Goal: Complete application form: Complete application form

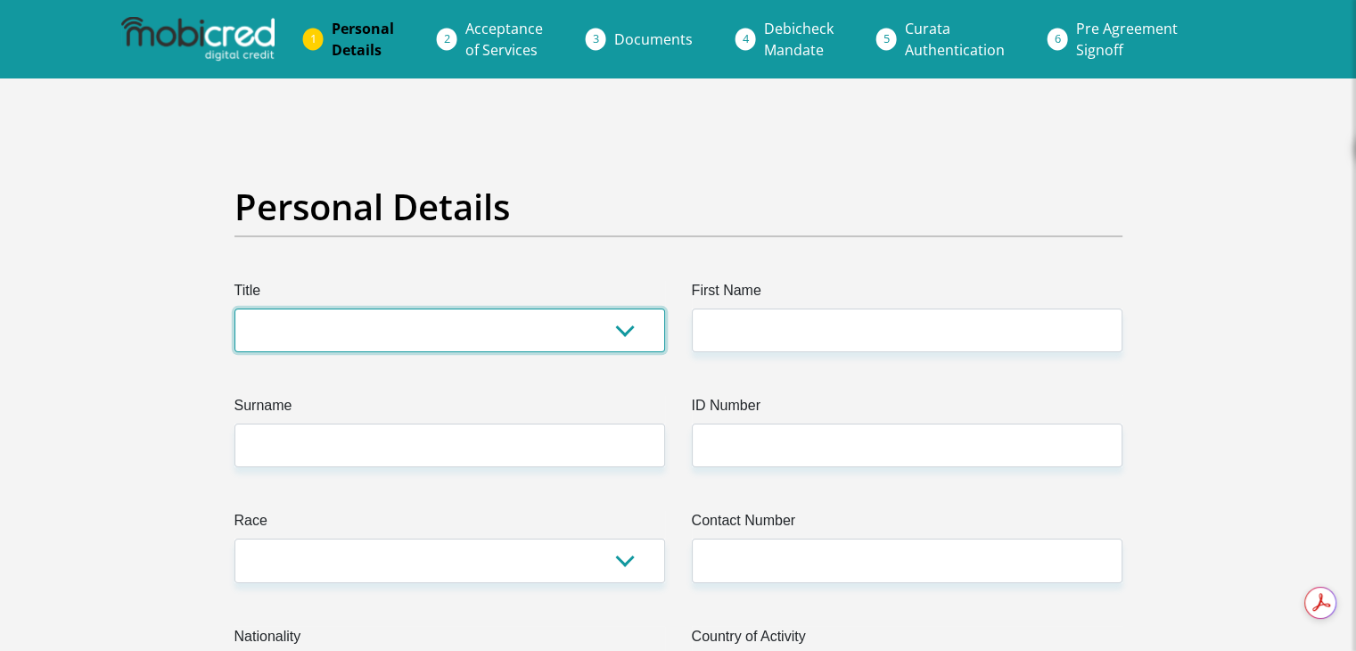
click at [407, 324] on select "Mr Ms Mrs Dr Other" at bounding box center [449, 330] width 431 height 44
select select "Mr"
click at [234, 308] on select "Mr Ms Mrs Dr Other" at bounding box center [449, 330] width 431 height 44
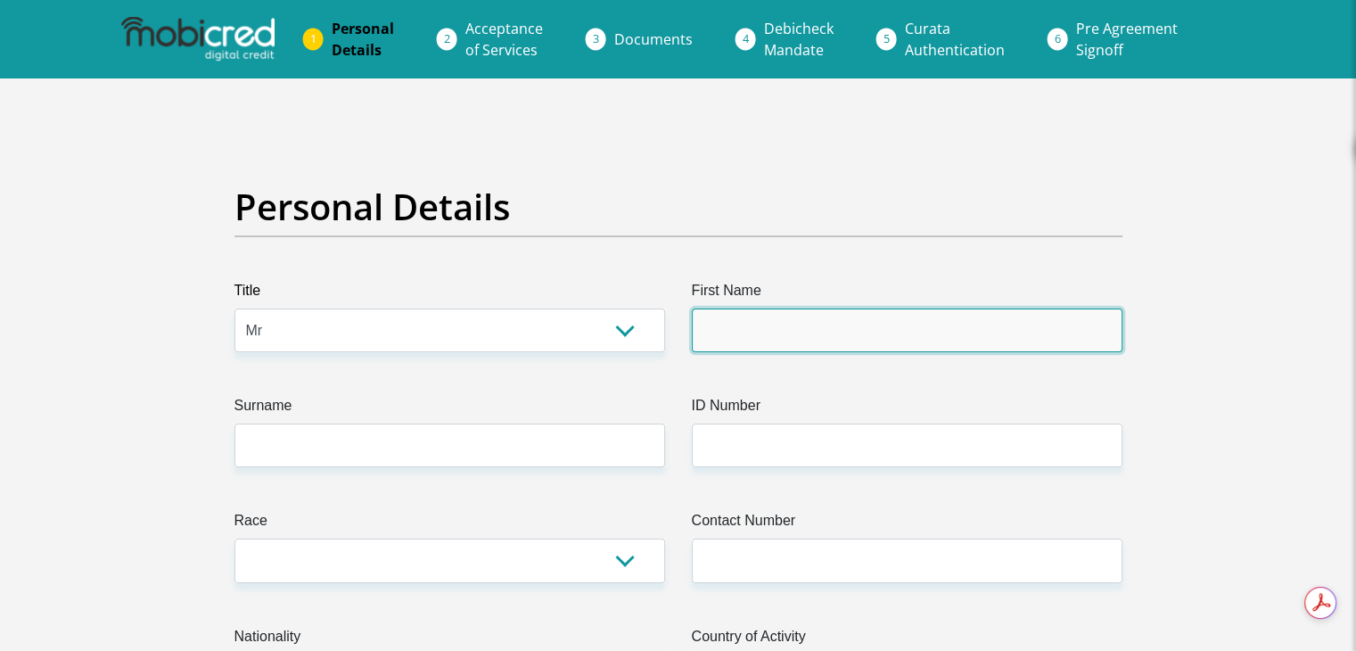
click at [806, 332] on input "First Name" at bounding box center [907, 330] width 431 height 44
type input "Reeqee"
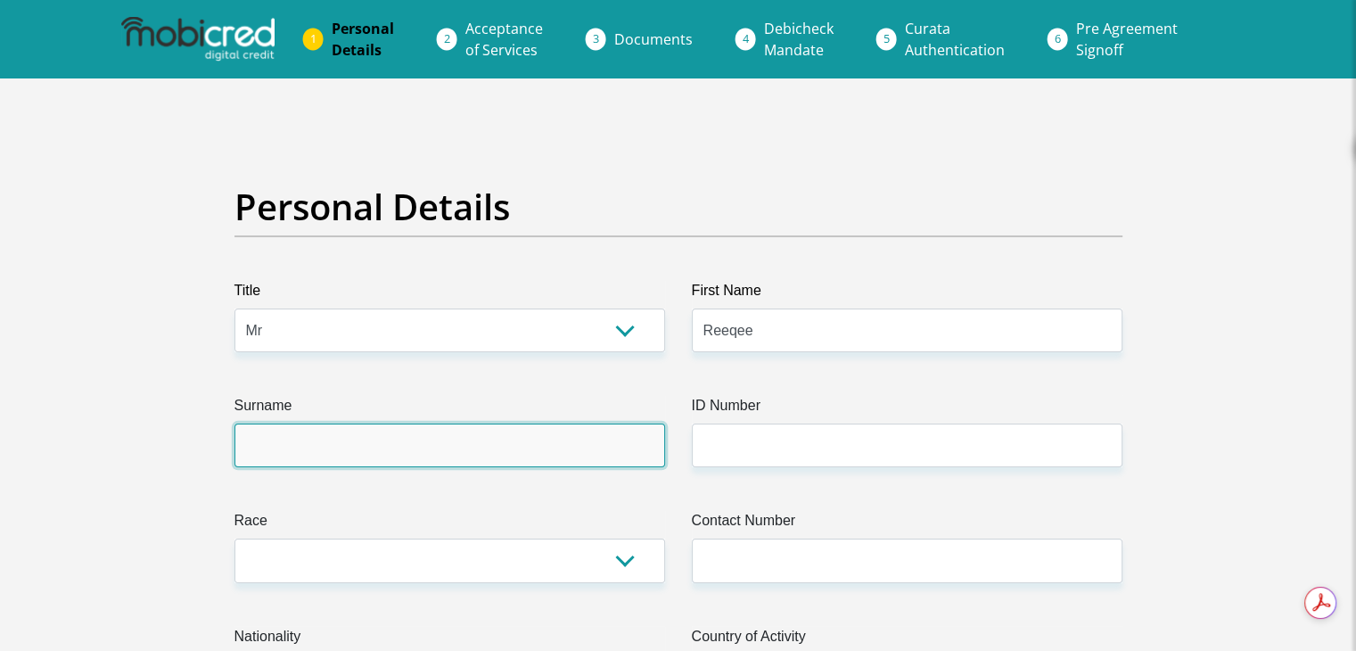
click at [499, 433] on input "Surname" at bounding box center [449, 445] width 431 height 44
type input "Jacobs"
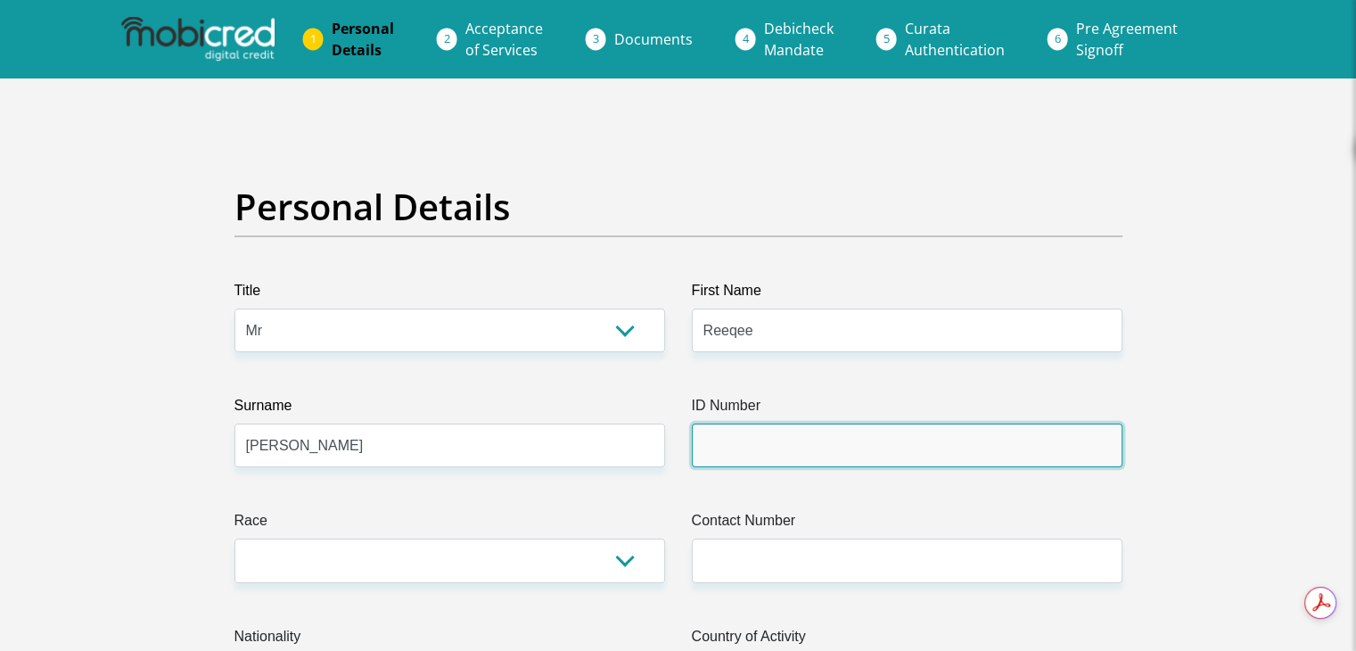
click at [790, 455] on input "ID Number" at bounding box center [907, 445] width 431 height 44
type input "9608255123086"
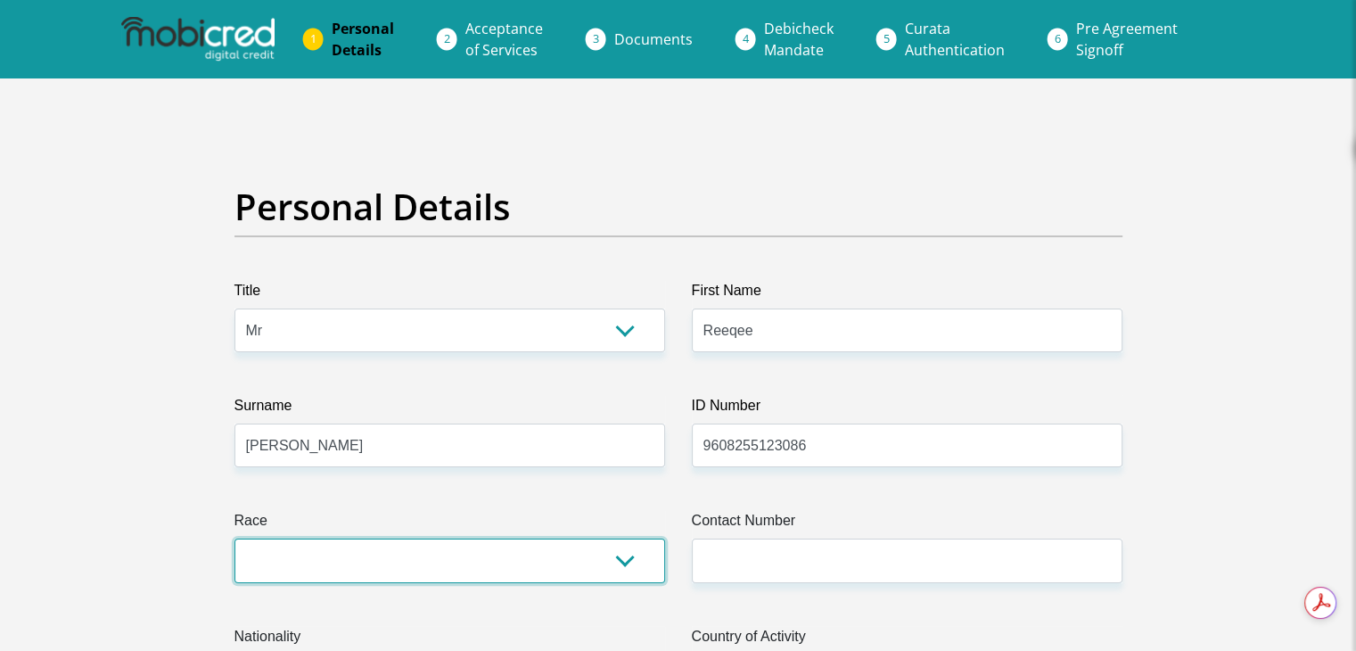
click at [488, 575] on select "Black Coloured Indian White Other" at bounding box center [449, 560] width 431 height 44
select select "2"
click at [234, 538] on select "Black Coloured Indian White Other" at bounding box center [449, 560] width 431 height 44
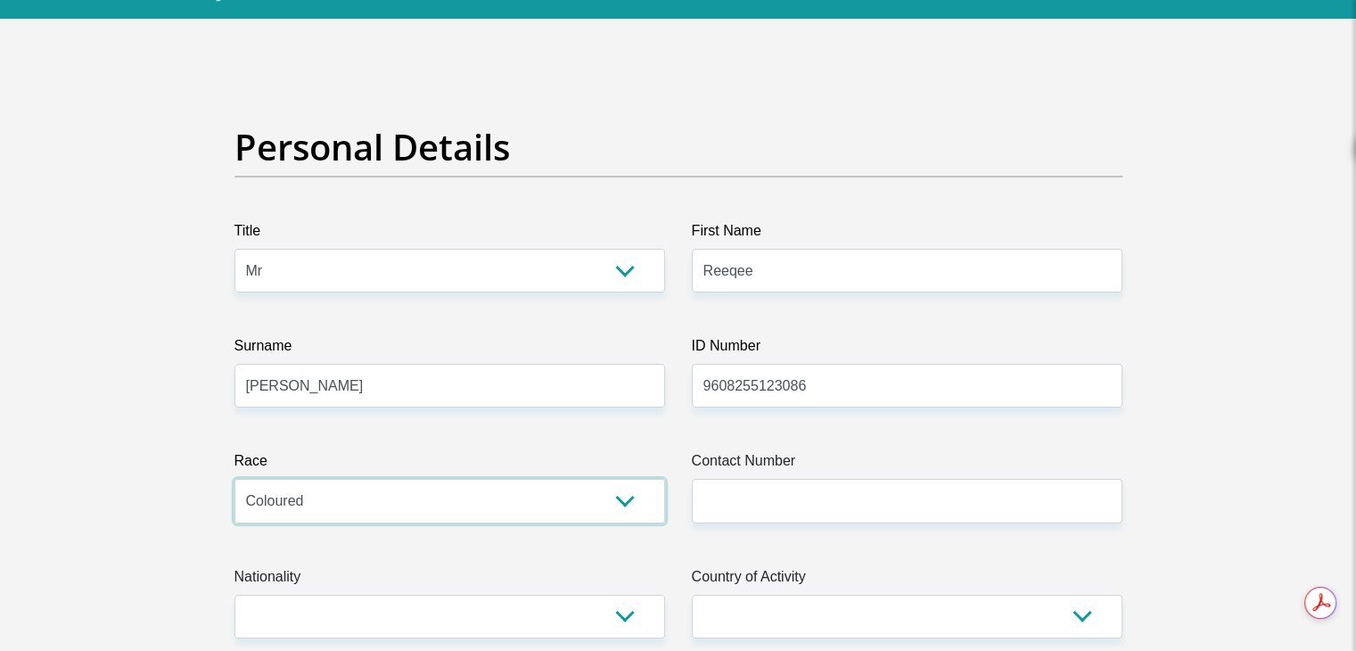
scroll to position [178, 0]
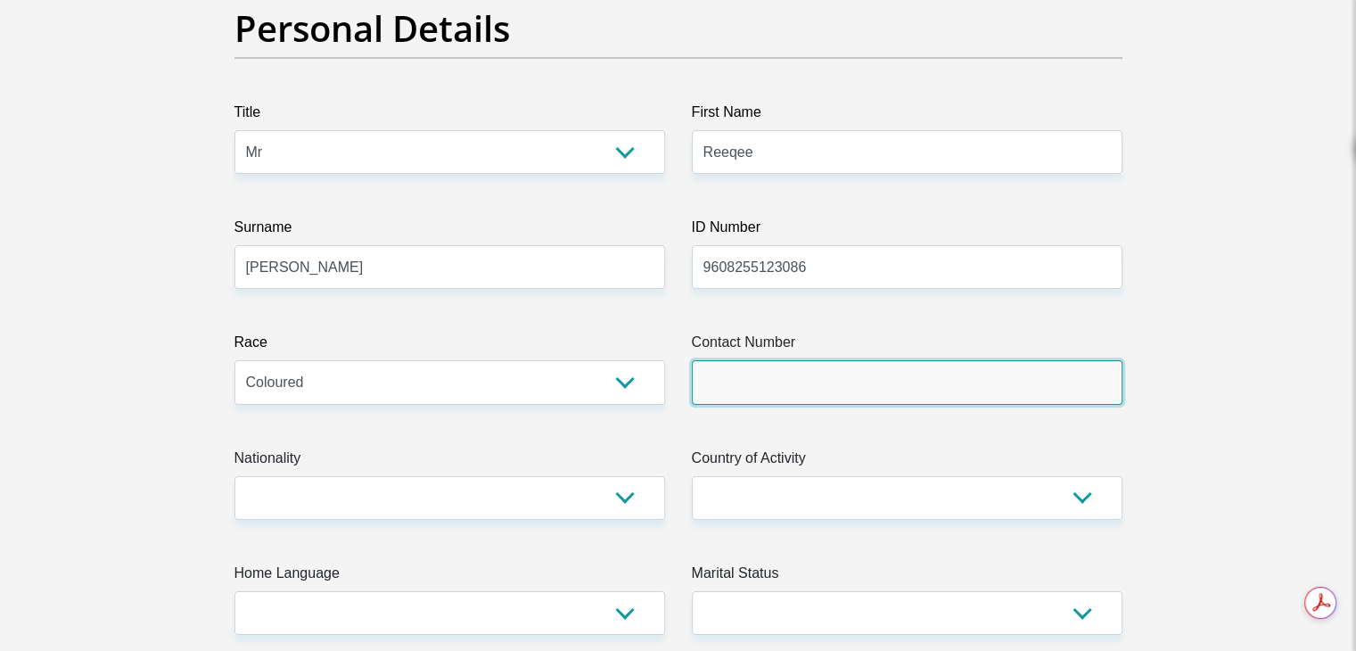
click at [824, 386] on input "Contact Number" at bounding box center [907, 382] width 431 height 44
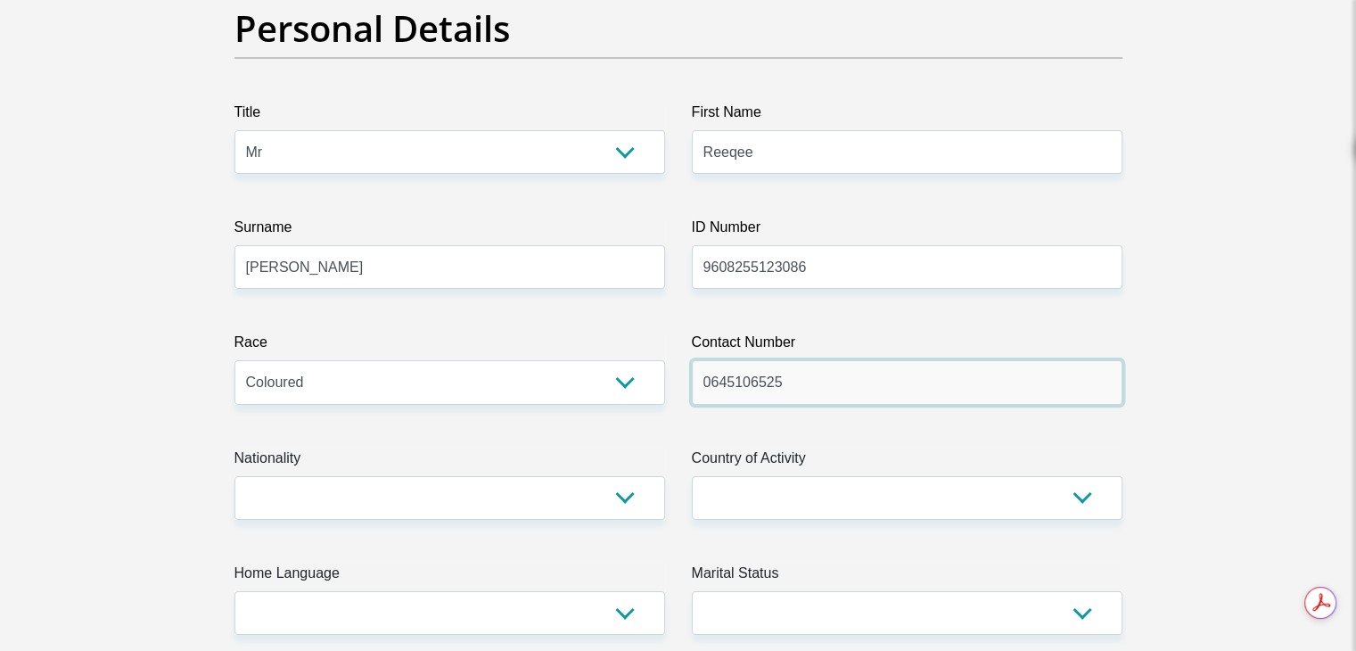
type input "0645106525"
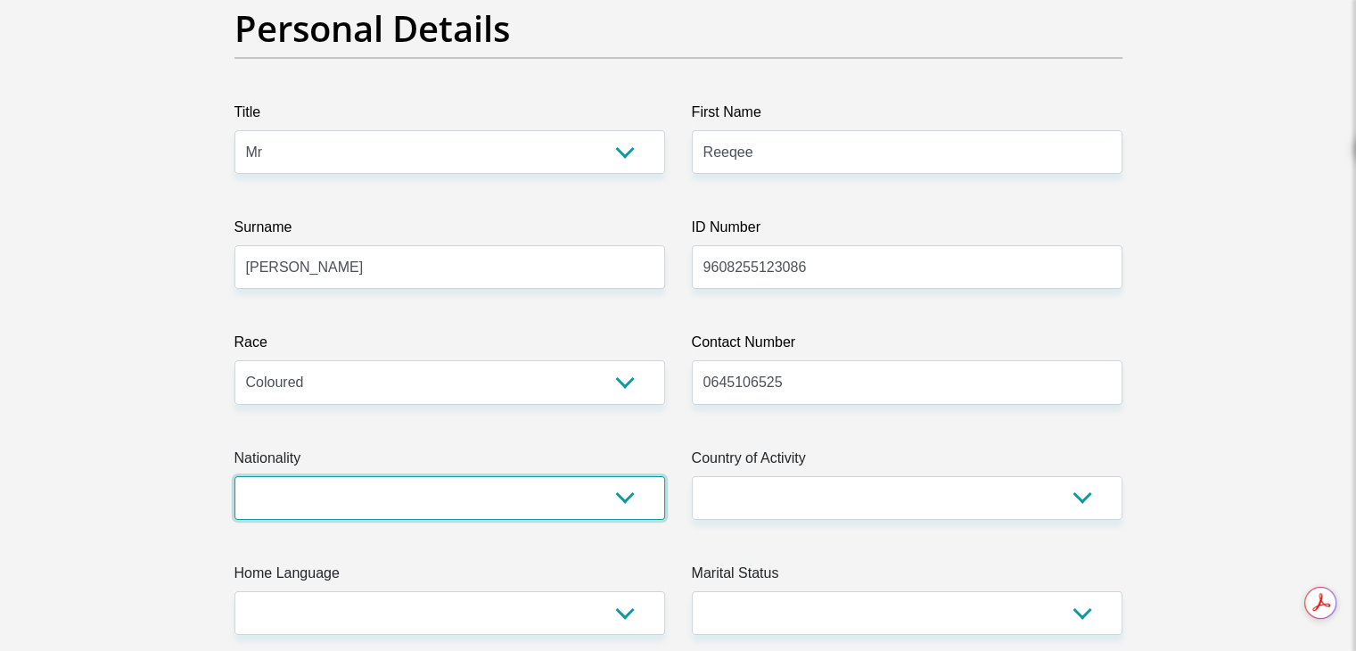
click at [477, 487] on select "South Africa Afghanistan Aland Islands Albania Algeria America Samoa American V…" at bounding box center [449, 498] width 431 height 44
select select "ZAF"
click at [234, 476] on select "South Africa Afghanistan Aland Islands Albania Algeria America Samoa American V…" at bounding box center [449, 498] width 431 height 44
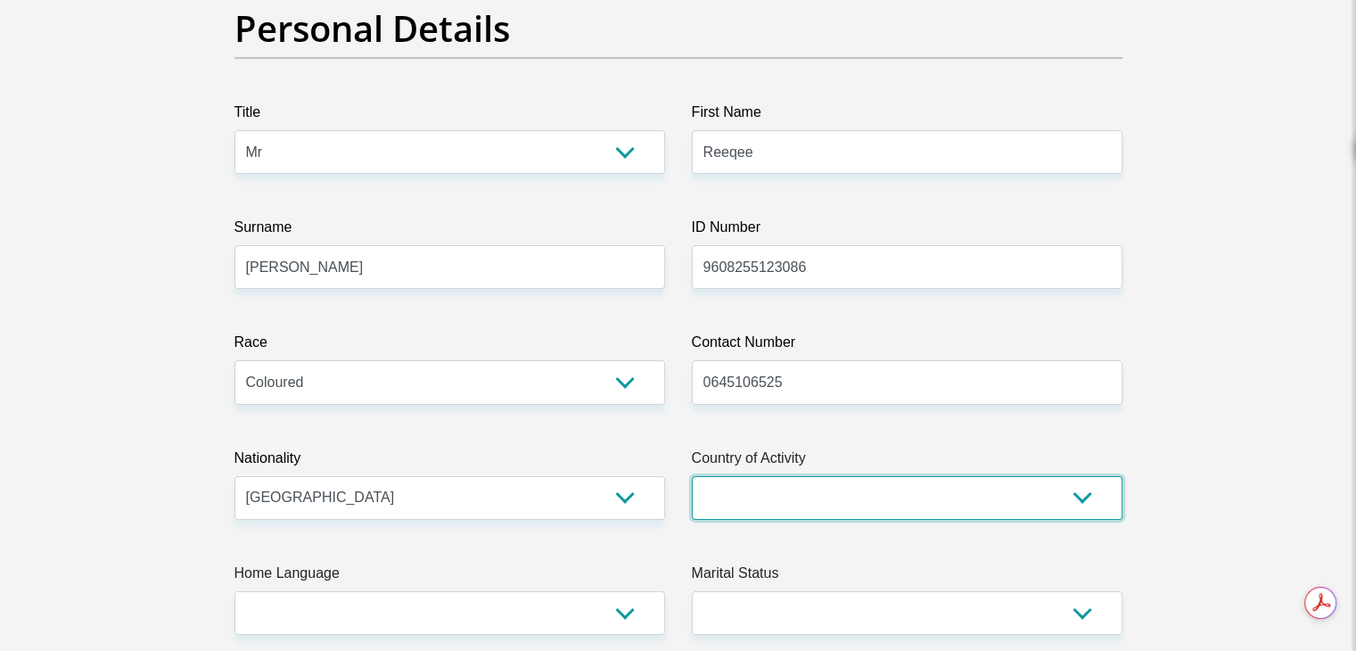
click at [885, 494] on select "South Africa Afghanistan Aland Islands Albania Algeria America Samoa American V…" at bounding box center [907, 498] width 431 height 44
select select "ZAF"
click at [692, 476] on select "South Africa Afghanistan Aland Islands Albania Algeria America Samoa American V…" at bounding box center [907, 498] width 431 height 44
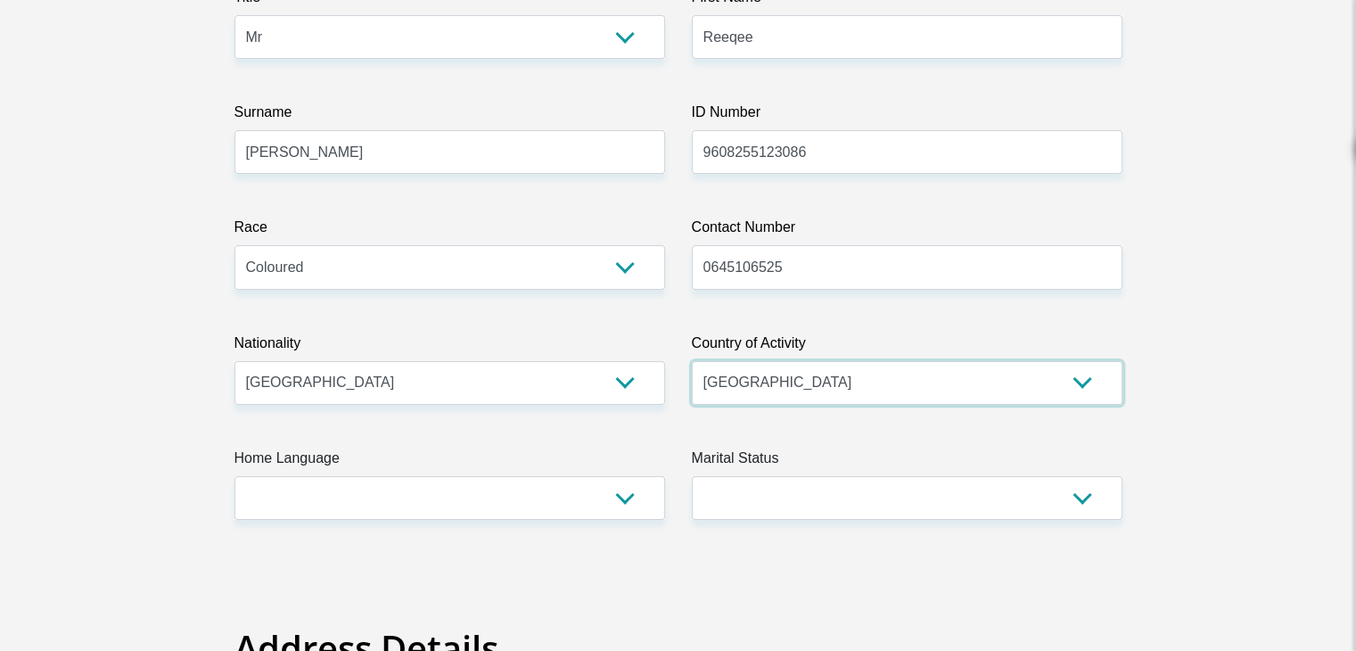
scroll to position [446, 0]
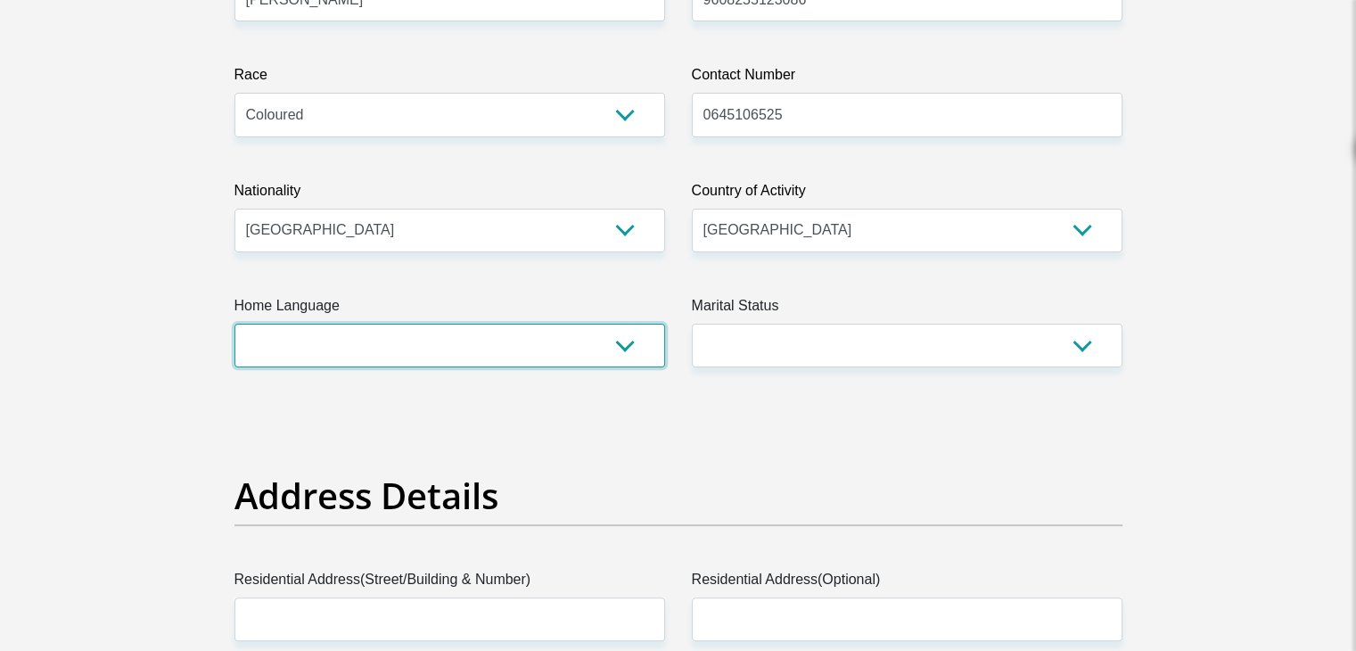
click at [464, 343] on select "Afrikaans English Sepedi South Ndebele Southern Sotho Swati Tsonga Tswana Venda…" at bounding box center [449, 346] width 431 height 44
click at [463, 343] on select "Afrikaans English Sepedi South Ndebele Southern Sotho Swati Tsonga Tswana Venda…" at bounding box center [449, 346] width 431 height 44
select select "eng"
click at [234, 324] on select "Afrikaans English Sepedi South Ndebele Southern Sotho Swati Tsonga Tswana Venda…" at bounding box center [449, 346] width 431 height 44
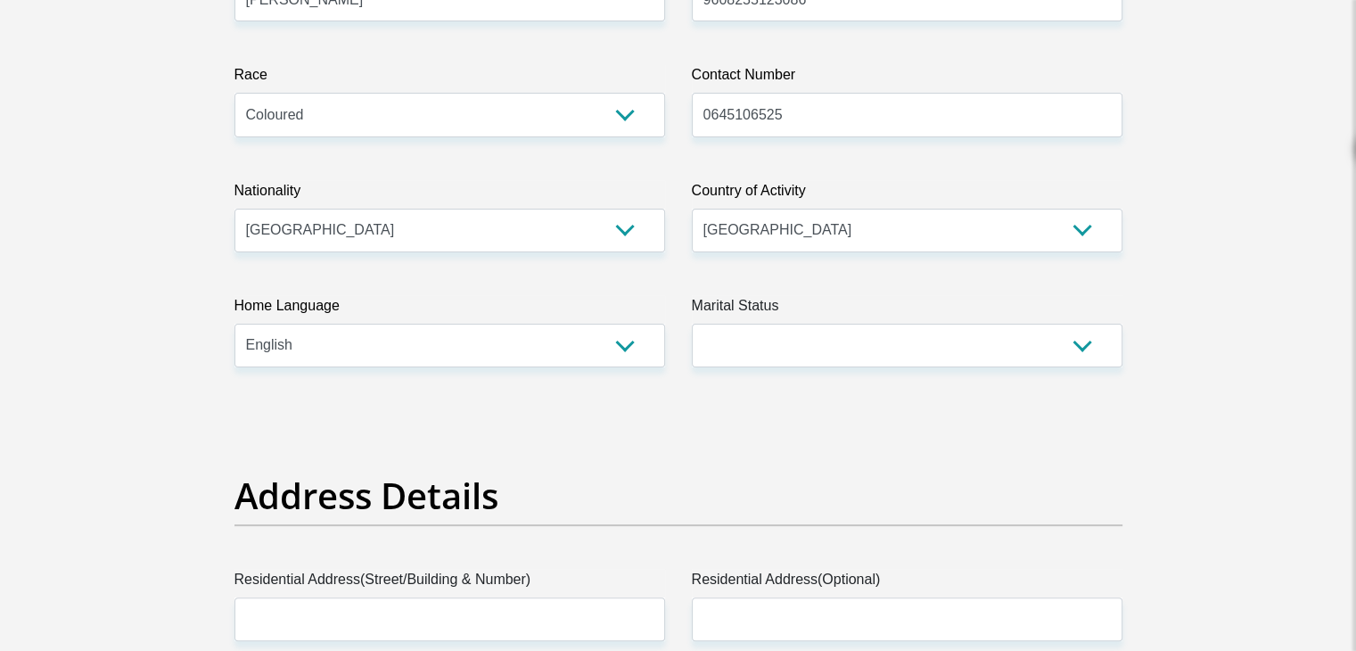
click at [884, 322] on label "Marital Status" at bounding box center [907, 309] width 431 height 29
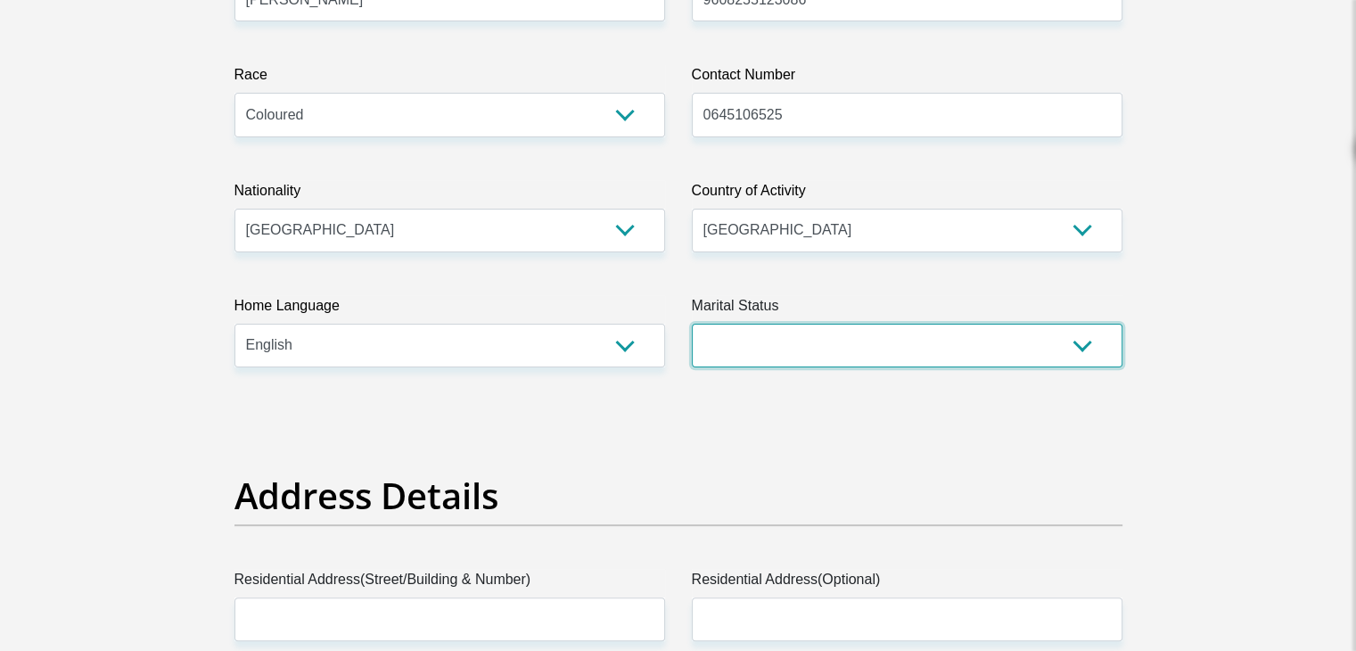
click at [884, 324] on select "Married ANC Single Divorced Widowed Married COP or Customary Law" at bounding box center [907, 346] width 431 height 44
click at [885, 325] on select "Married ANC Single Divorced Widowed Married COP or Customary Law" at bounding box center [907, 346] width 431 height 44
select select "2"
click at [692, 324] on select "Married ANC Single Divorced Widowed Married COP or Customary Law" at bounding box center [907, 346] width 431 height 44
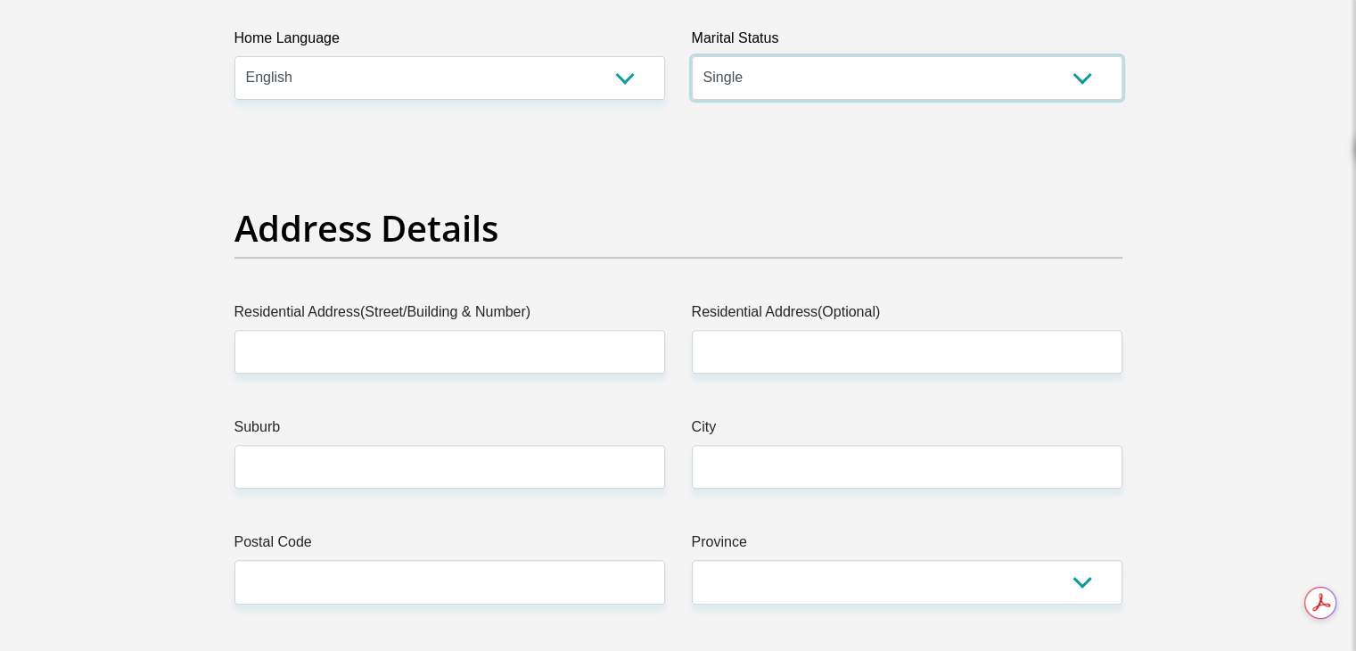
scroll to position [0, 0]
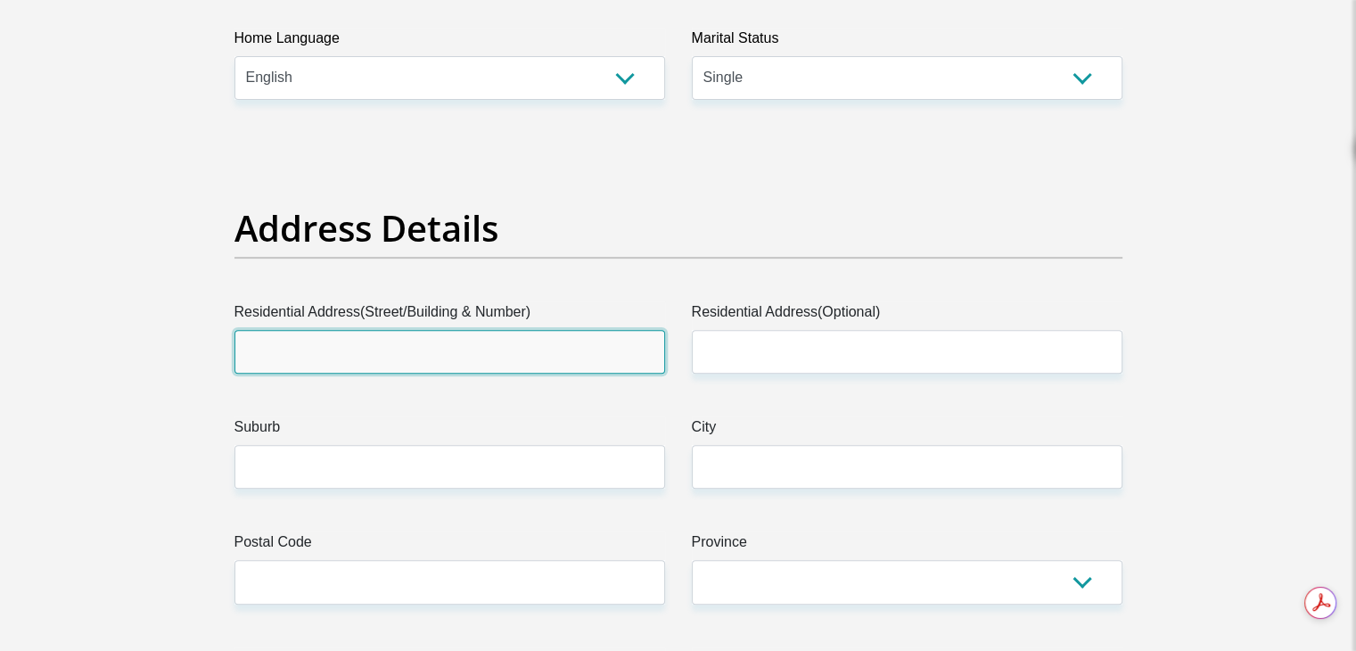
click at [455, 361] on input "Residential Address(Street/Building & Number)" at bounding box center [449, 352] width 431 height 44
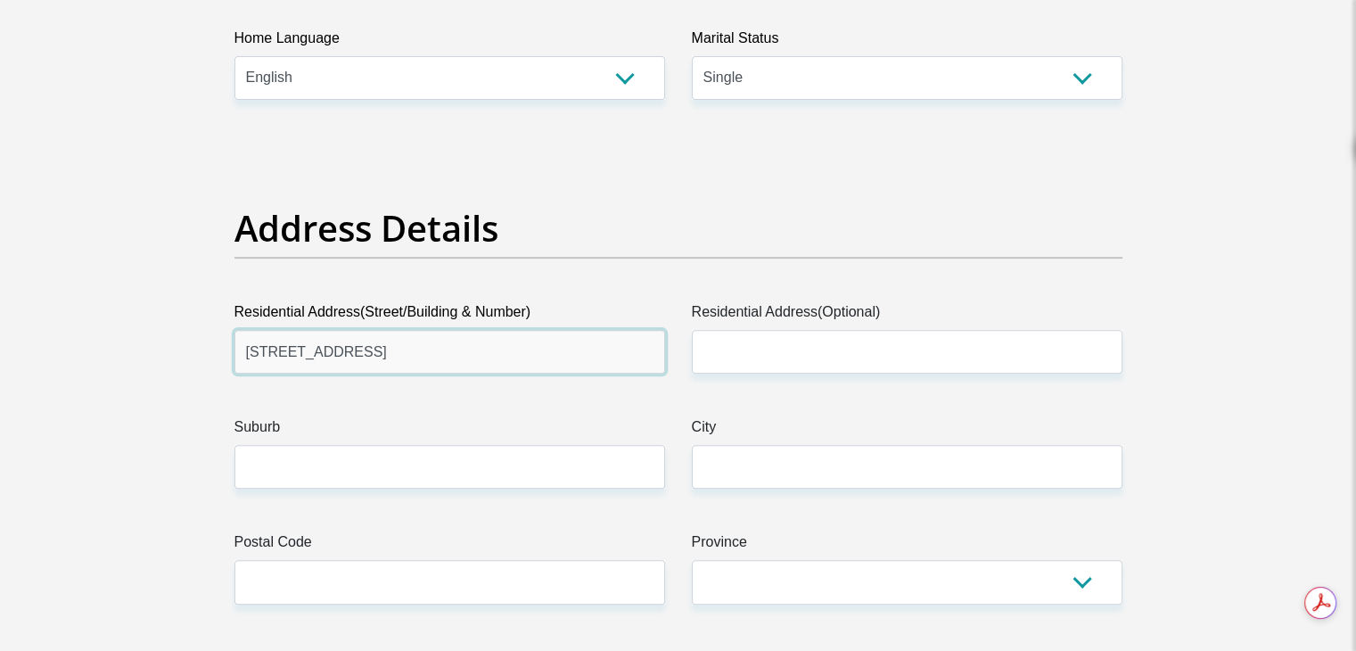
type input "15 Wooddale road"
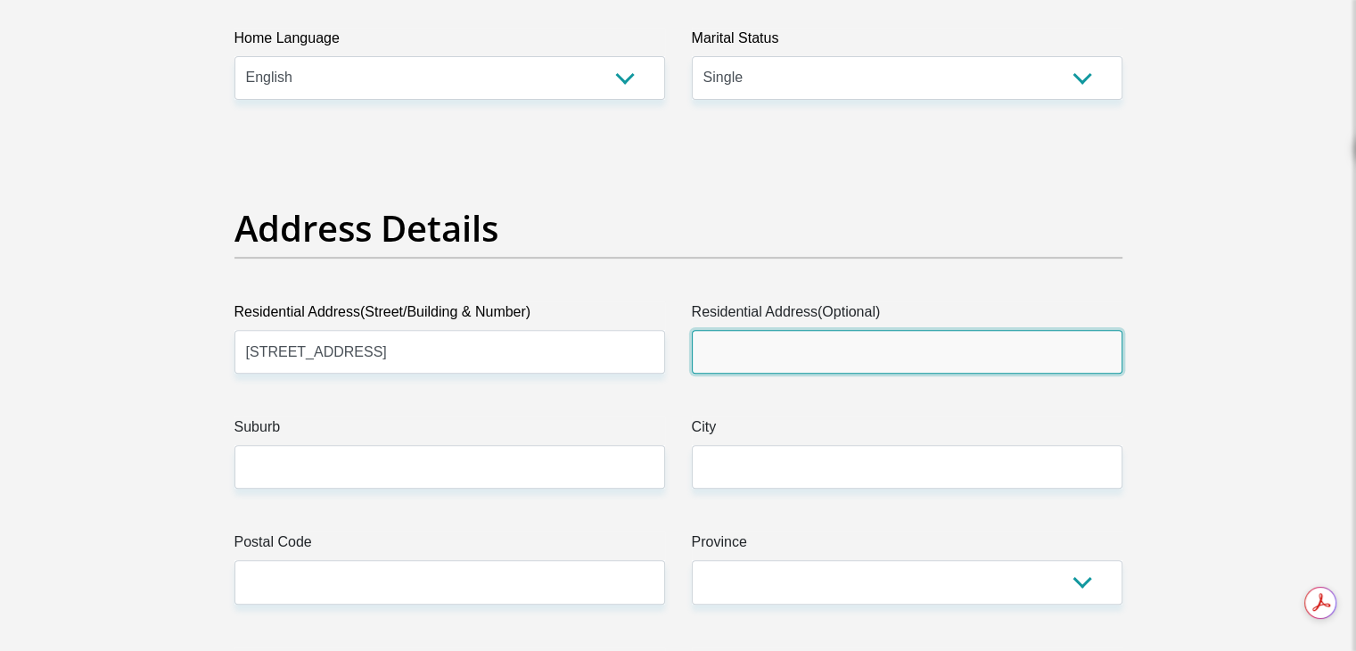
click at [848, 349] on input "Residential Address(Optional)" at bounding box center [907, 352] width 431 height 44
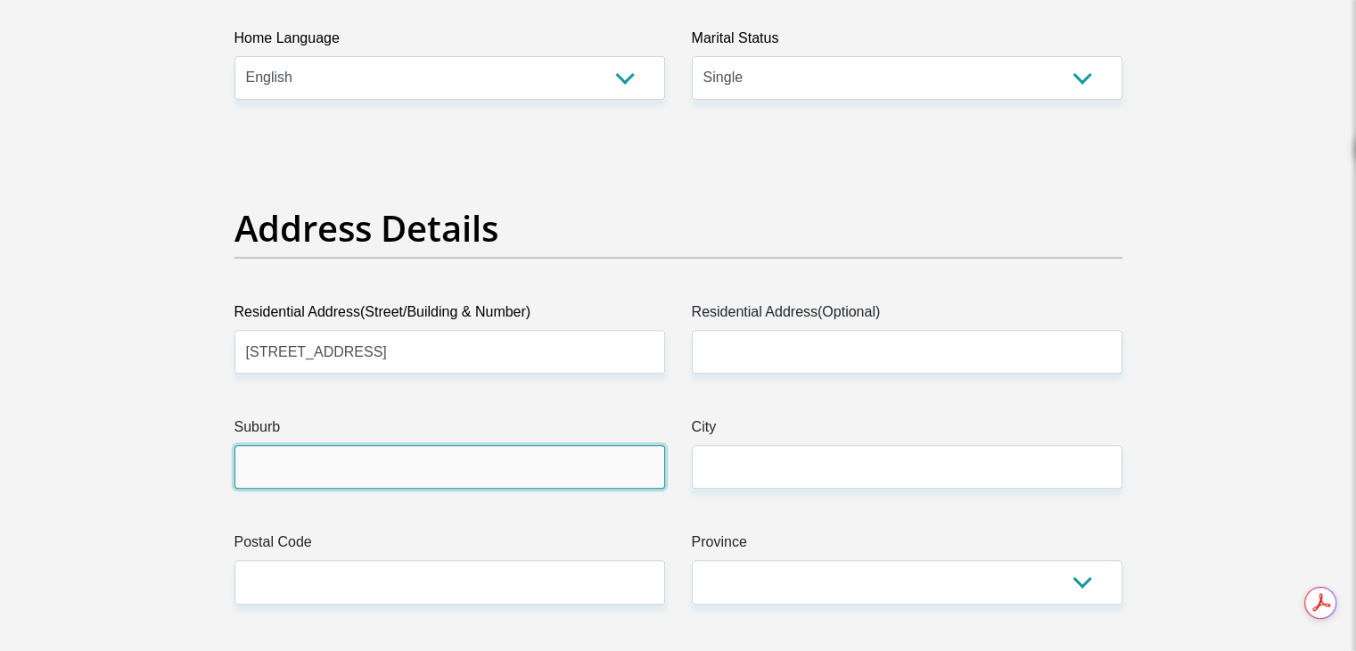
click at [482, 472] on input "Suburb" at bounding box center [449, 467] width 431 height 44
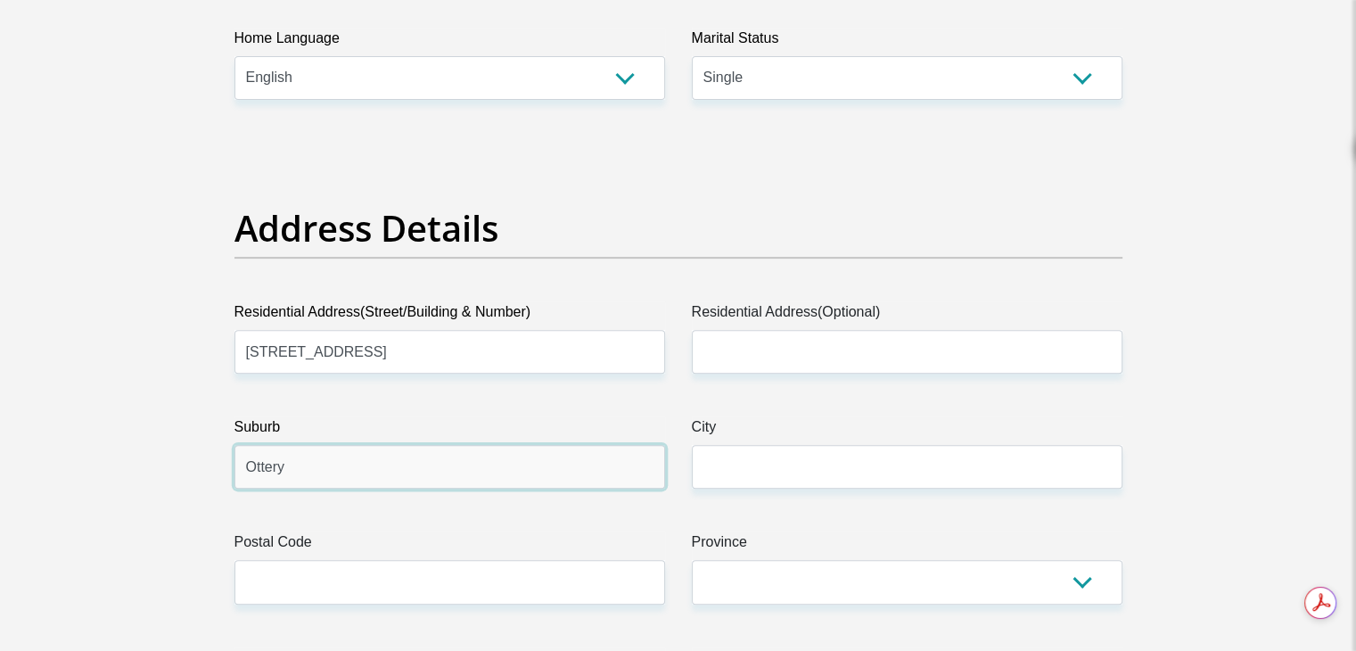
type input "Ottery"
click at [736, 423] on label "City" at bounding box center [907, 430] width 431 height 29
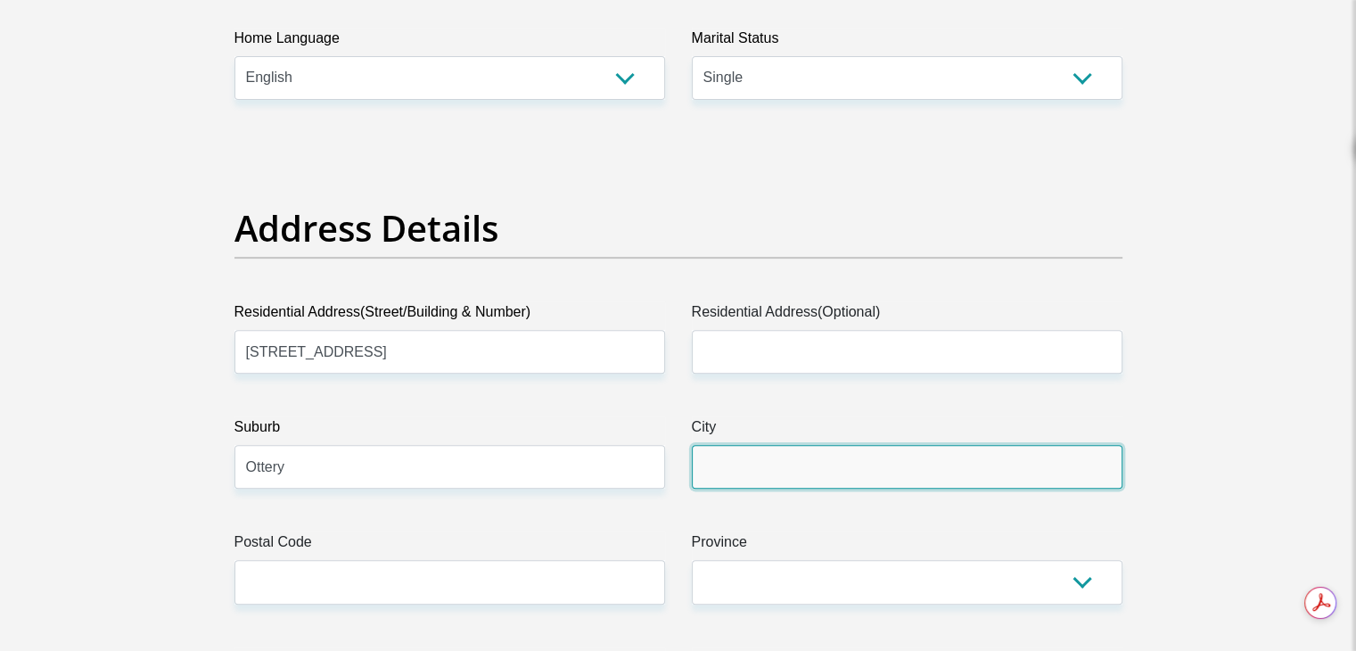
click at [736, 445] on input "City" at bounding box center [907, 467] width 431 height 44
click at [743, 454] on input "City" at bounding box center [907, 467] width 431 height 44
type input "Cape Town"
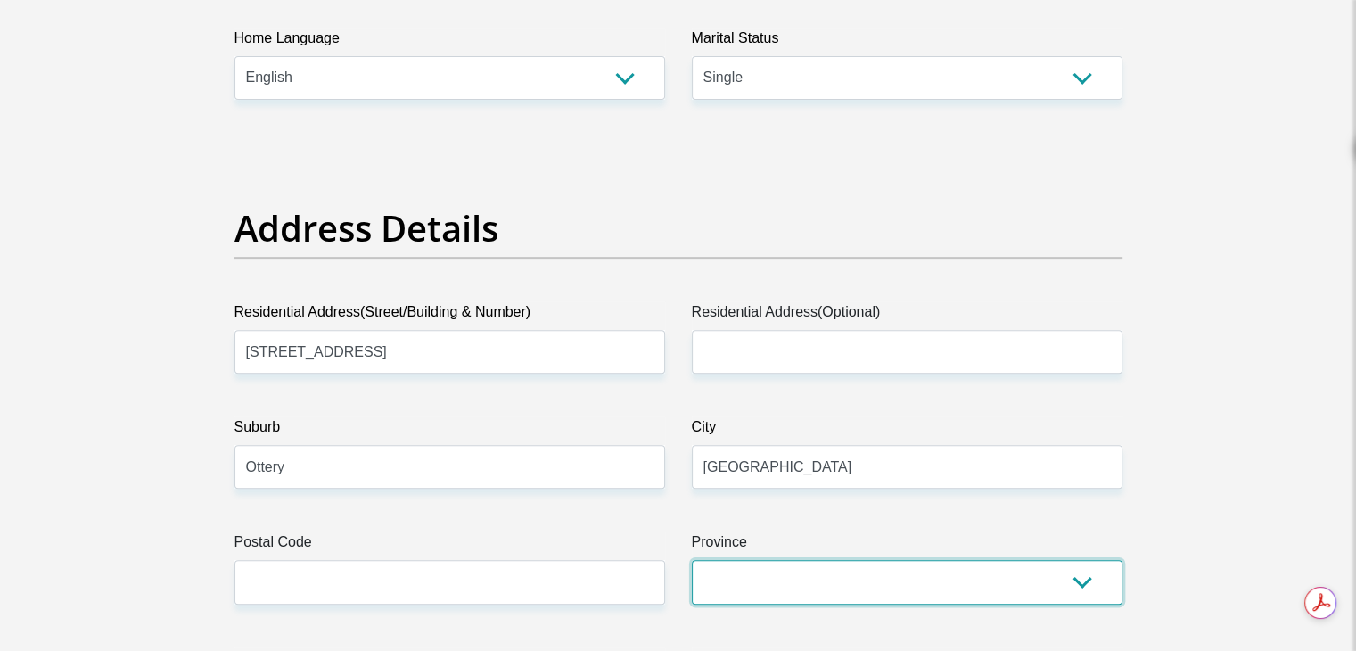
click at [820, 578] on select "Eastern Cape Free State Gauteng KwaZulu-Natal Limpopo Mpumalanga Northern Cape …" at bounding box center [907, 582] width 431 height 44
select select "Western Cape"
click at [692, 560] on select "Eastern Cape Free State Gauteng KwaZulu-Natal Limpopo Mpumalanga Northern Cape …" at bounding box center [907, 582] width 431 height 44
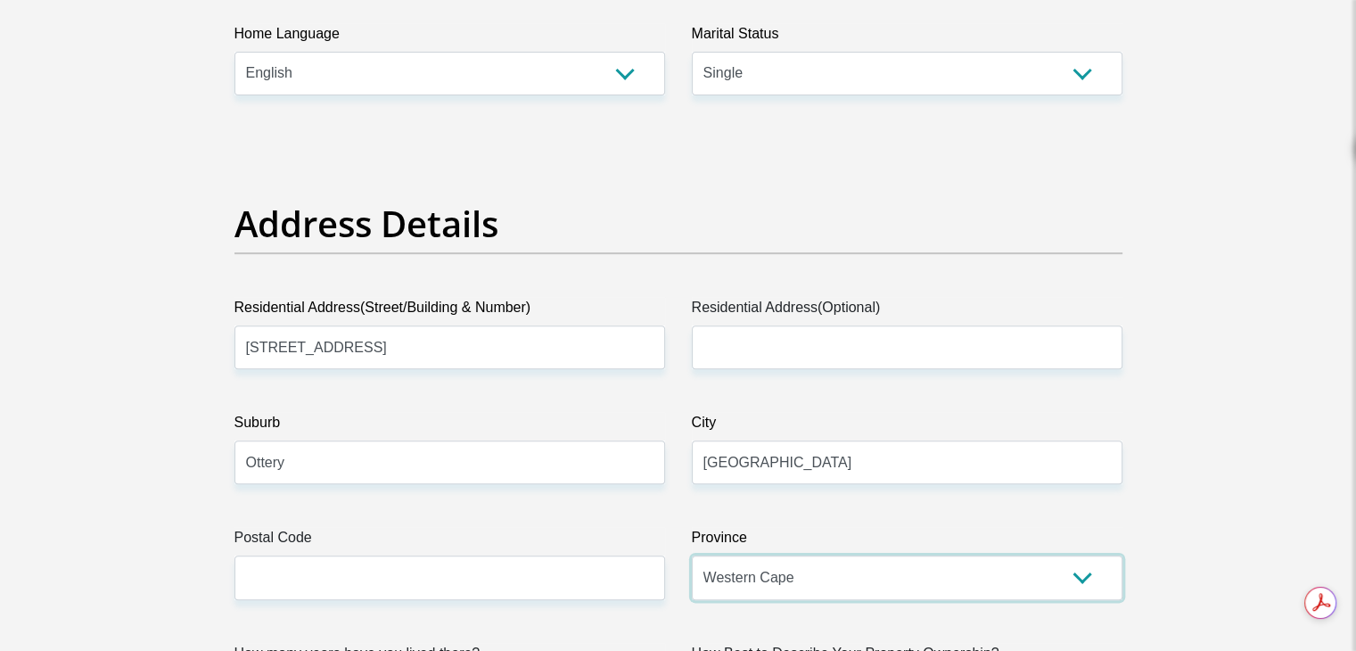
scroll to position [891, 0]
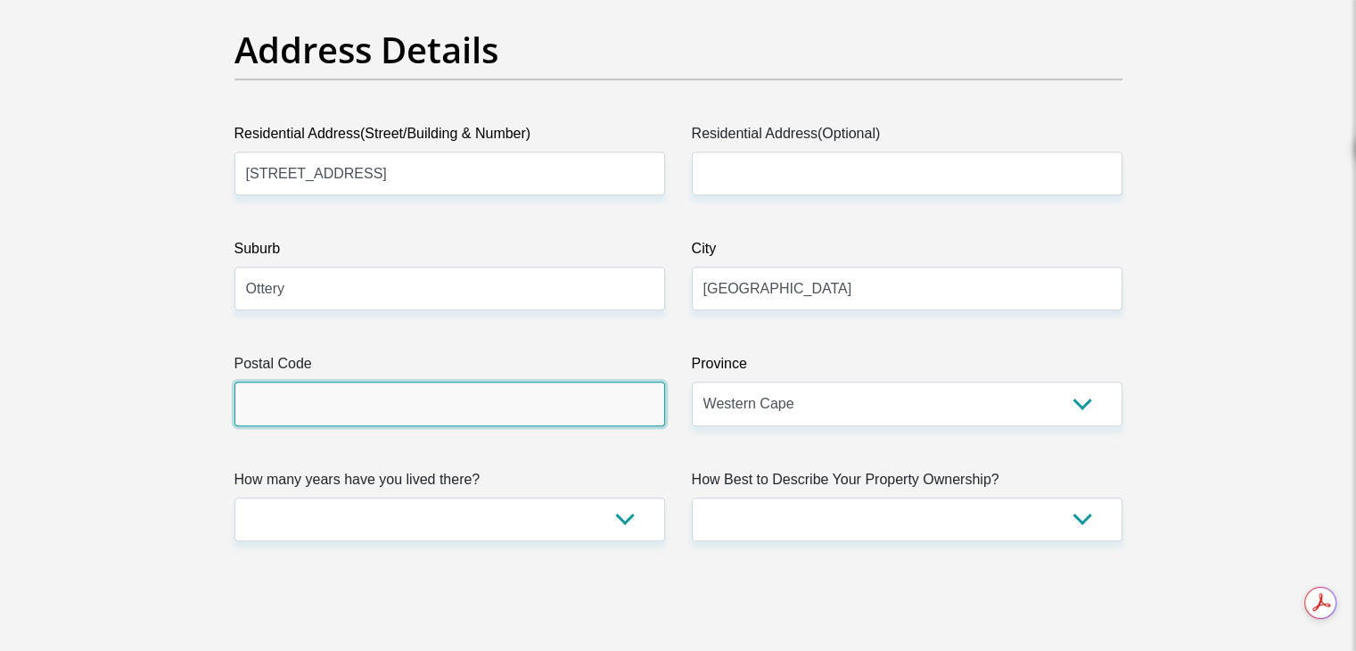
click at [414, 393] on input "Postal Code" at bounding box center [449, 404] width 431 height 44
type input "7800"
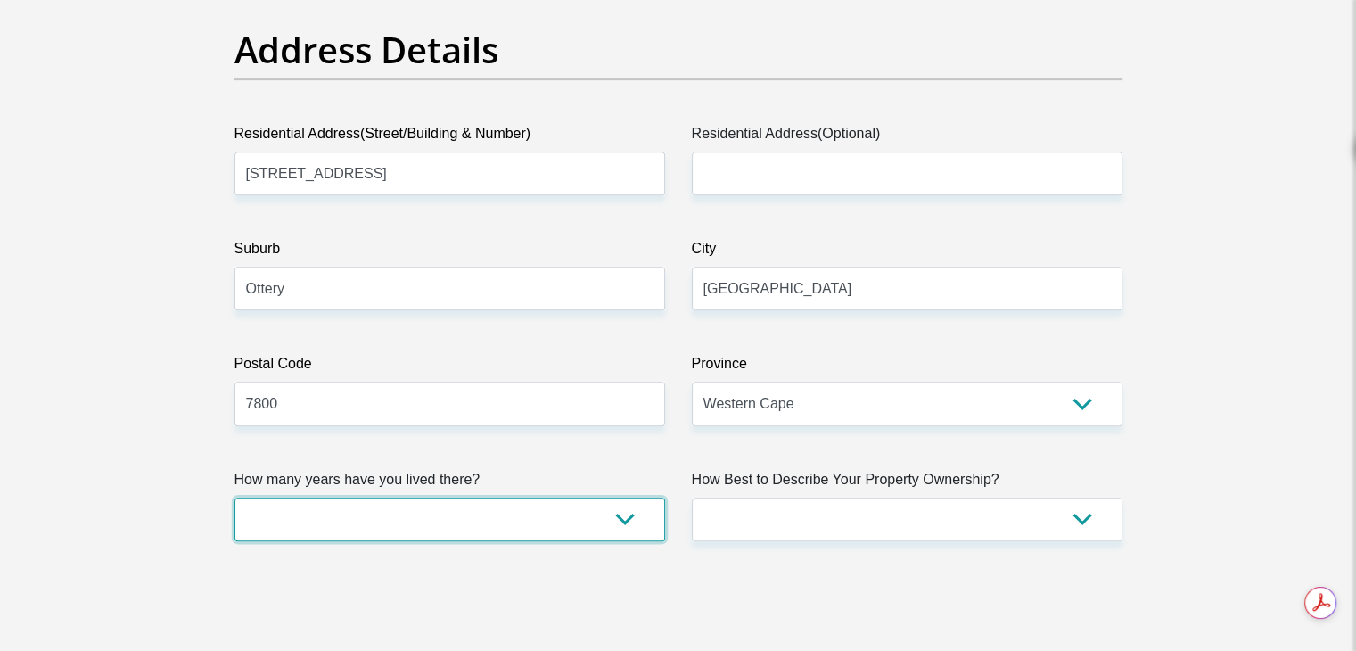
click at [410, 501] on select "less than 1 year 1-3 years 3-5 years 5+ years" at bounding box center [449, 519] width 431 height 44
select select "5"
click at [234, 497] on select "less than 1 year 1-3 years 3-5 years 5+ years" at bounding box center [449, 519] width 431 height 44
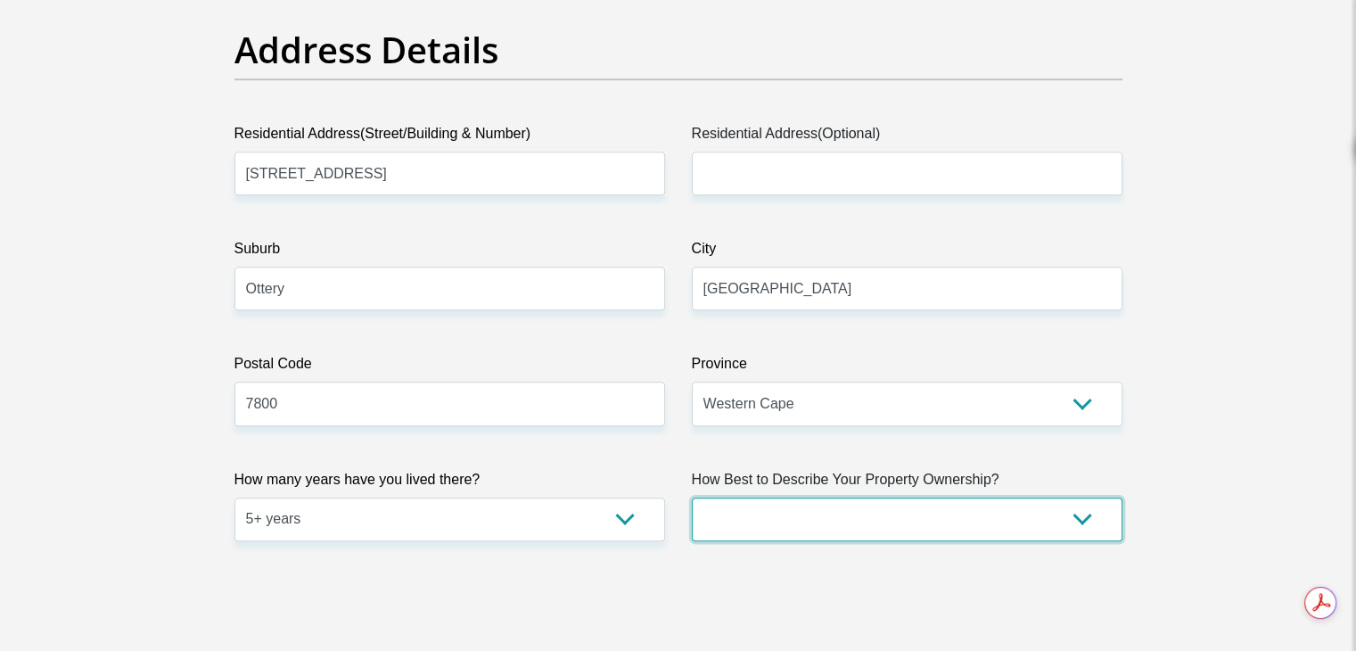
click at [847, 523] on select "Owned Rented Family Owned Company Dwelling" at bounding box center [907, 519] width 431 height 44
select select "parents"
click at [692, 497] on select "Owned Rented Family Owned Company Dwelling" at bounding box center [907, 519] width 431 height 44
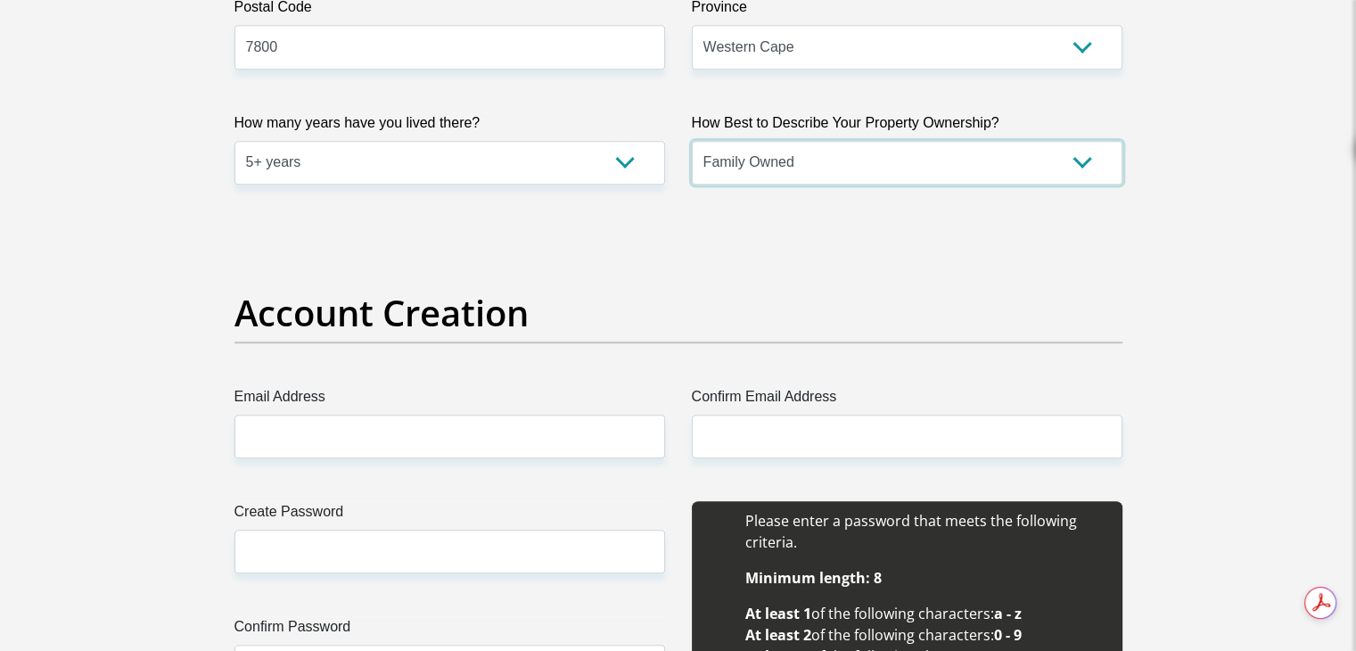
scroll to position [1515, 0]
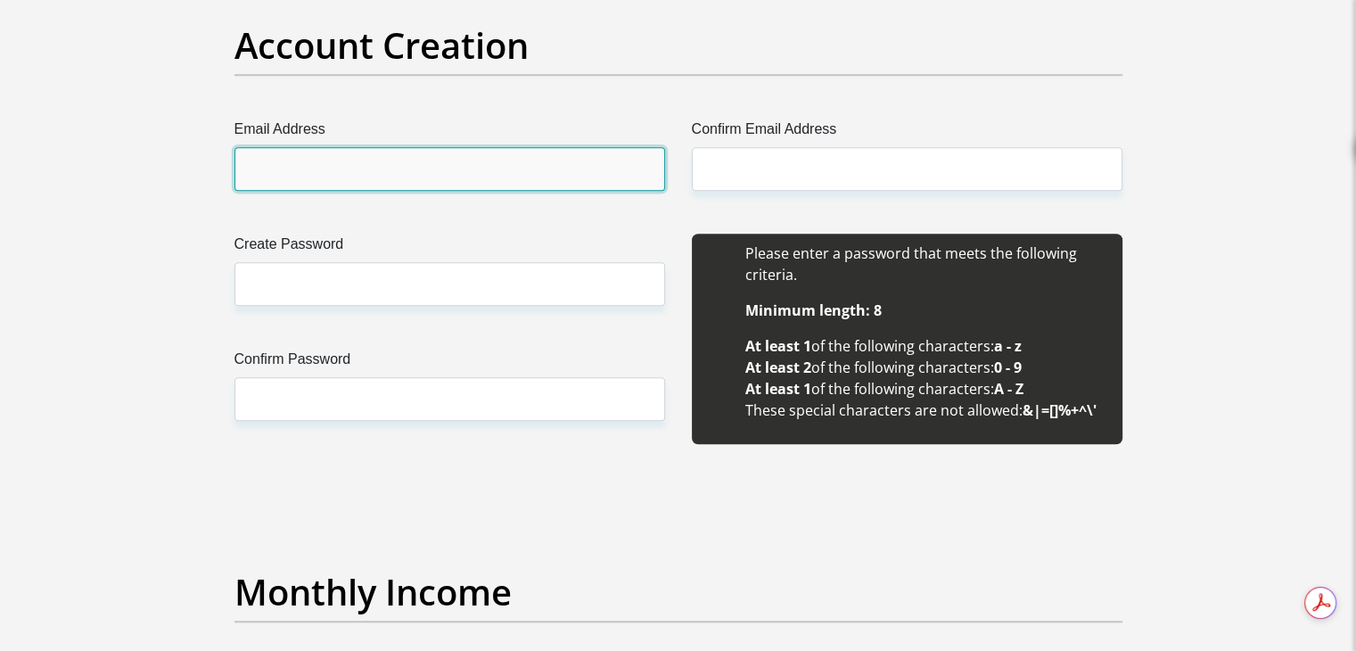
click at [396, 181] on input "Email Address" at bounding box center [449, 169] width 431 height 44
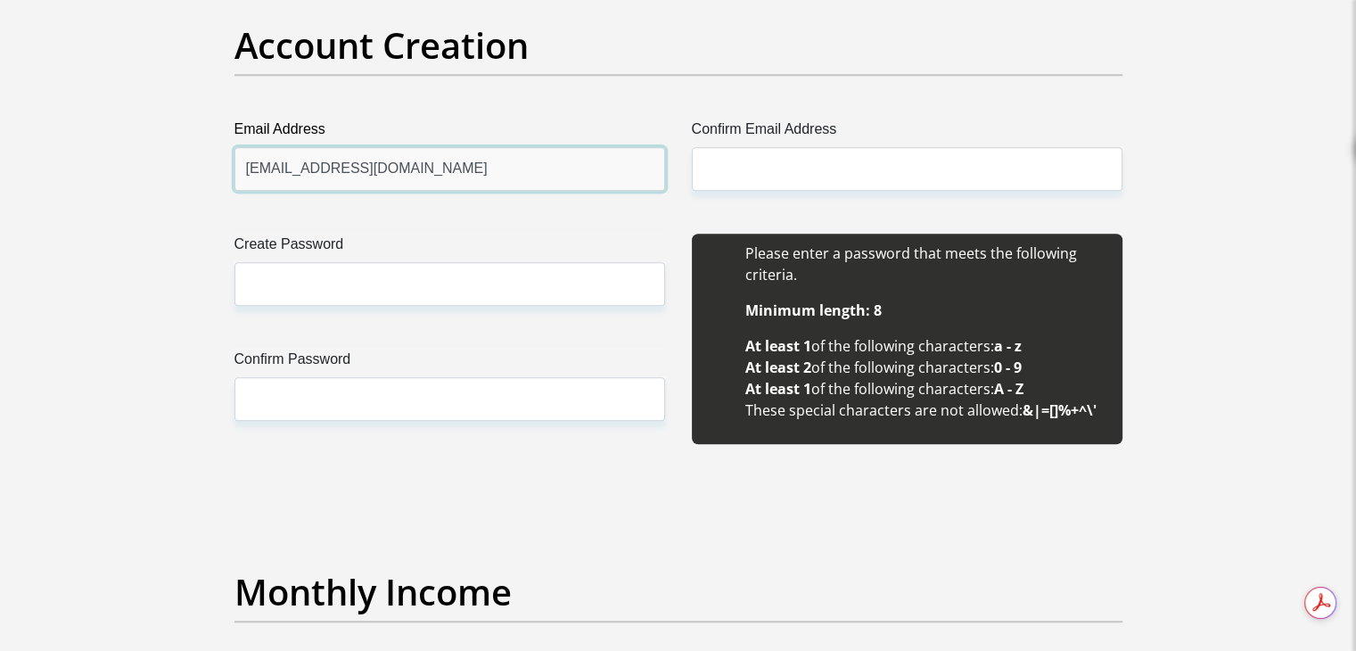
drag, startPoint x: 391, startPoint y: 185, endPoint x: 209, endPoint y: 177, distance: 182.0
type input "reeqee360@gmail.com"
click at [802, 137] on label "Confirm Email Address" at bounding box center [907, 133] width 431 height 29
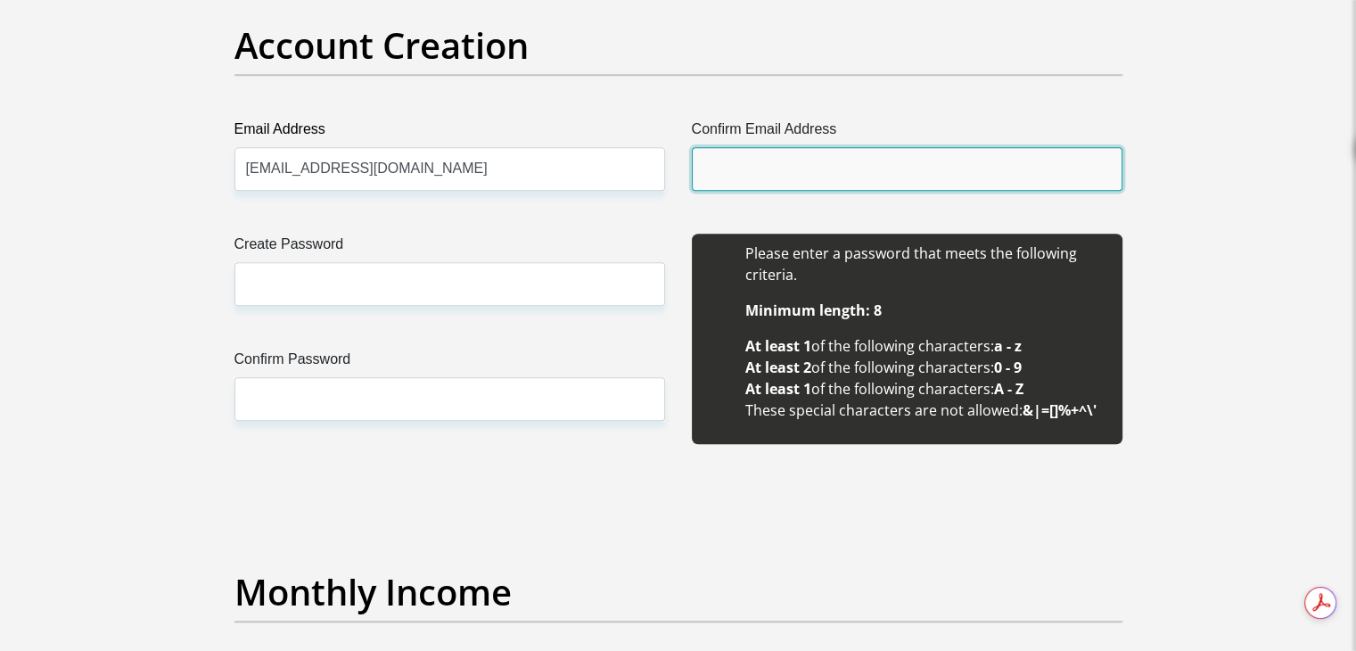
click at [802, 147] on input "Confirm Email Address" at bounding box center [907, 169] width 431 height 44
paste input "reeqee360@gmail.com"
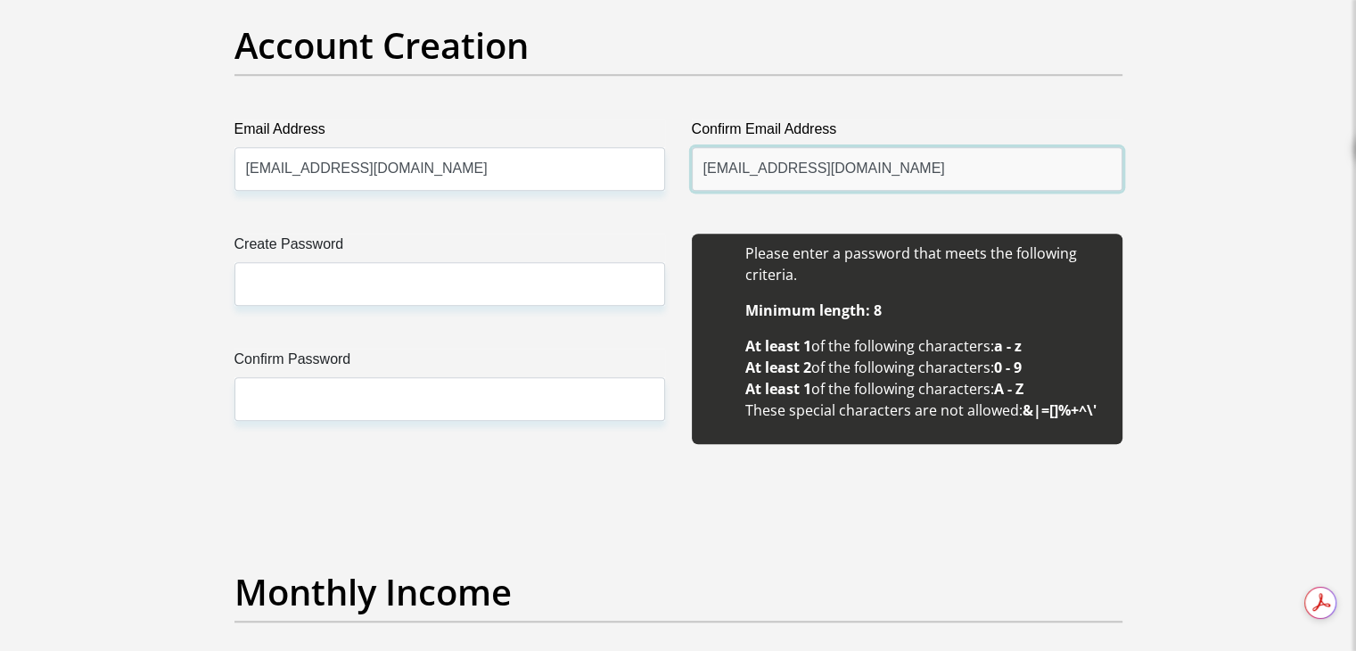
type input "reeqee360@gmail.com"
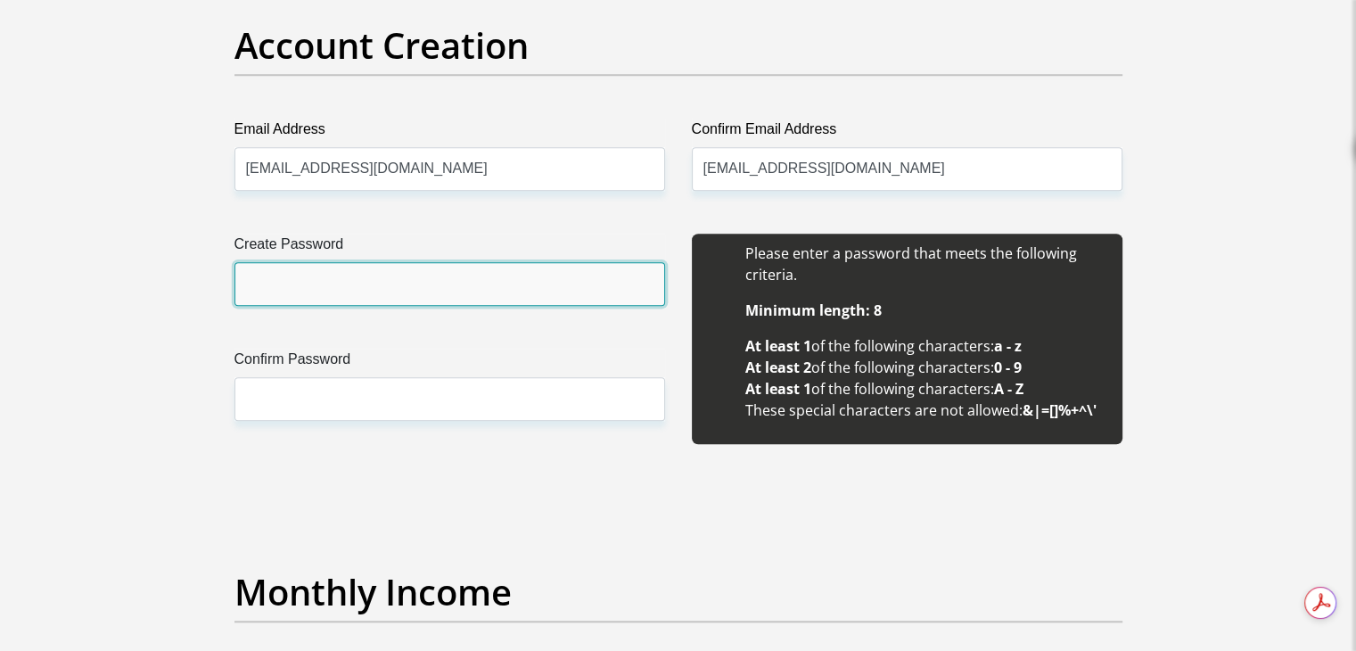
click at [520, 267] on input "Create Password" at bounding box center [449, 284] width 431 height 44
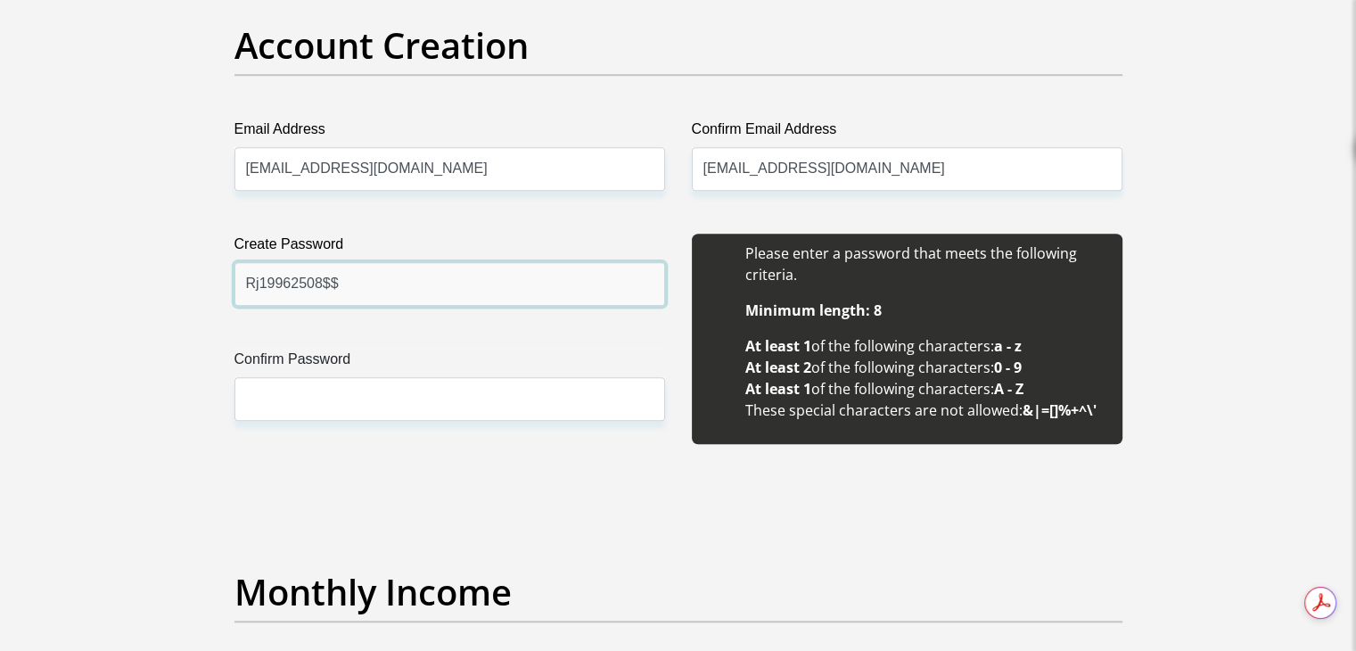
type input "Rj19962508$$"
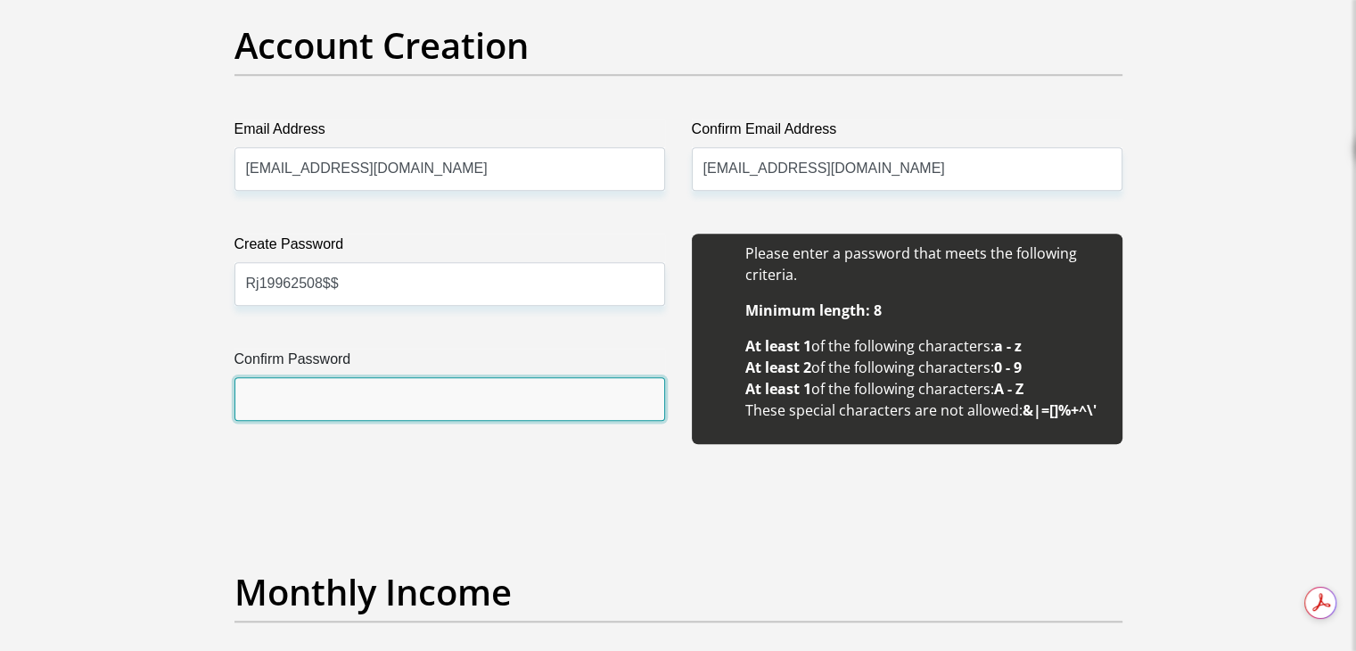
click at [447, 392] on input "Confirm Password" at bounding box center [449, 399] width 431 height 44
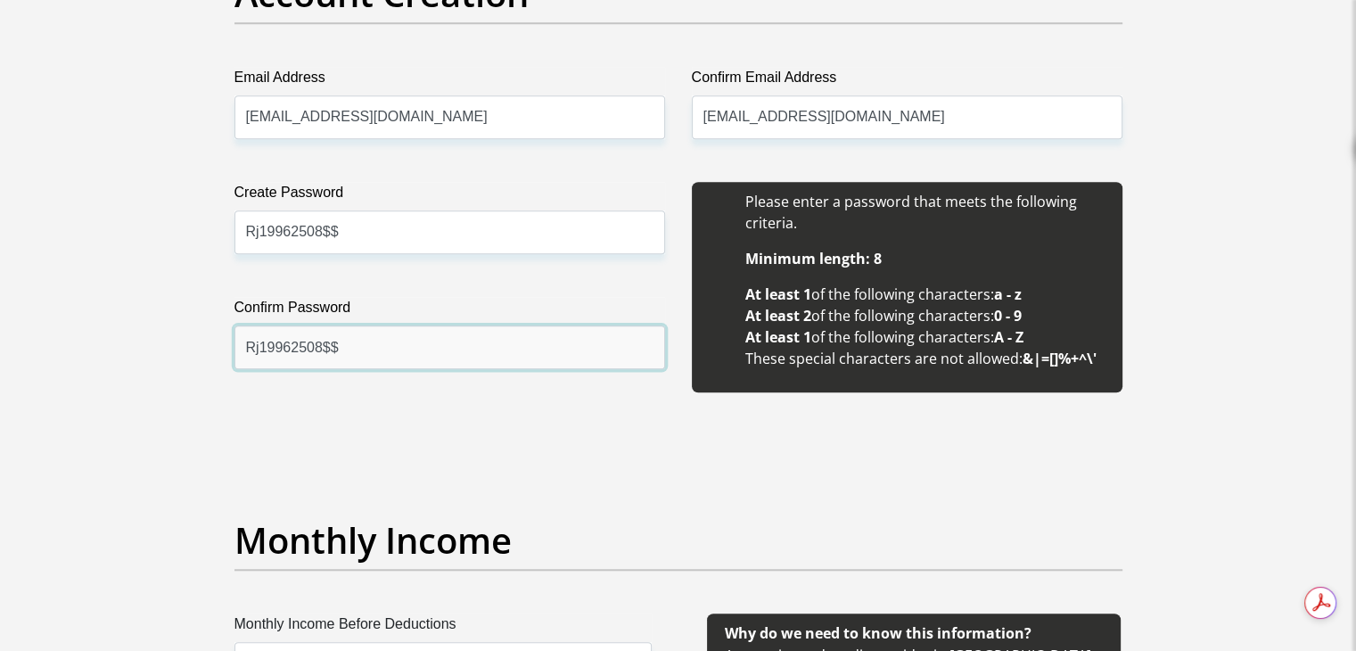
scroll to position [1872, 0]
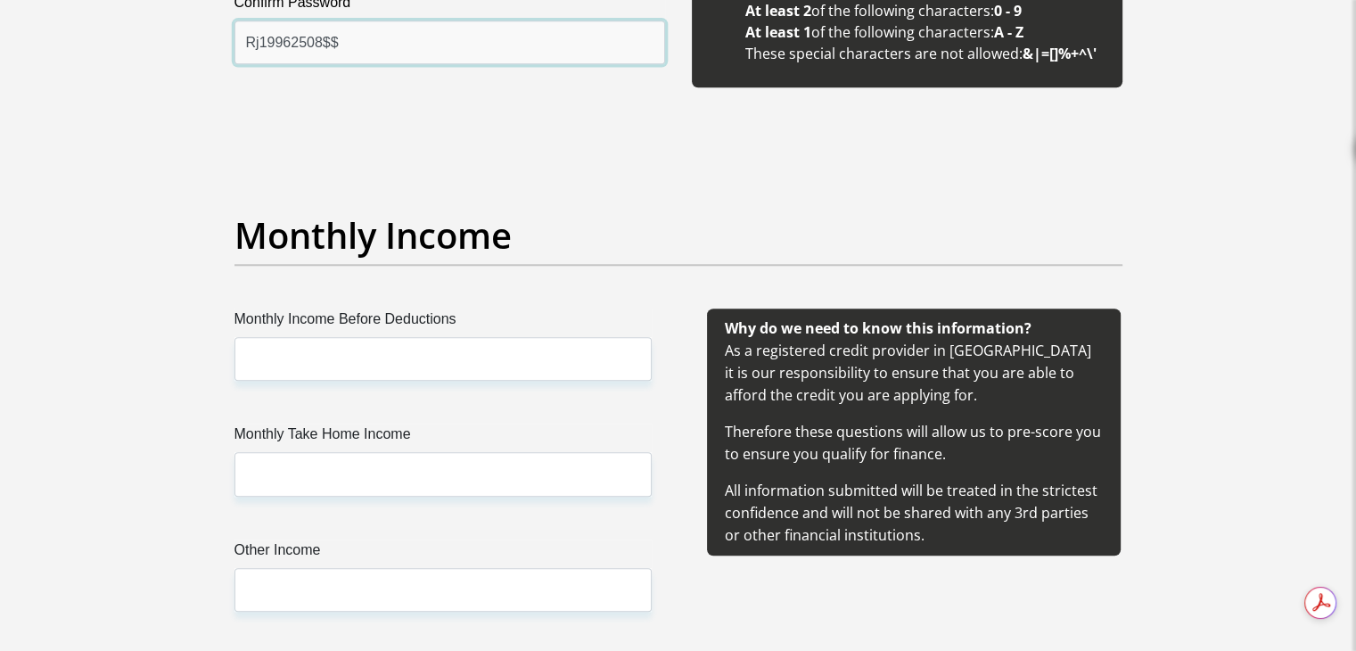
type input "Rj19962508$$"
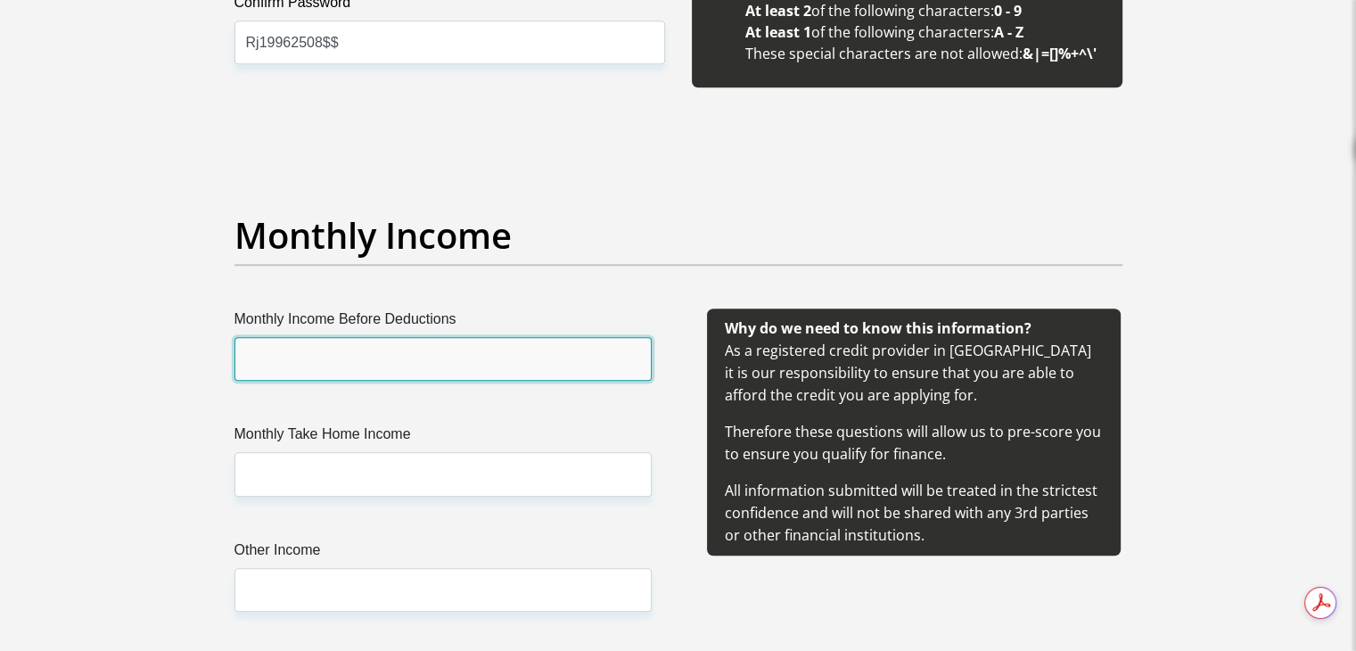
click at [438, 371] on input "Monthly Income Before Deductions" at bounding box center [442, 359] width 417 height 44
type input "23000"
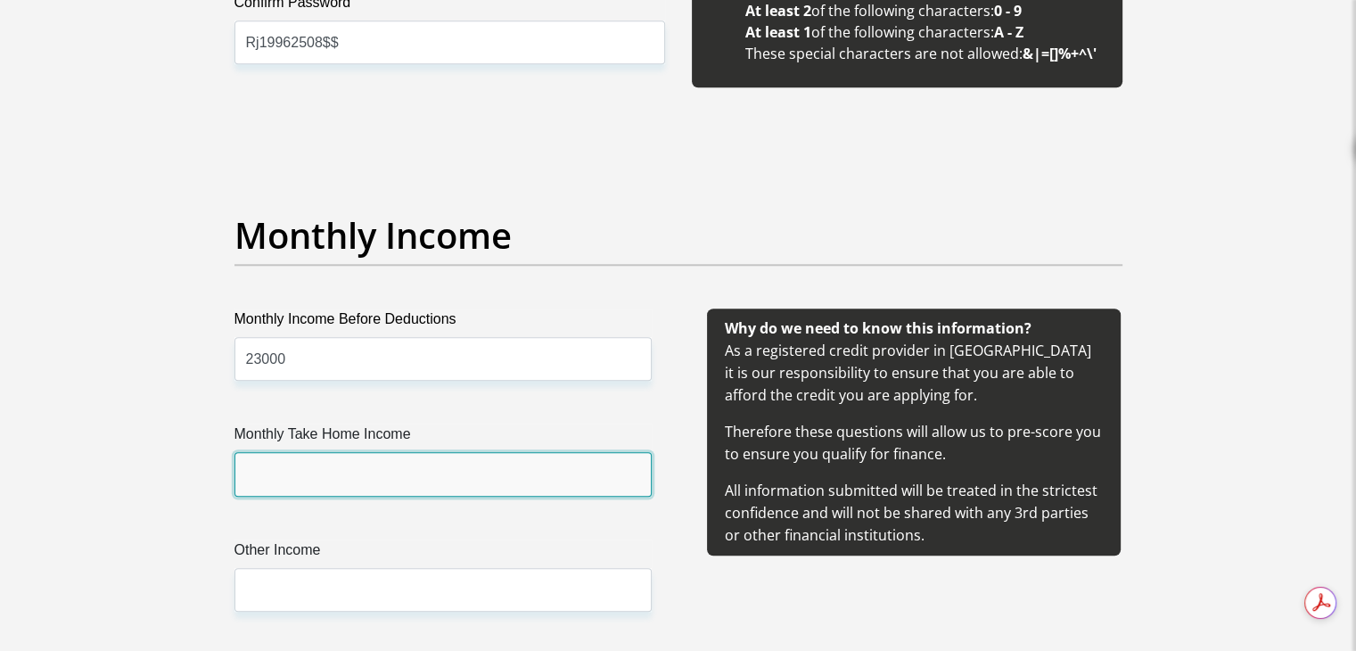
click at [414, 491] on input "Monthly Take Home Income" at bounding box center [442, 474] width 417 height 44
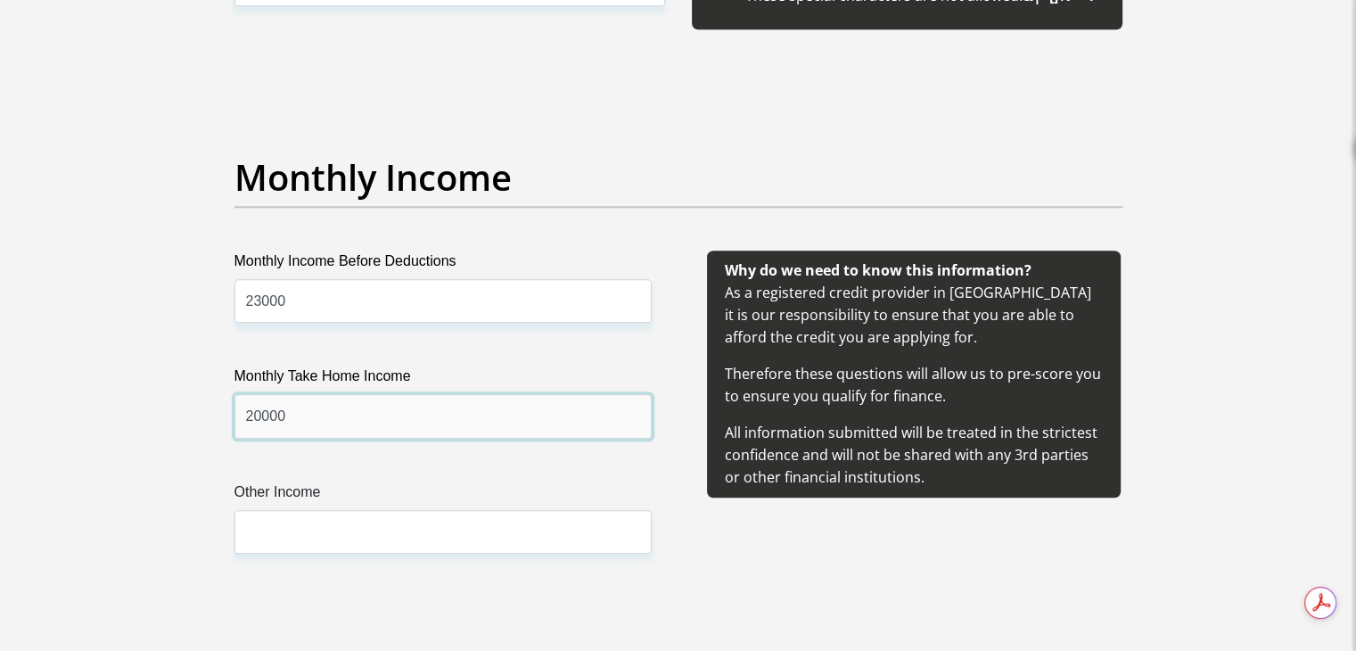
scroll to position [2050, 0]
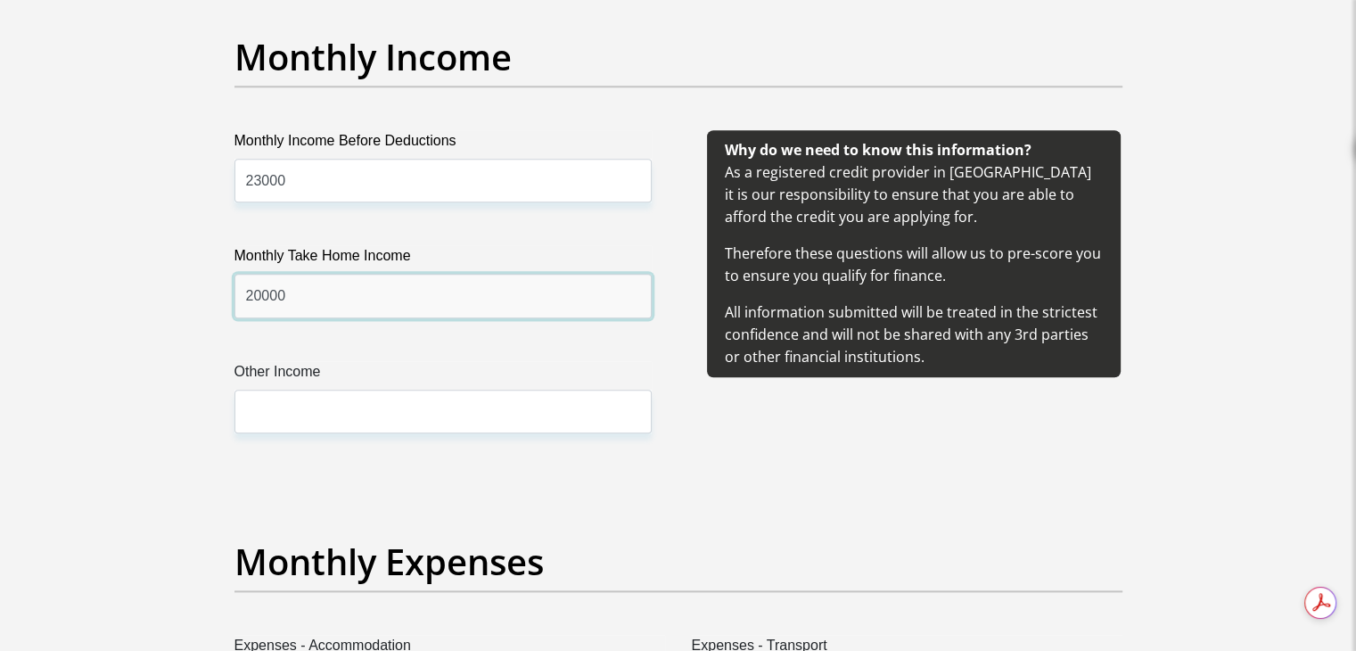
type input "20000"
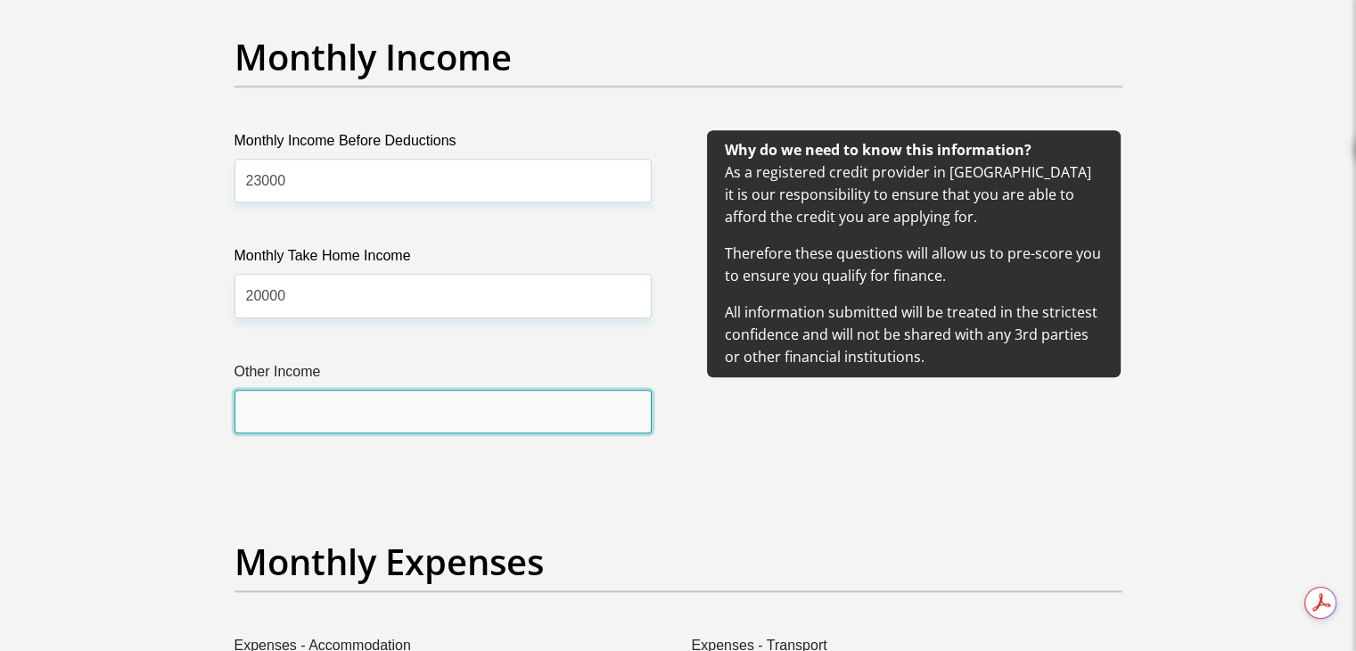
click at [380, 413] on input "Other Income" at bounding box center [442, 412] width 417 height 44
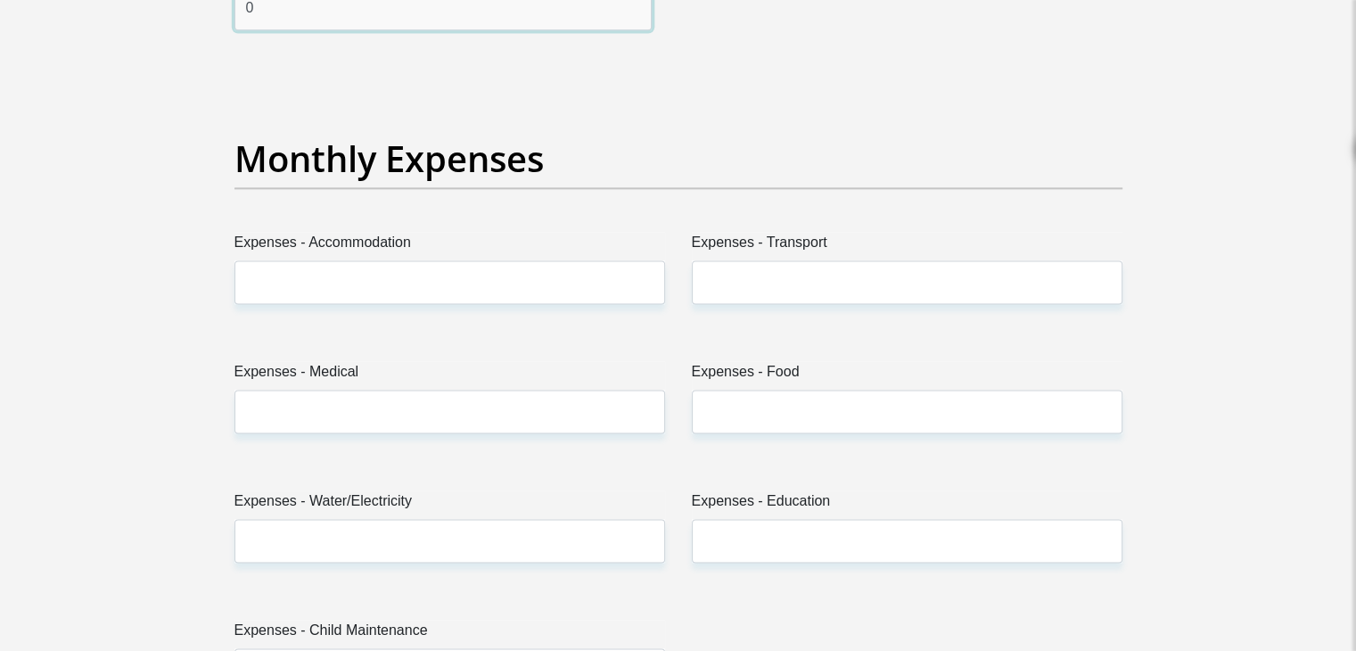
scroll to position [2496, 0]
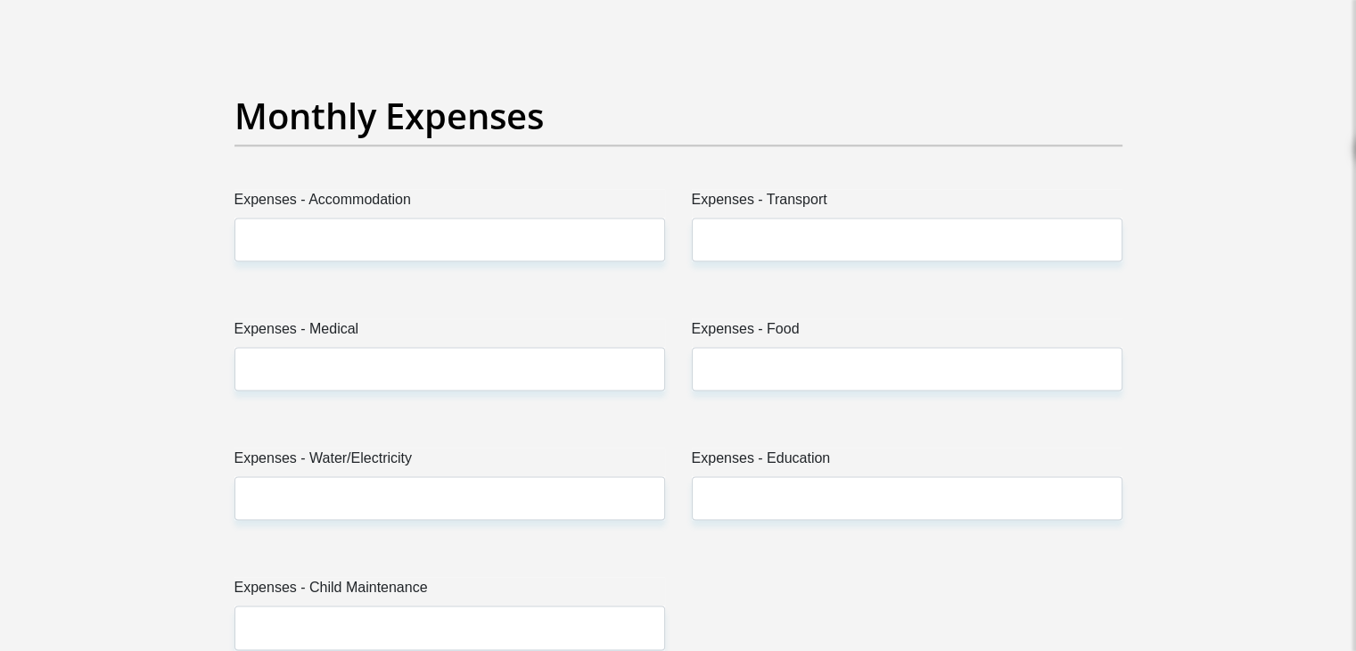
type input "0"
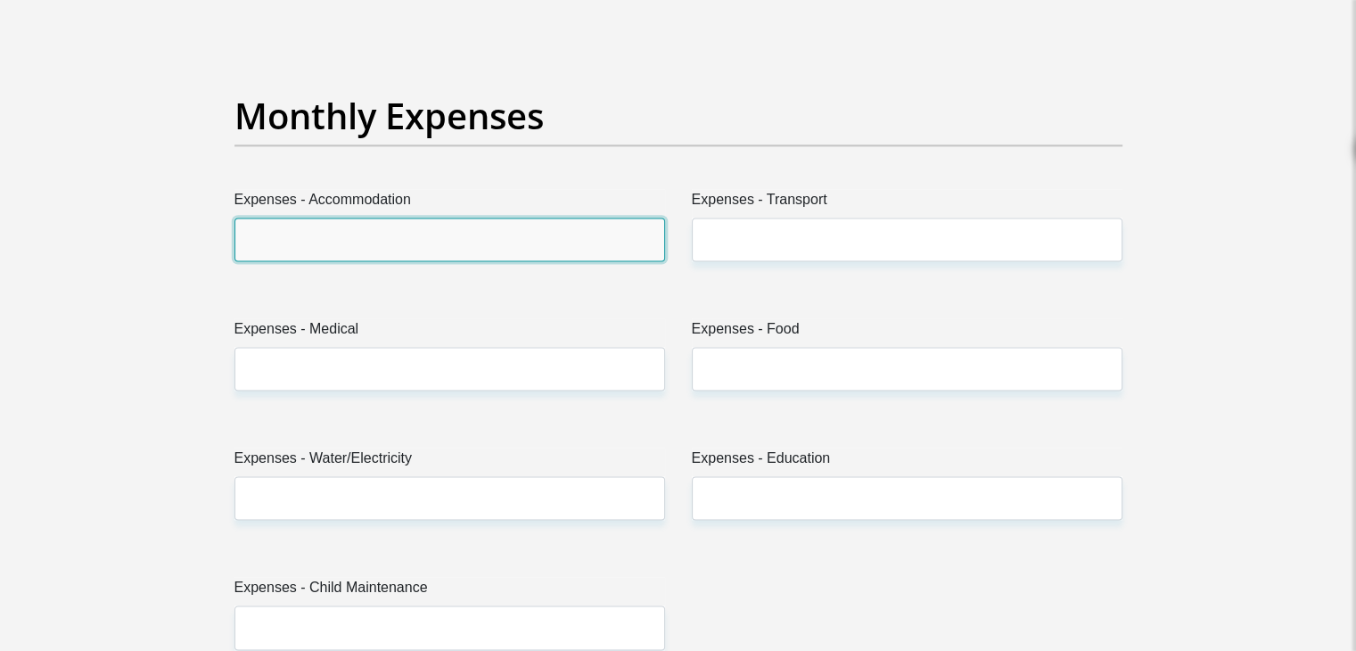
click at [389, 249] on input "Expenses - Accommodation" at bounding box center [449, 239] width 431 height 44
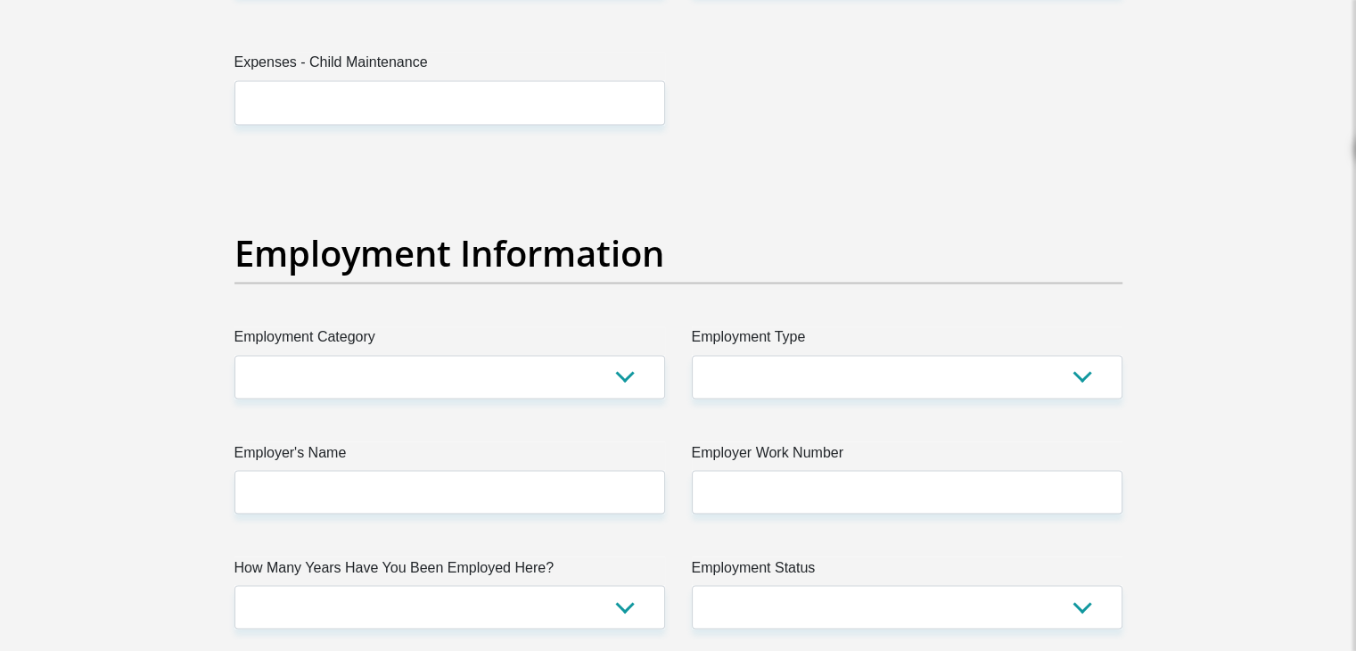
scroll to position [3031, 0]
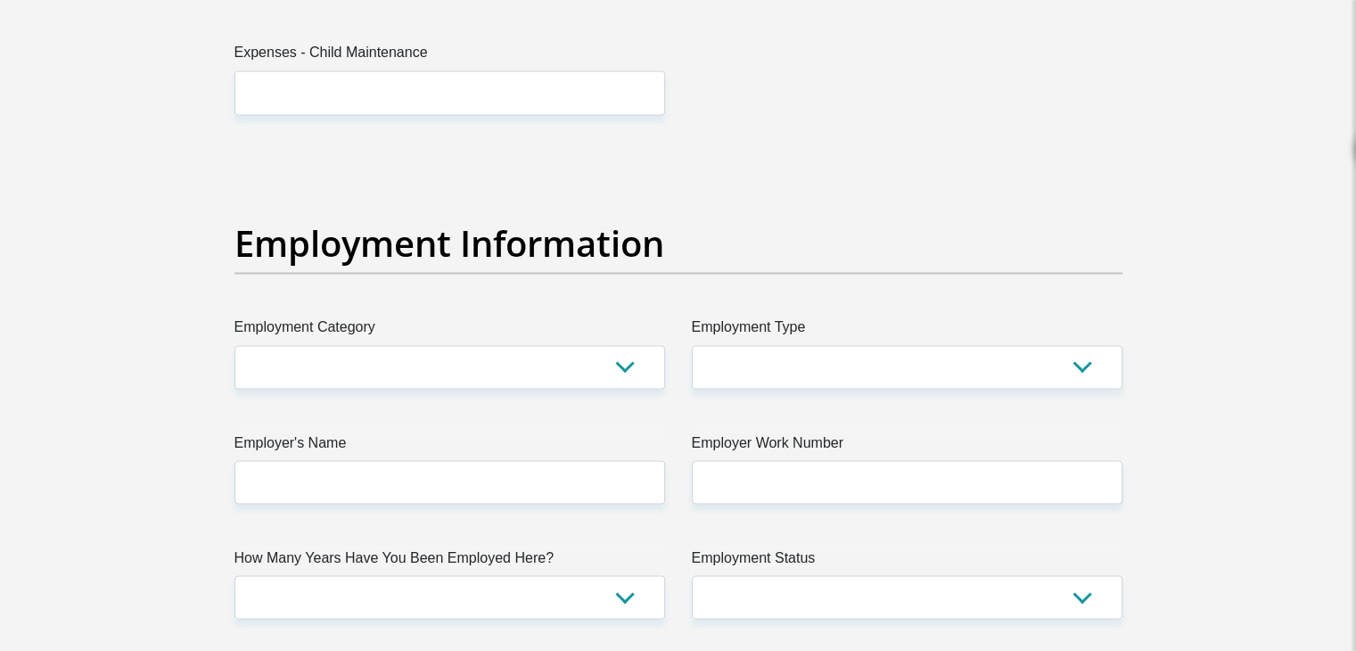
type input "2000"
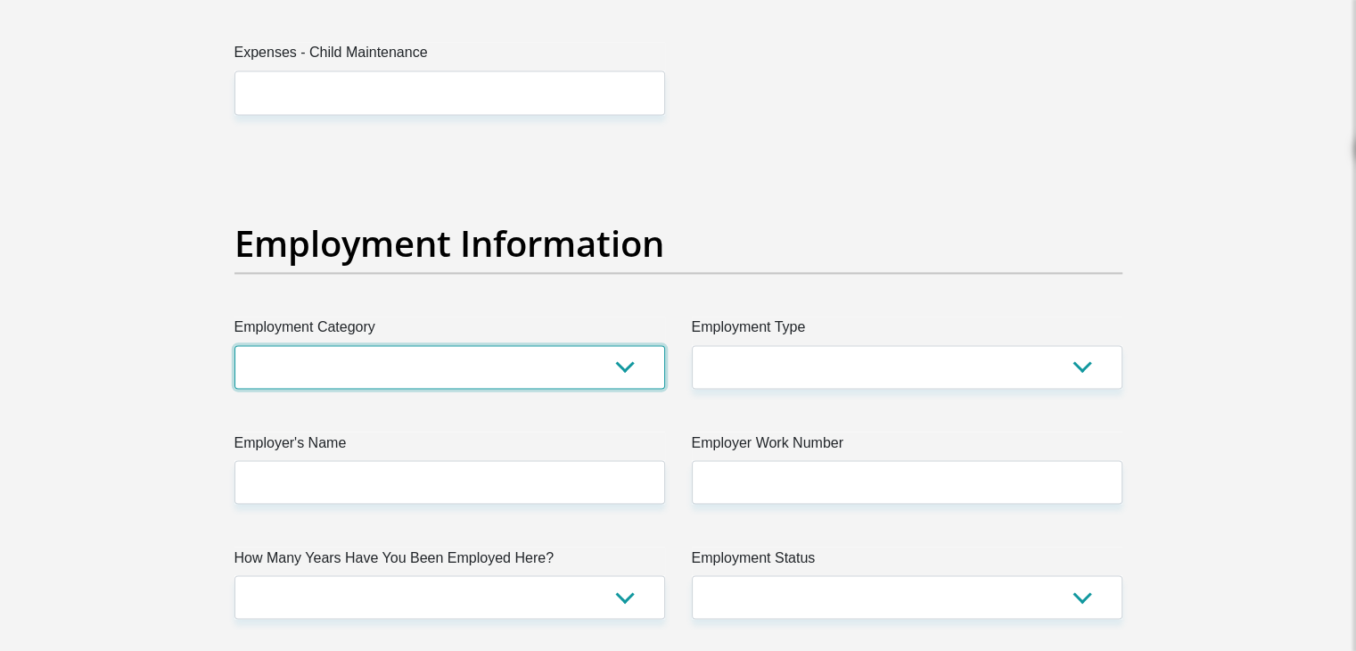
click at [537, 356] on select "AGRICULTURE ALCOHOL & TOBACCO CONSTRUCTION MATERIALS METALLURGY EQUIPMENT FOR R…" at bounding box center [449, 367] width 431 height 44
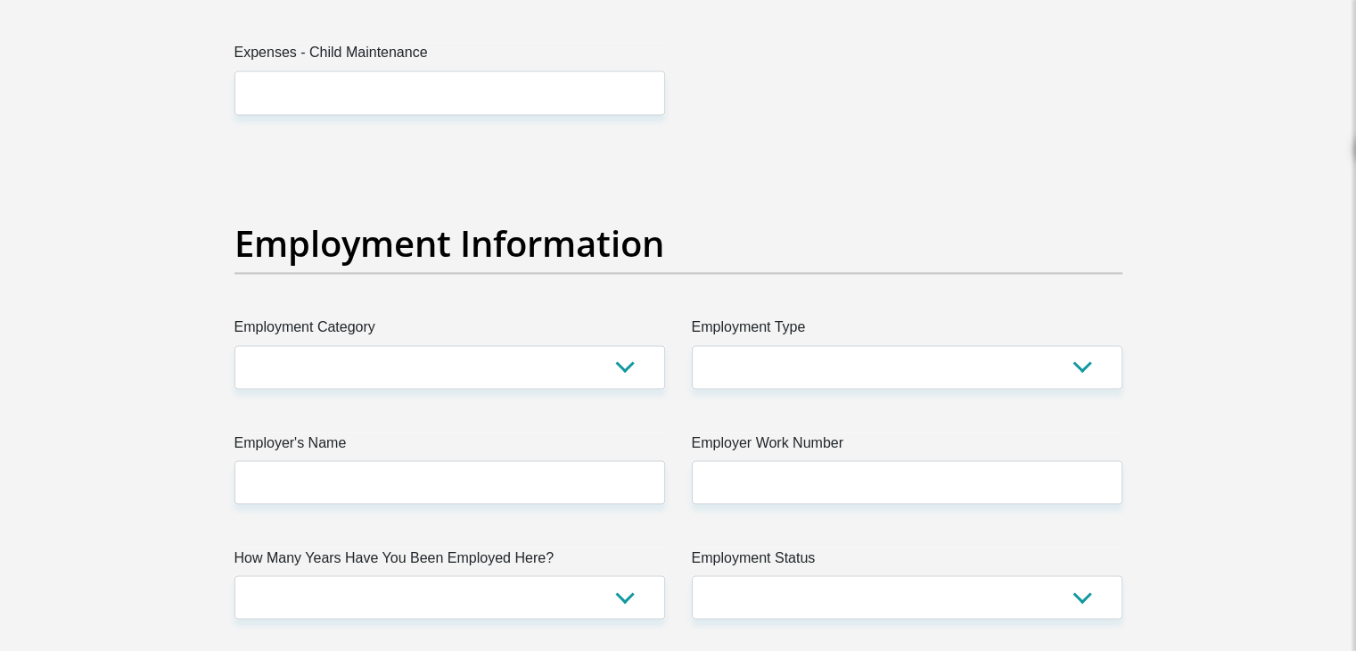
click at [120, 148] on section "Personal Details Title Mr Ms Mrs Dr Other First Name Reeqee Surname Jacobs ID N…" at bounding box center [678, 155] width 1356 height 6214
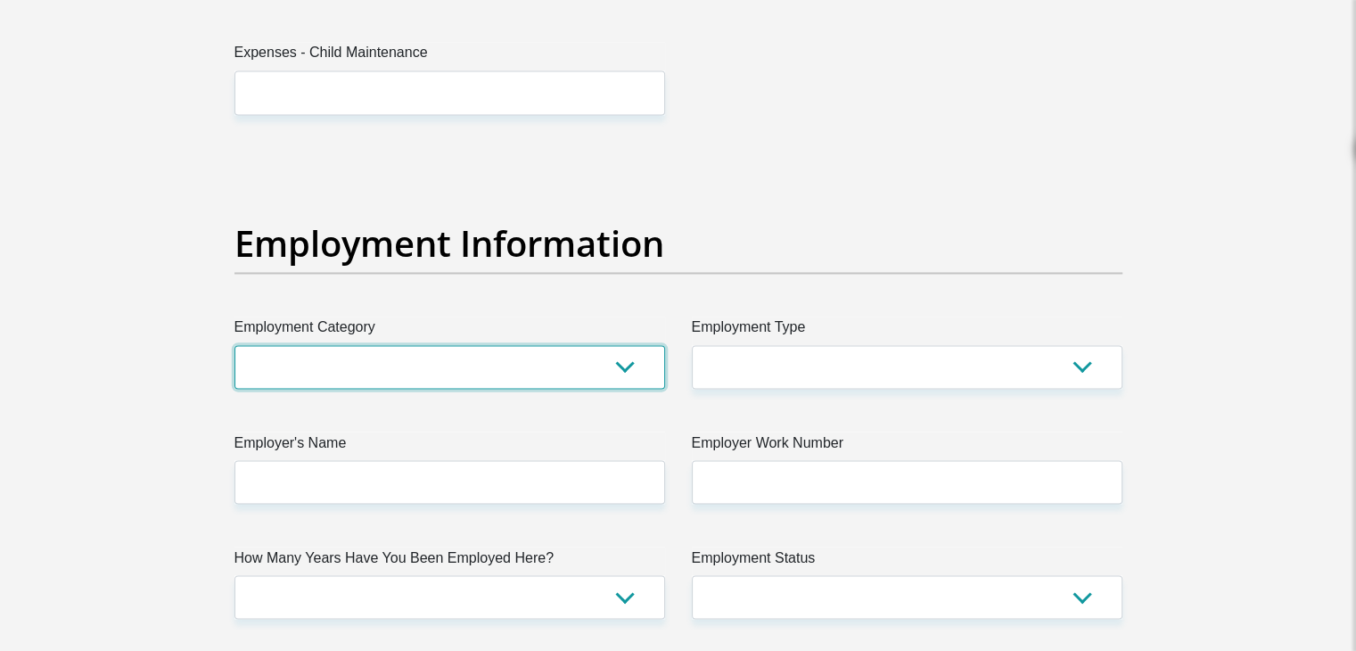
click at [432, 383] on select "AGRICULTURE ALCOHOL & TOBACCO CONSTRUCTION MATERIALS METALLURGY EQUIPMENT FOR R…" at bounding box center [449, 367] width 431 height 44
click at [234, 345] on select "AGRICULTURE ALCOHOL & TOBACCO CONSTRUCTION MATERIALS METALLURGY EQUIPMENT FOR R…" at bounding box center [449, 367] width 431 height 44
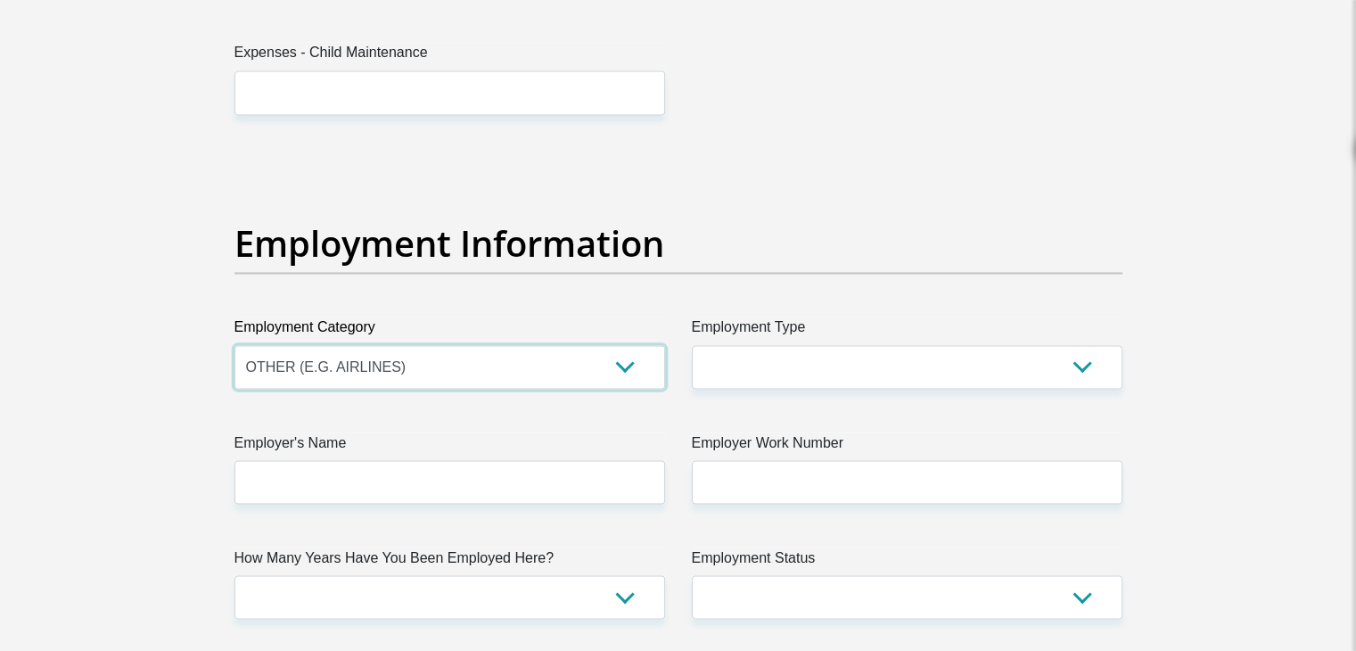
click at [619, 361] on select "AGRICULTURE ALCOHOL & TOBACCO CONSTRUCTION MATERIALS METALLURGY EQUIPMENT FOR R…" at bounding box center [449, 367] width 431 height 44
click at [899, 86] on div "Title Mr Ms Mrs Dr Other First Name Reeqee Surname Jacobs ID Number 96082551230…" at bounding box center [678, 149] width 915 height 5800
click at [619, 350] on select "AGRICULTURE ALCOHOL & TOBACCO CONSTRUCTION MATERIALS METALLURGY EQUIPMENT FOR R…" at bounding box center [449, 367] width 431 height 44
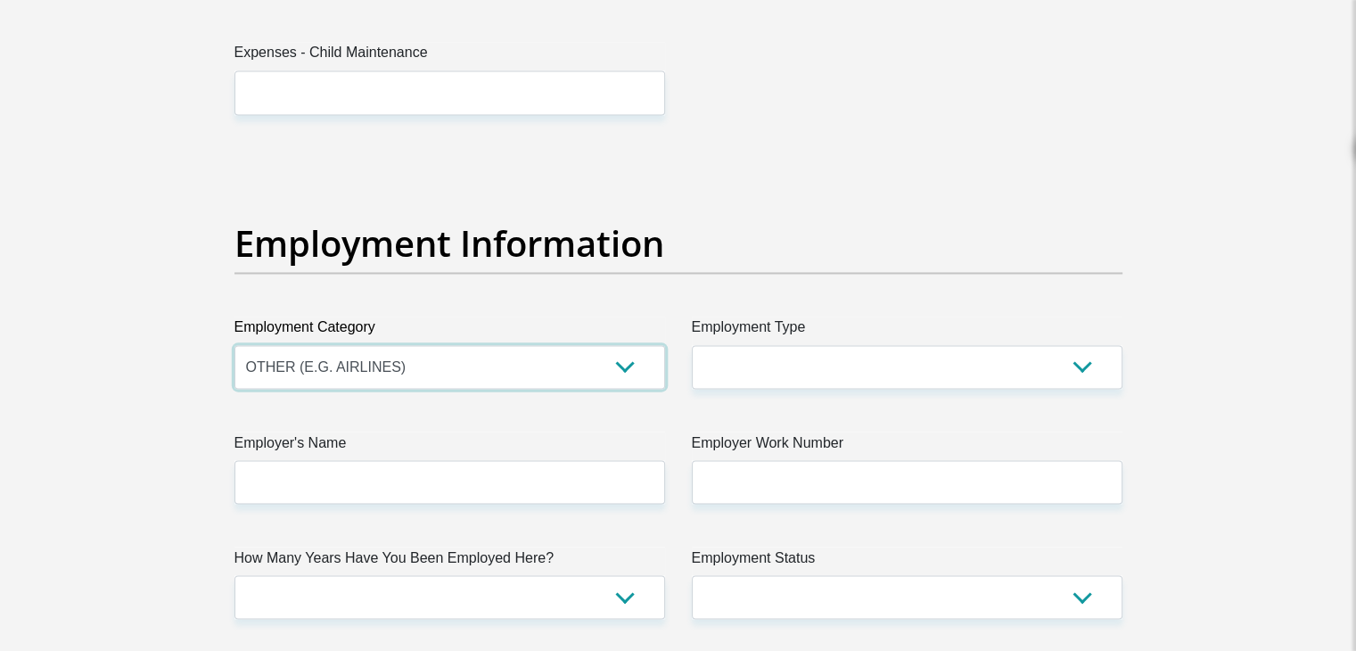
select select "31"
click at [234, 345] on select "AGRICULTURE ALCOHOL & TOBACCO CONSTRUCTION MATERIALS METALLURGY EQUIPMENT FOR R…" at bounding box center [449, 367] width 431 height 44
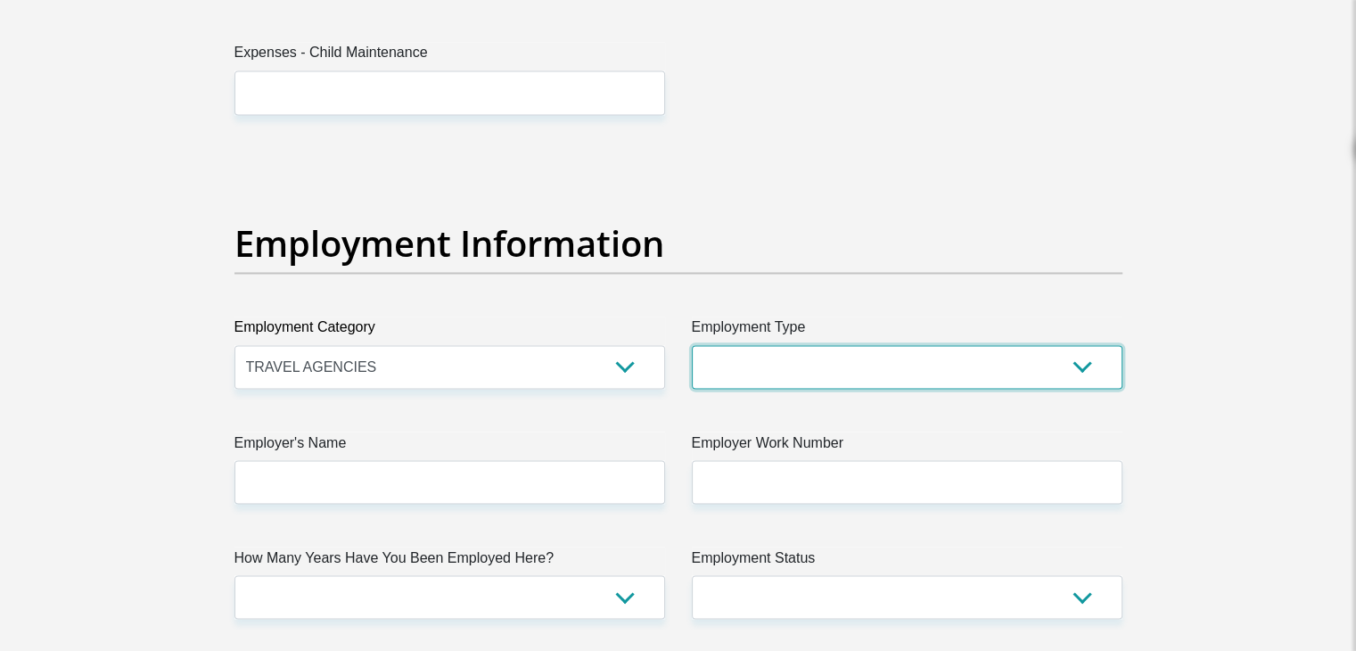
click at [788, 347] on select "College/Lecturer Craft Seller Creative Driver Executive Farmer Forces - Non Com…" at bounding box center [907, 367] width 431 height 44
select select "Sales"
click at [692, 345] on select "College/Lecturer Craft Seller Creative Driver Executive Farmer Forces - Non Com…" at bounding box center [907, 367] width 431 height 44
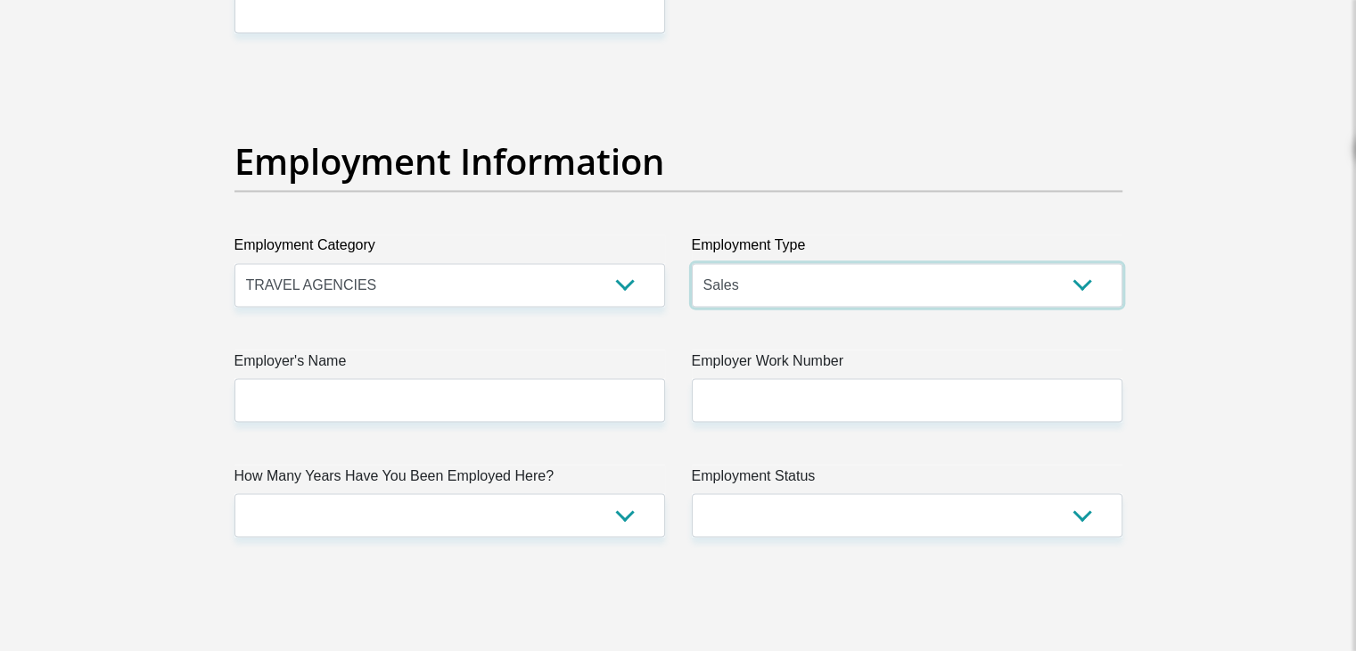
scroll to position [3209, 0]
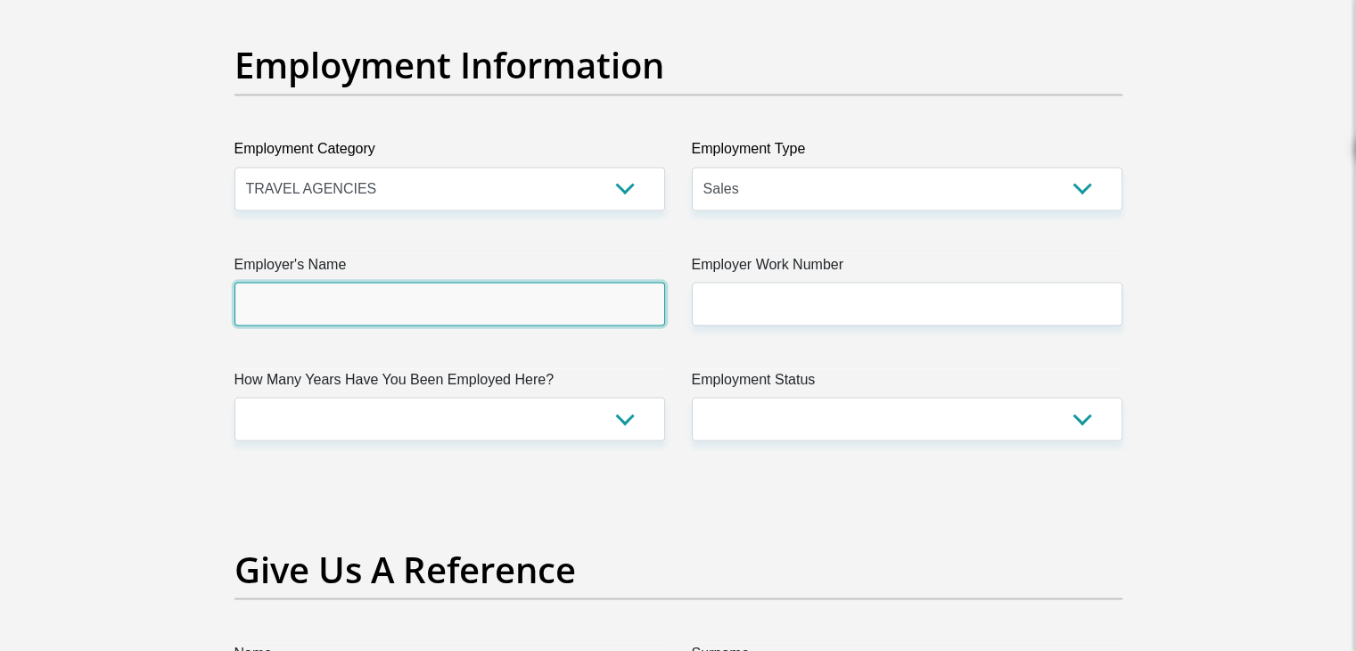
click at [431, 304] on input "Employer's Name" at bounding box center [449, 304] width 431 height 44
click at [306, 302] on input "ProactiveGlobal" at bounding box center [449, 304] width 431 height 44
click at [402, 289] on input "ProactiveGlobal" at bounding box center [449, 304] width 431 height 44
type input "ProactiveGlobal"
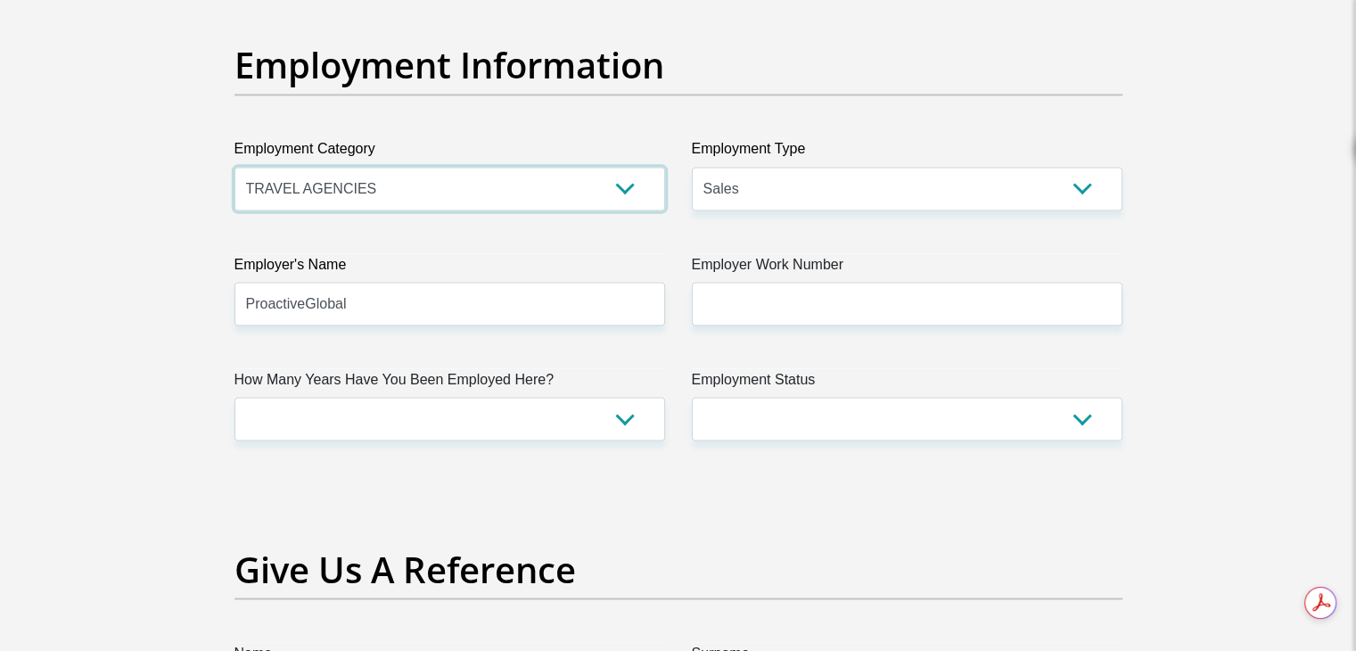
click at [299, 182] on select "AGRICULTURE ALCOHOL & TOBACCO CONSTRUCTION MATERIALS METALLURGY EQUIPMENT FOR R…" at bounding box center [449, 189] width 431 height 44
drag, startPoint x: 302, startPoint y: 182, endPoint x: 317, endPoint y: 179, distance: 15.4
click at [302, 182] on select "AGRICULTURE ALCOHOL & TOBACCO CONSTRUCTION MATERIALS METALLURGY EQUIPMENT FOR R…" at bounding box center [449, 189] width 431 height 44
click at [751, 180] on select "College/Lecturer Craft Seller Creative Driver Executive Farmer Forces - Non Com…" at bounding box center [907, 189] width 431 height 44
click at [726, 190] on select "College/Lecturer Craft Seller Creative Driver Executive Farmer Forces - Non Com…" at bounding box center [907, 189] width 431 height 44
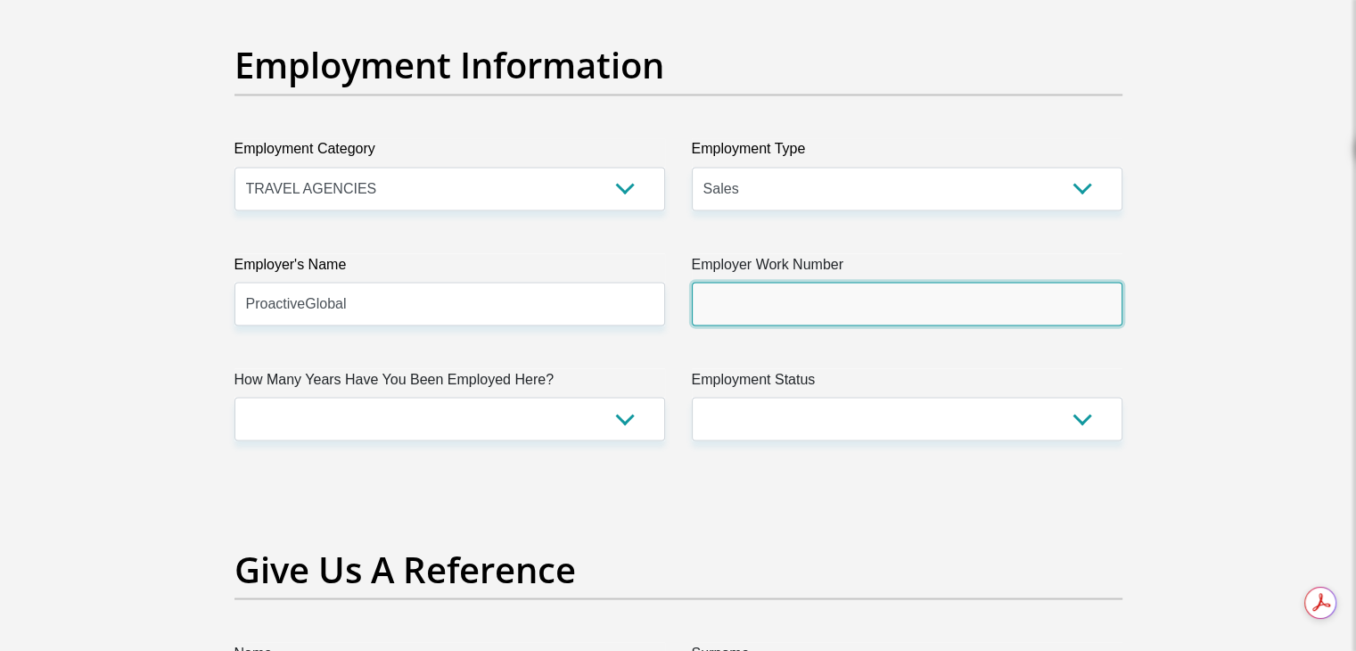
click at [736, 300] on input "Employer Work Number" at bounding box center [907, 304] width 431 height 44
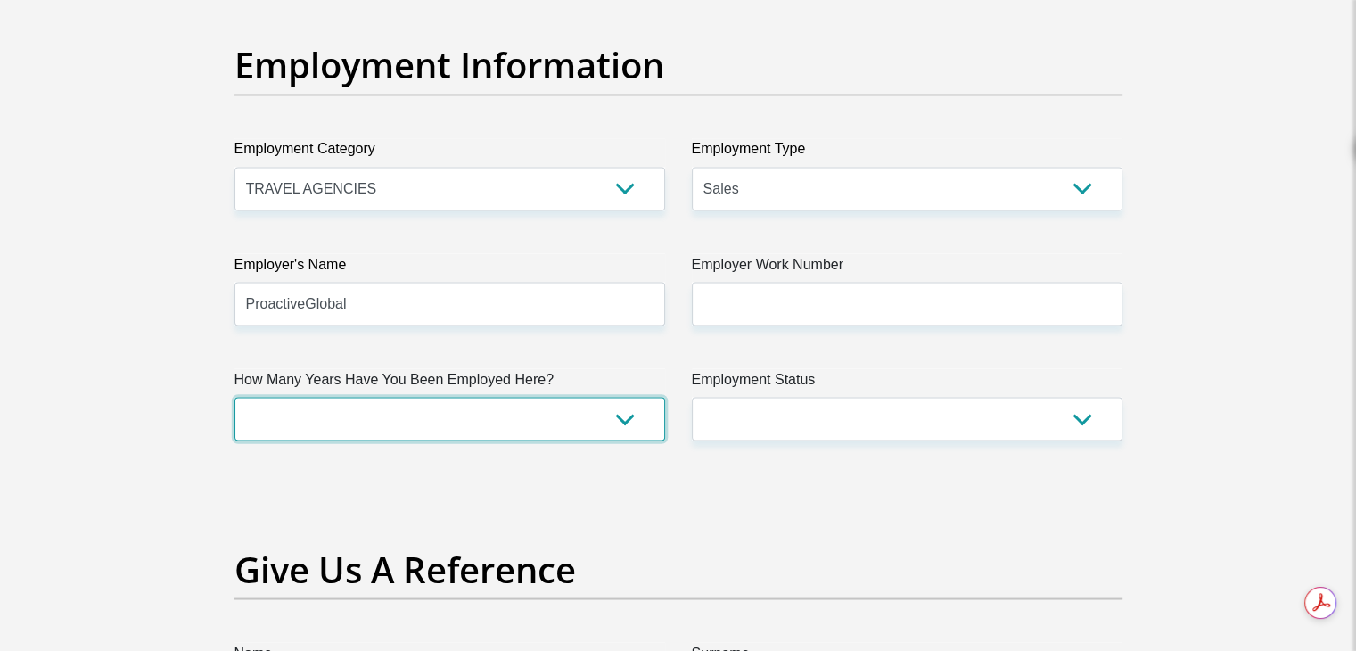
click at [480, 411] on select "less than 1 year 1-3 years 3-5 years 5+ years" at bounding box center [449, 419] width 431 height 44
select select "6"
click at [234, 397] on select "less than 1 year 1-3 years 3-5 years 5+ years" at bounding box center [449, 419] width 431 height 44
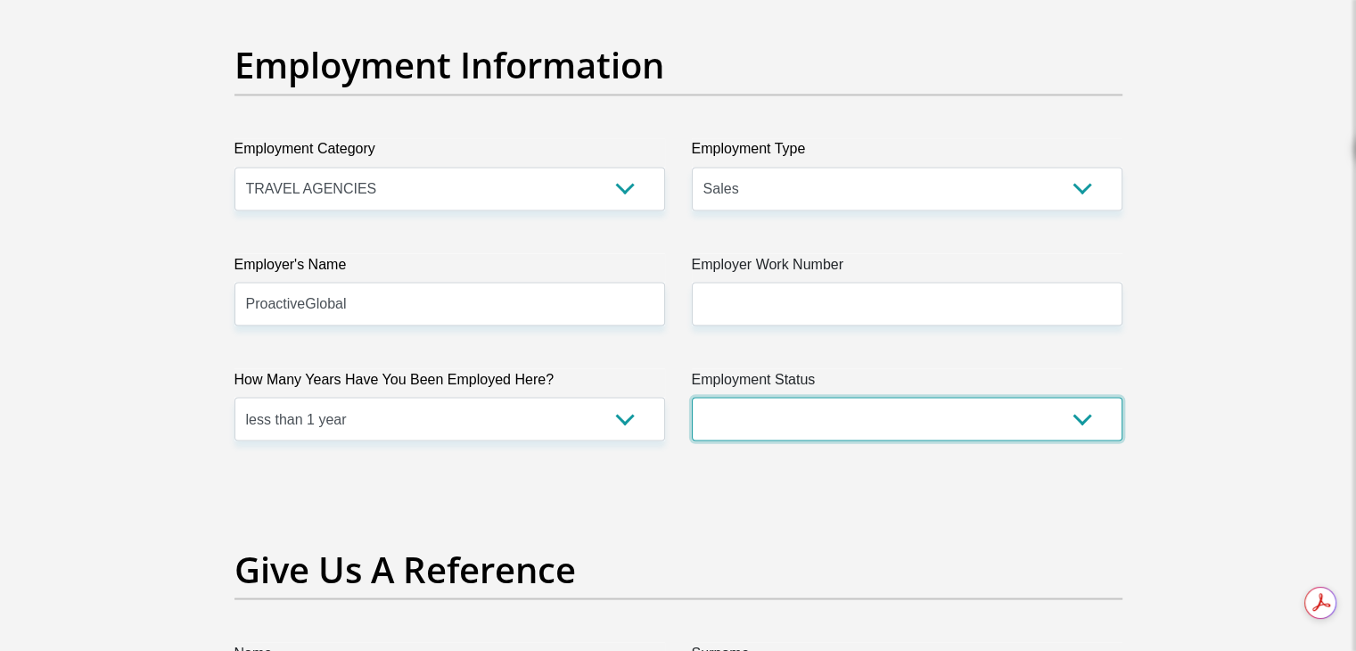
click at [845, 425] on select "Permanent/Full-time Part-time/Casual Contract Worker Self-Employed Housewife Re…" at bounding box center [907, 419] width 431 height 44
select select "1"
click at [692, 397] on select "Permanent/Full-time Part-time/Casual Contract Worker Self-Employed Housewife Re…" at bounding box center [907, 419] width 431 height 44
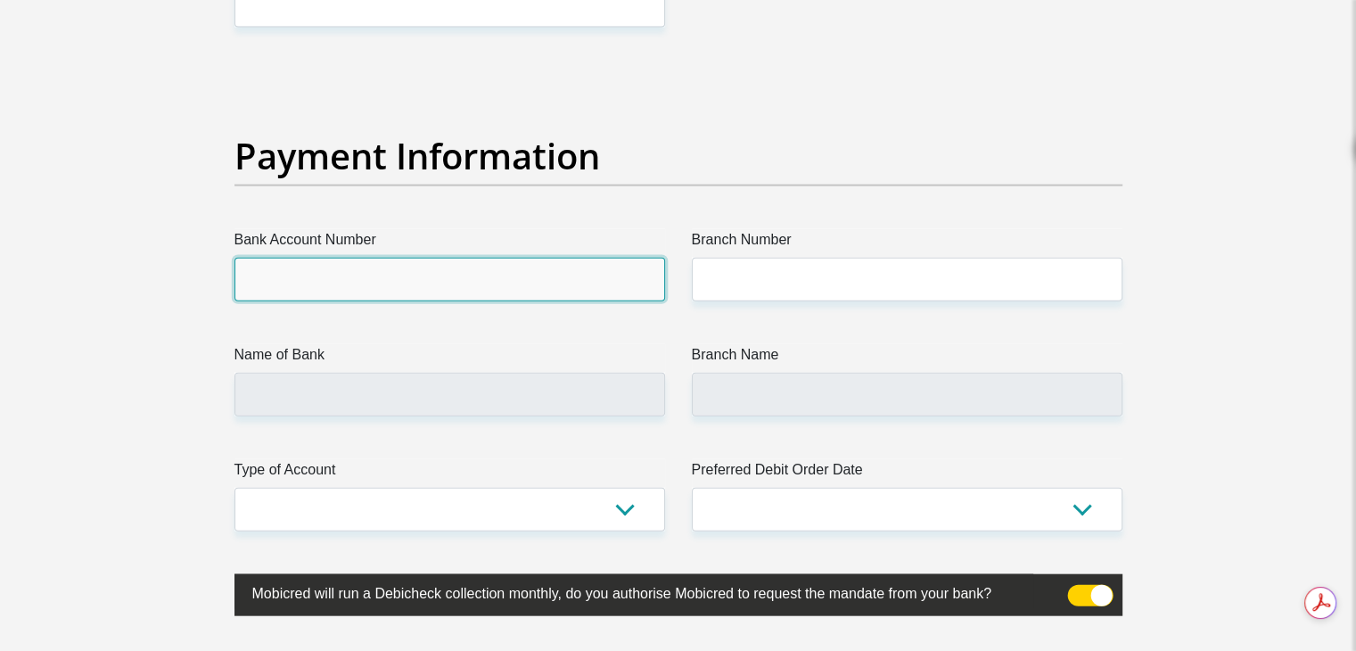
click at [424, 274] on input "Bank Account Number" at bounding box center [449, 280] width 431 height 44
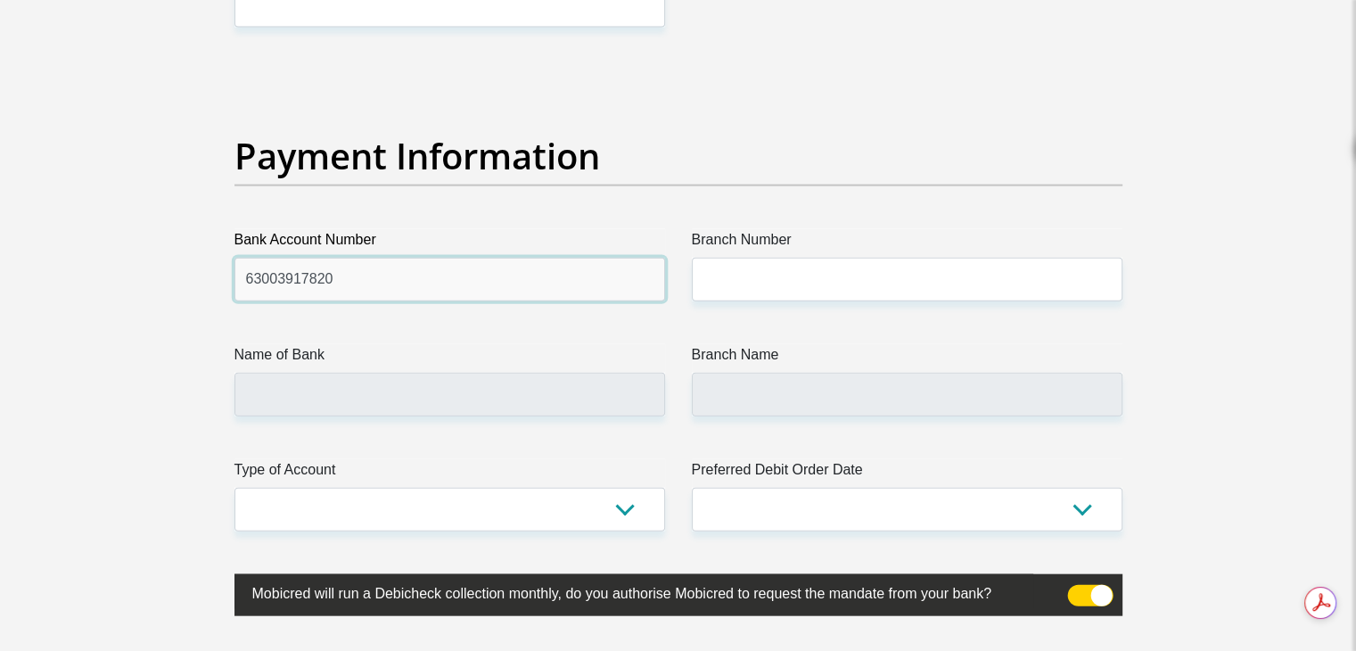
type input "63003917820"
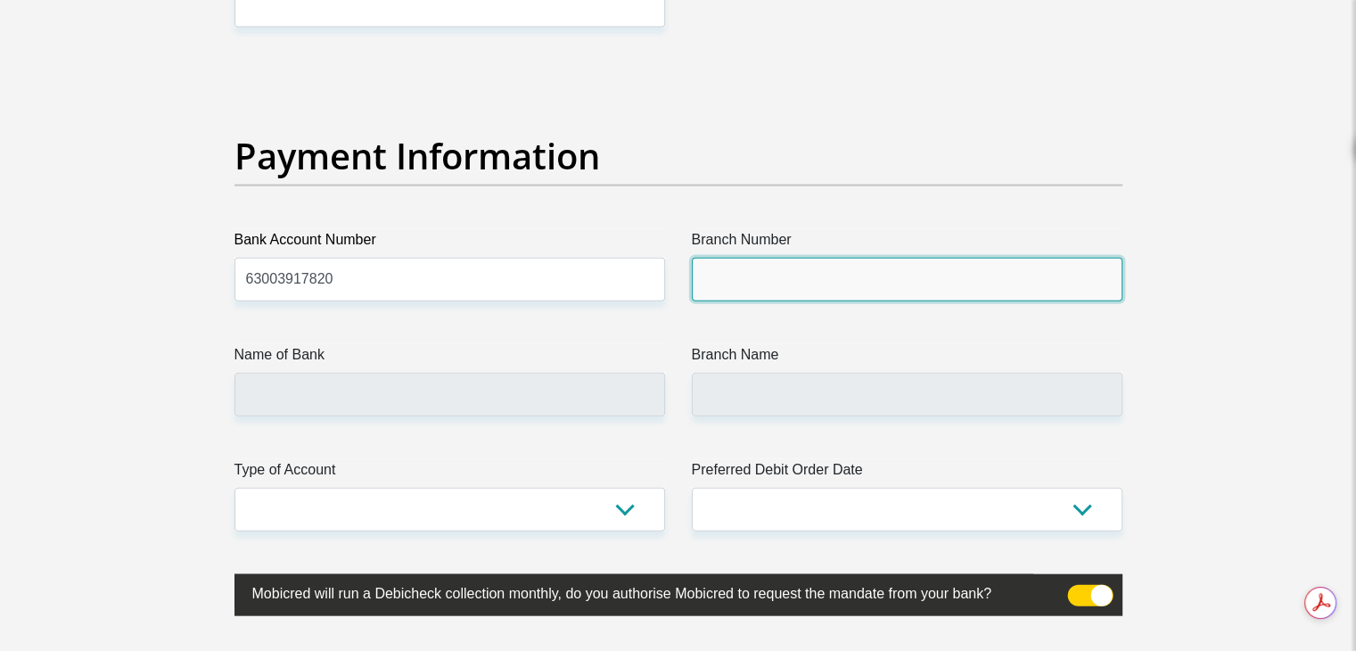
click at [784, 266] on input "Branch Number" at bounding box center [907, 280] width 431 height 44
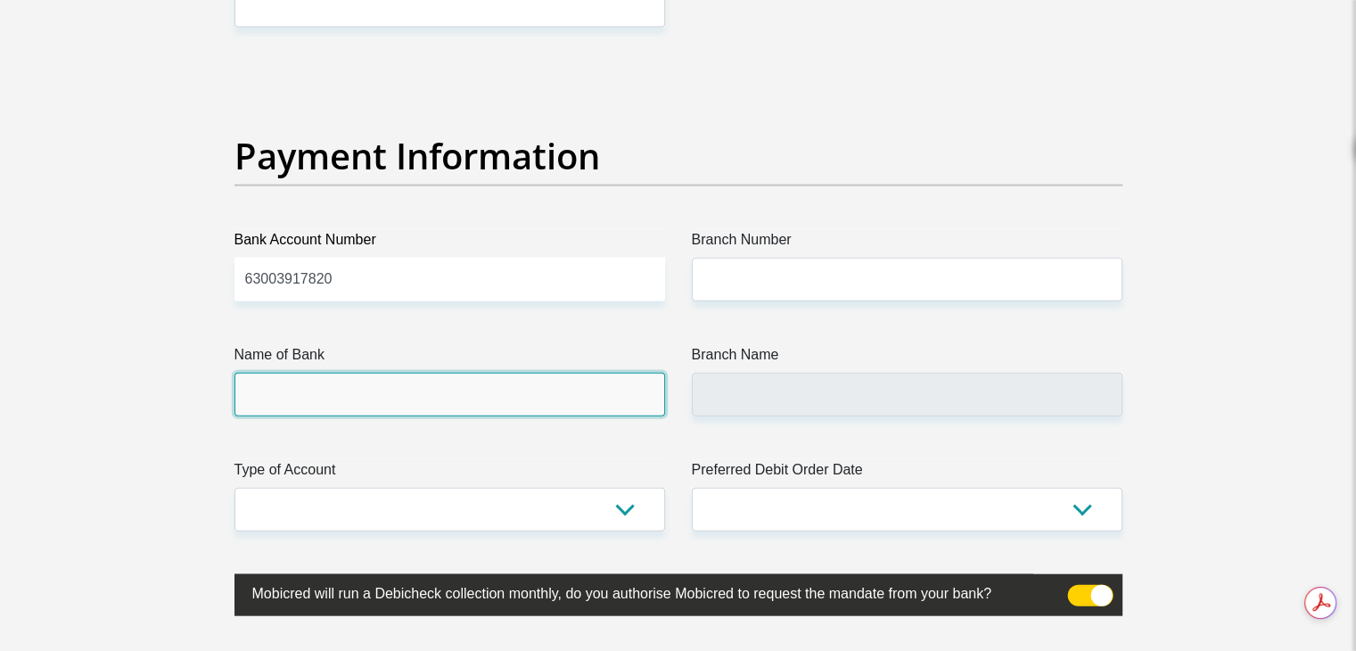
click at [570, 397] on input "Name of Bank" at bounding box center [449, 395] width 431 height 44
click at [572, 394] on input "Name of Bank" at bounding box center [449, 395] width 431 height 44
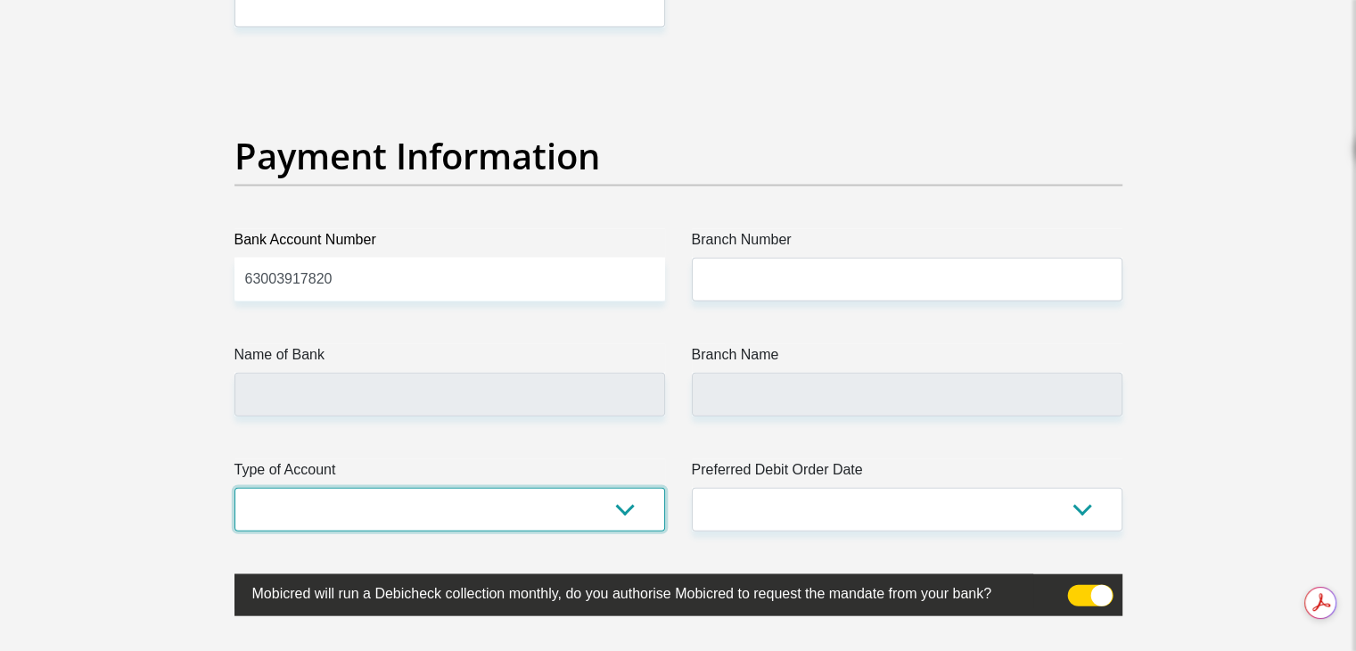
click at [488, 521] on select "Cheque Savings" at bounding box center [449, 510] width 431 height 44
select select "CUR"
click at [234, 488] on select "Cheque Savings" at bounding box center [449, 510] width 431 height 44
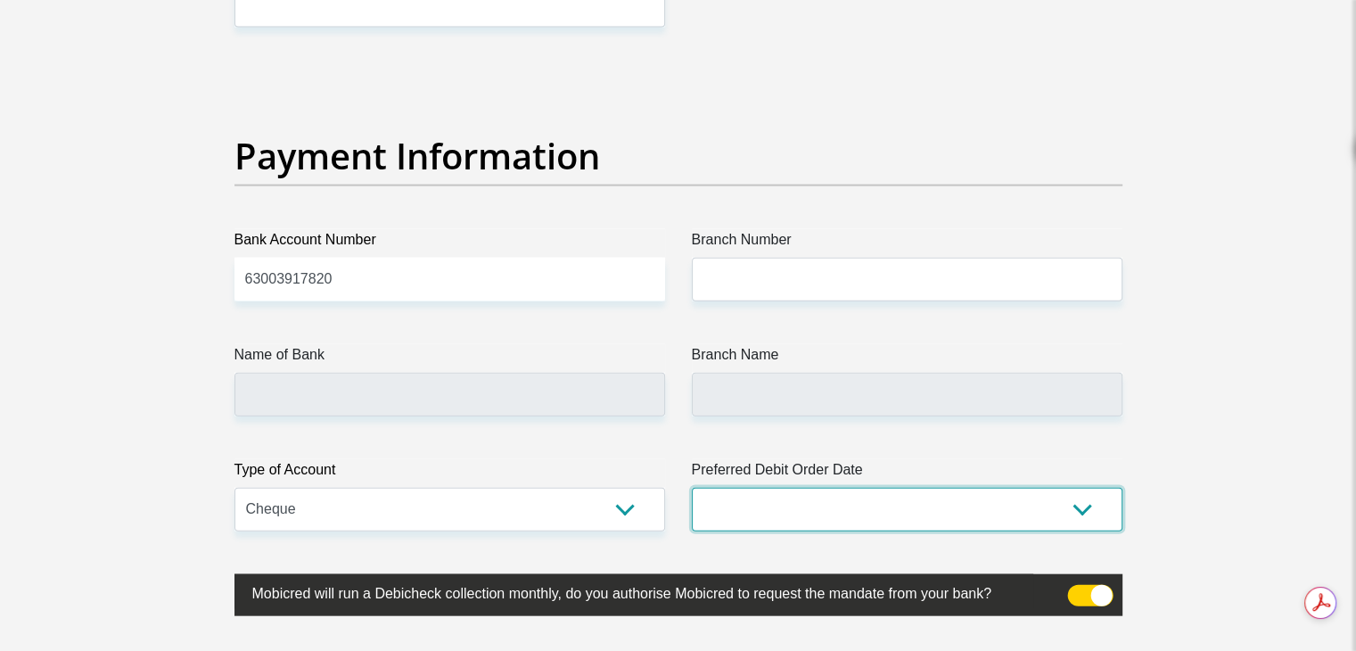
click at [802, 504] on select "1st 2nd 3rd 4th 5th 7th 18th 19th 20th 21st 22nd 23rd 24th 25th 26th 27th 28th …" at bounding box center [907, 510] width 431 height 44
select select "30"
click at [692, 488] on select "1st 2nd 3rd 4th 5th 7th 18th 19th 20th 21st 22nd 23rd 24th 25th 26th 27th 28th …" at bounding box center [907, 510] width 431 height 44
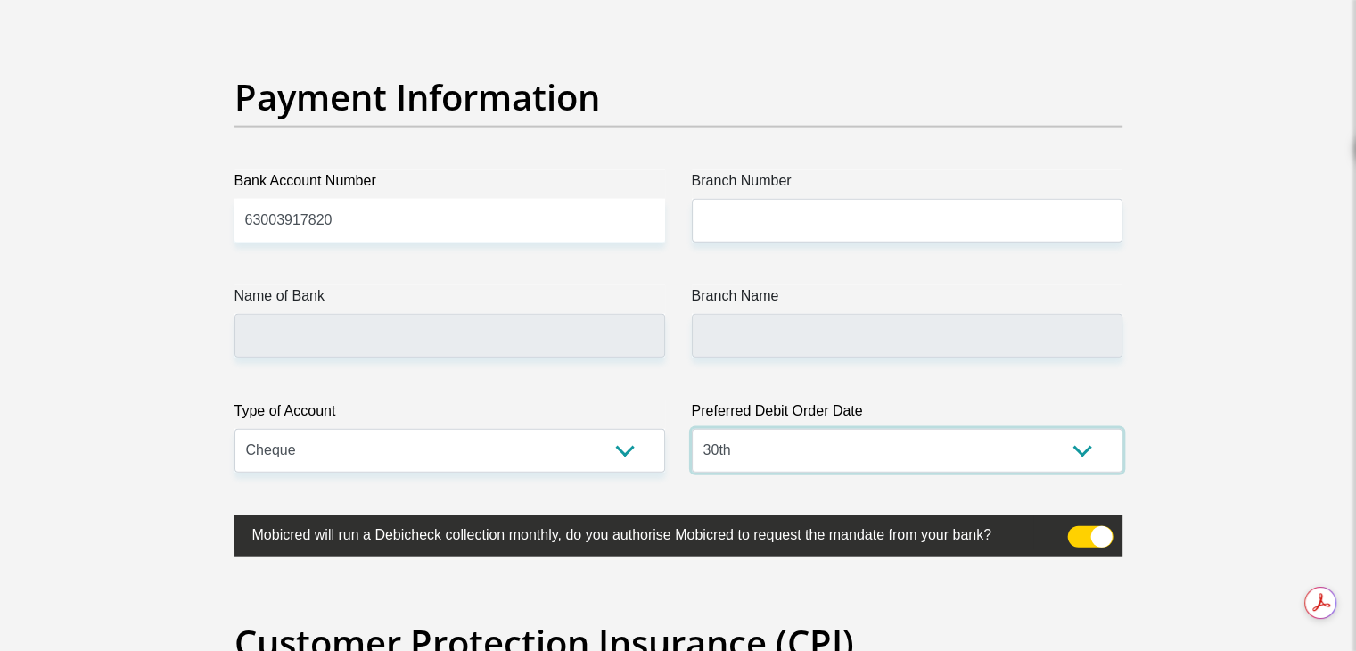
scroll to position [4100, 0]
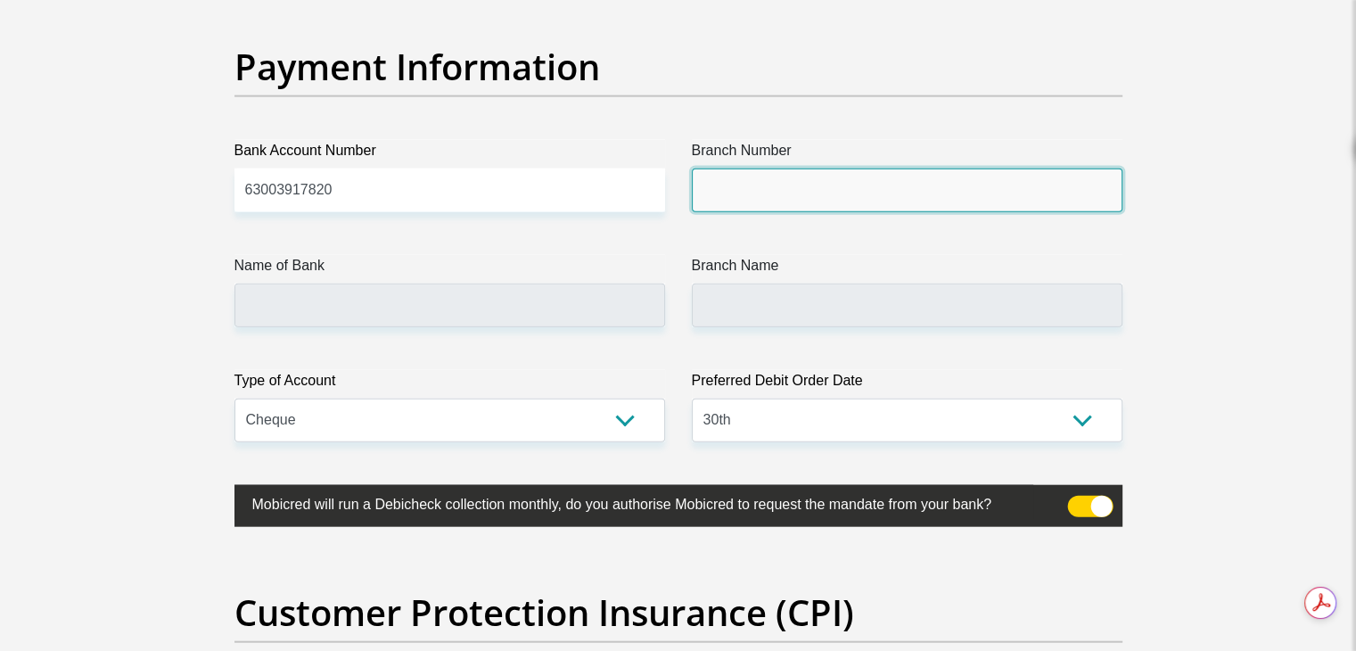
click at [795, 186] on input "Branch Number" at bounding box center [907, 190] width 431 height 44
type input "250655"
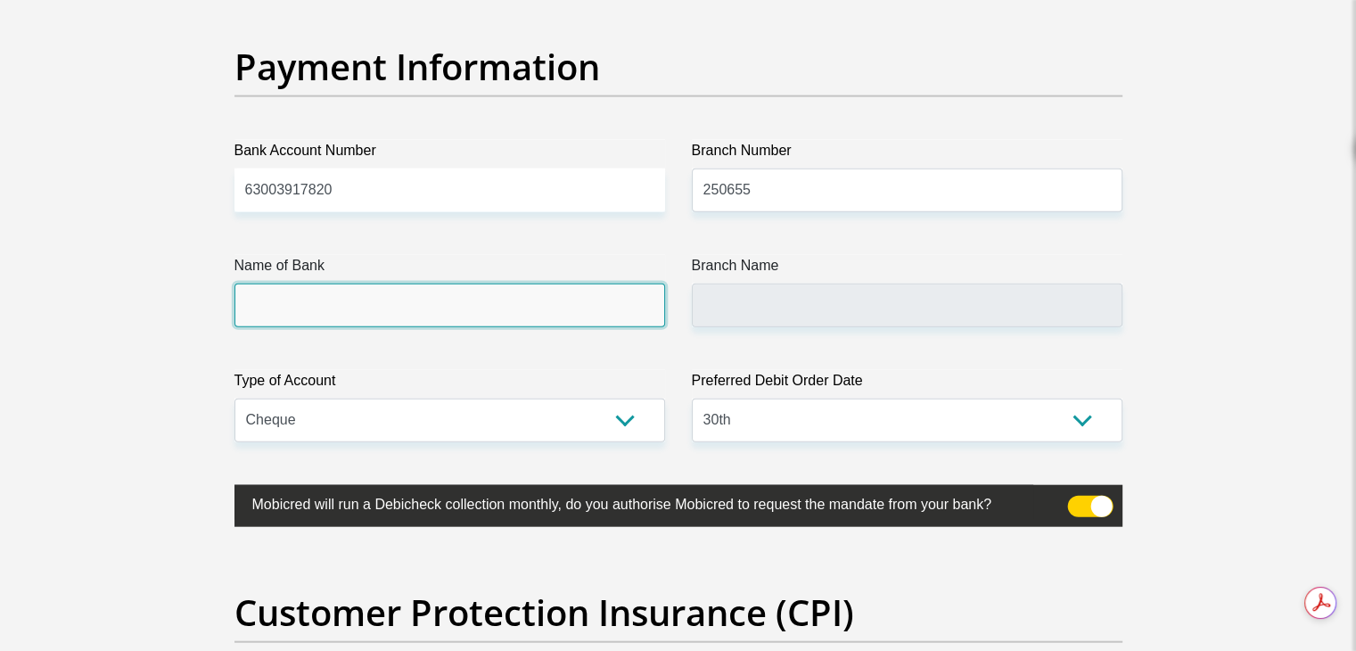
click at [591, 313] on input "Name of Bank" at bounding box center [449, 305] width 431 height 44
type input "FIRSTRAND BANK"
type input "BRANCH 560"
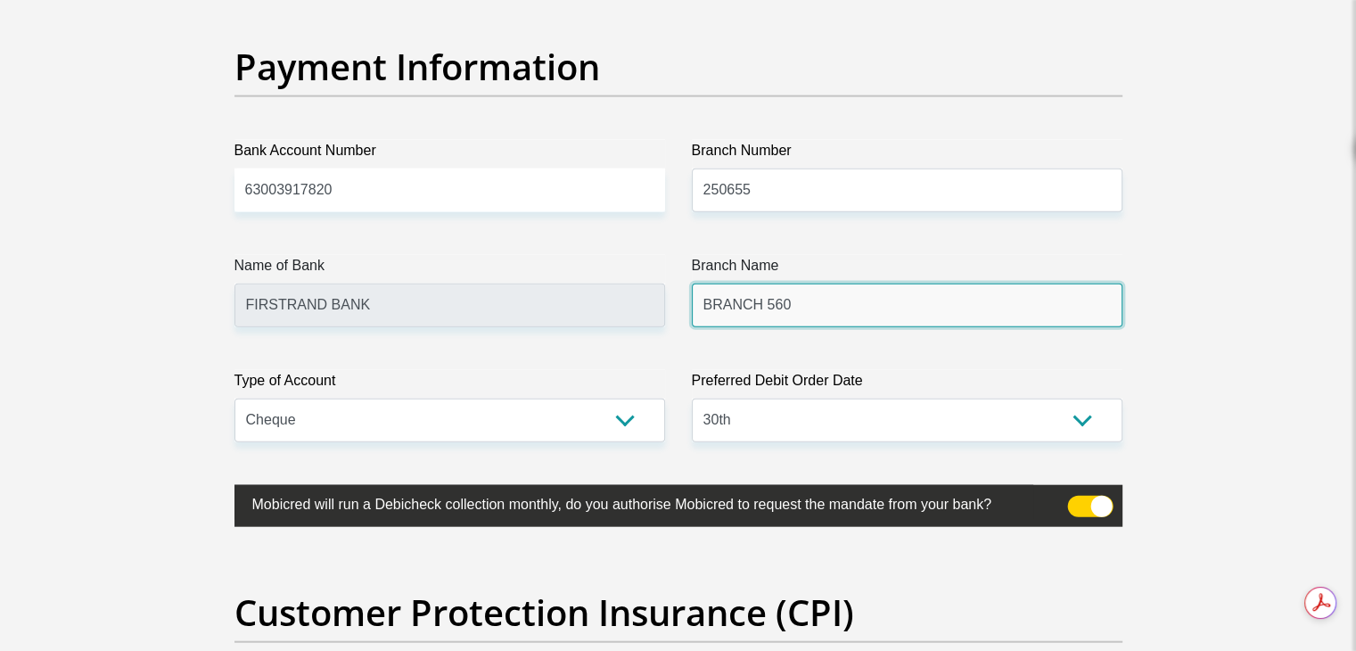
click at [795, 294] on input "BRANCH 560" at bounding box center [907, 305] width 431 height 44
click at [787, 305] on input "BRANCH 560" at bounding box center [907, 305] width 431 height 44
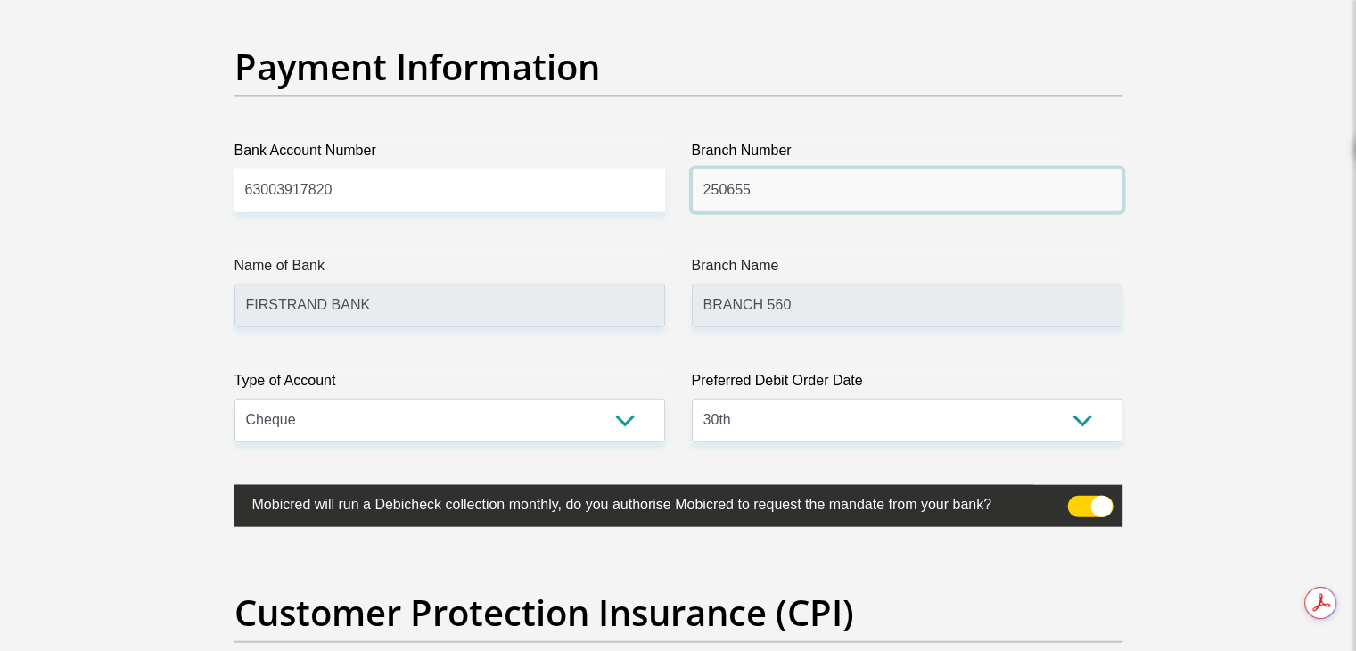
click at [778, 190] on input "250655" at bounding box center [907, 190] width 431 height 44
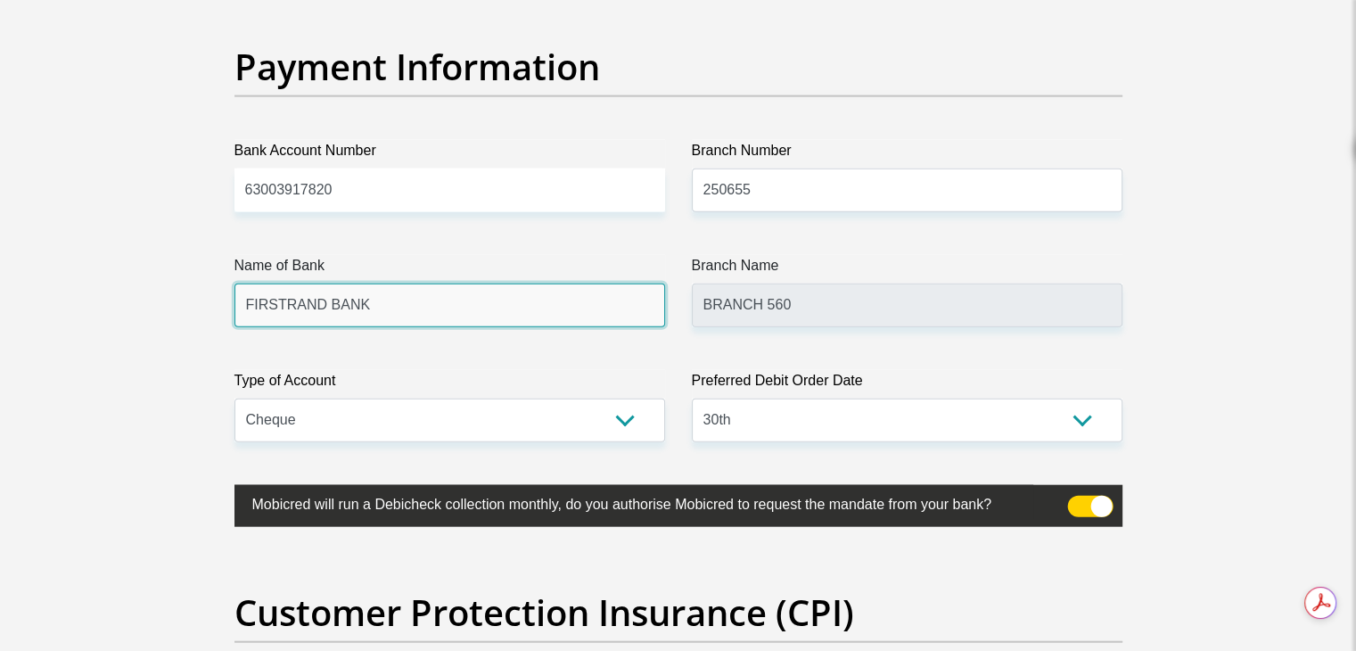
click at [576, 297] on input "FIRSTRAND BANK" at bounding box center [449, 305] width 431 height 44
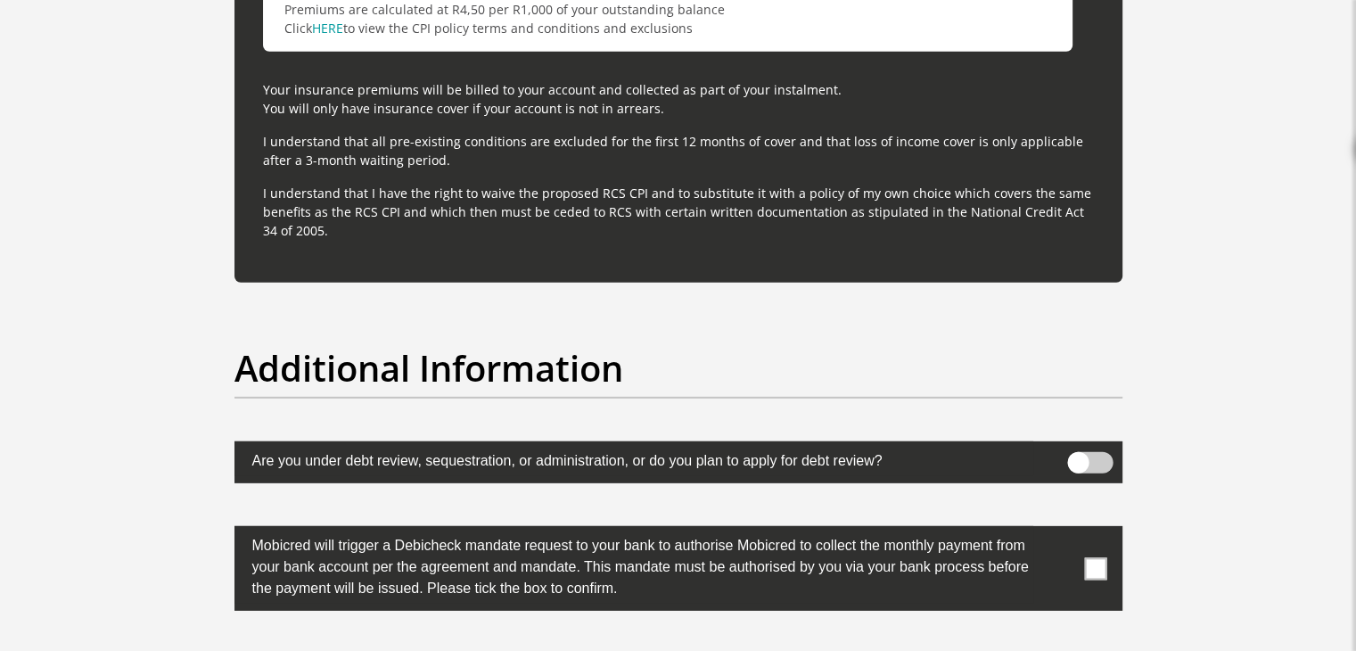
scroll to position [5437, 0]
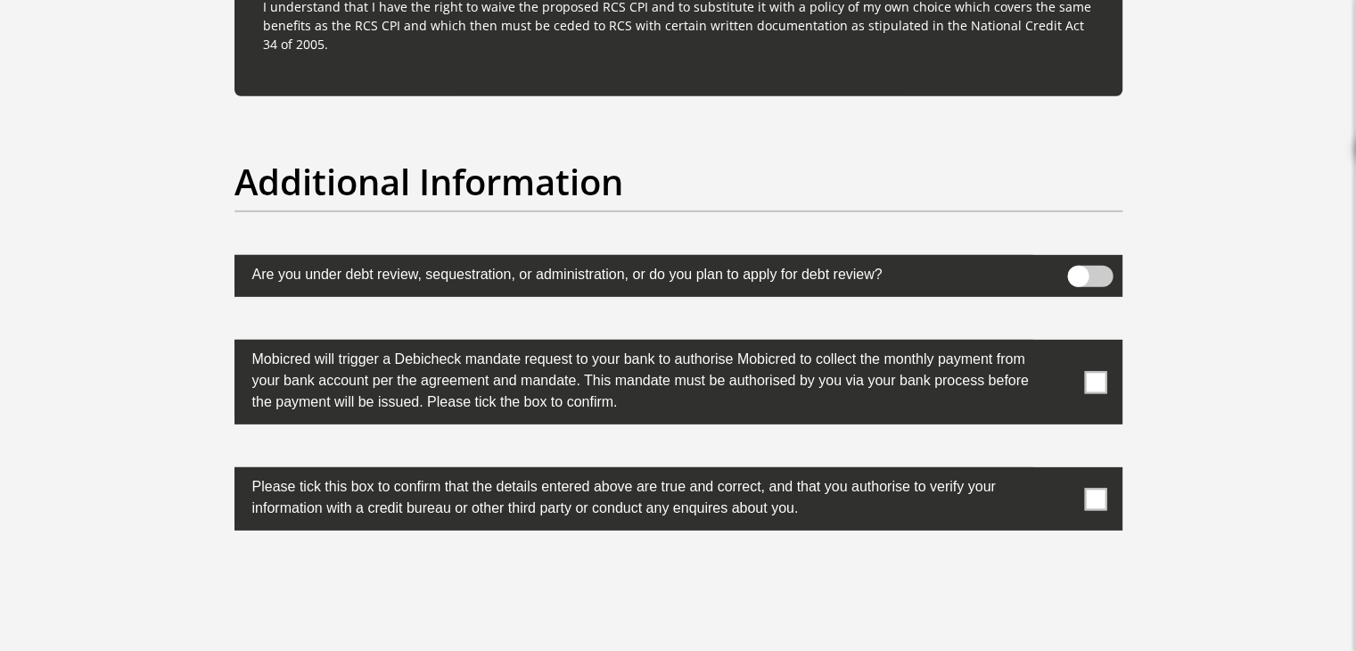
click at [1107, 380] on label at bounding box center [678, 382] width 888 height 85
click at [1092, 389] on span at bounding box center [1095, 382] width 22 height 22
click at [1060, 344] on input "checkbox" at bounding box center [1060, 344] width 0 height 0
click at [1104, 481] on label at bounding box center [678, 498] width 888 height 63
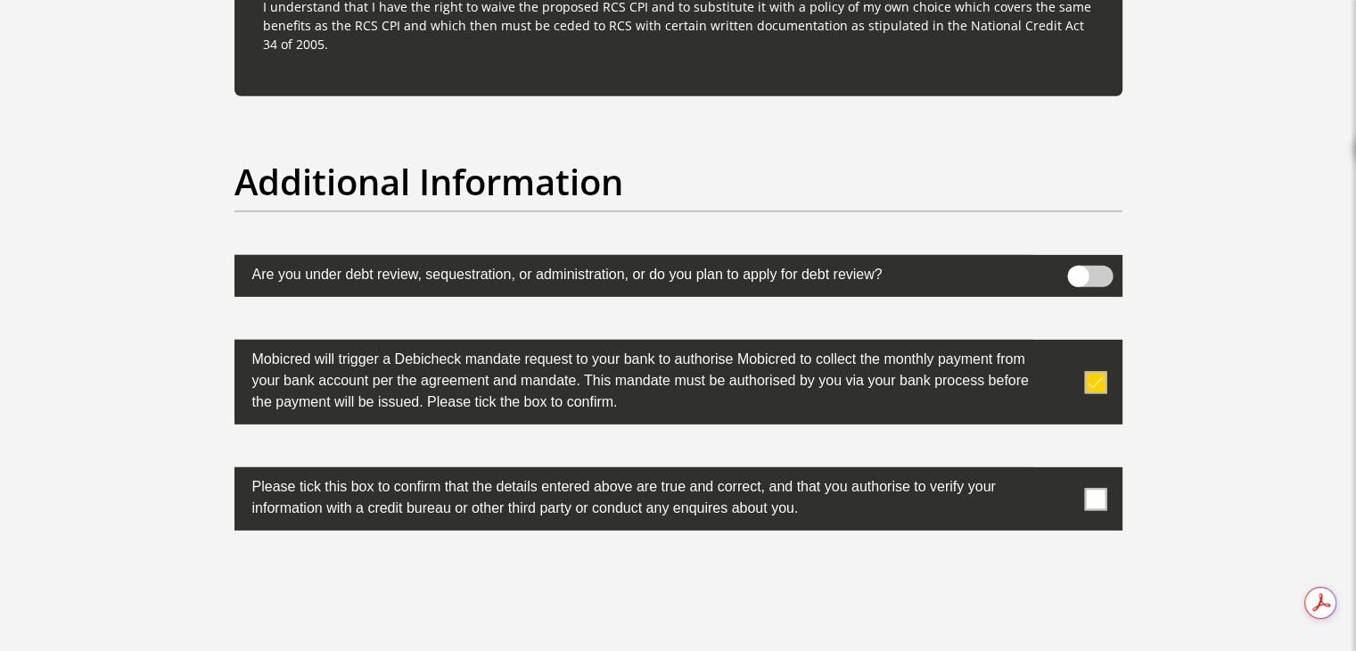
click at [1060, 472] on input "checkbox" at bounding box center [1060, 472] width 0 height 0
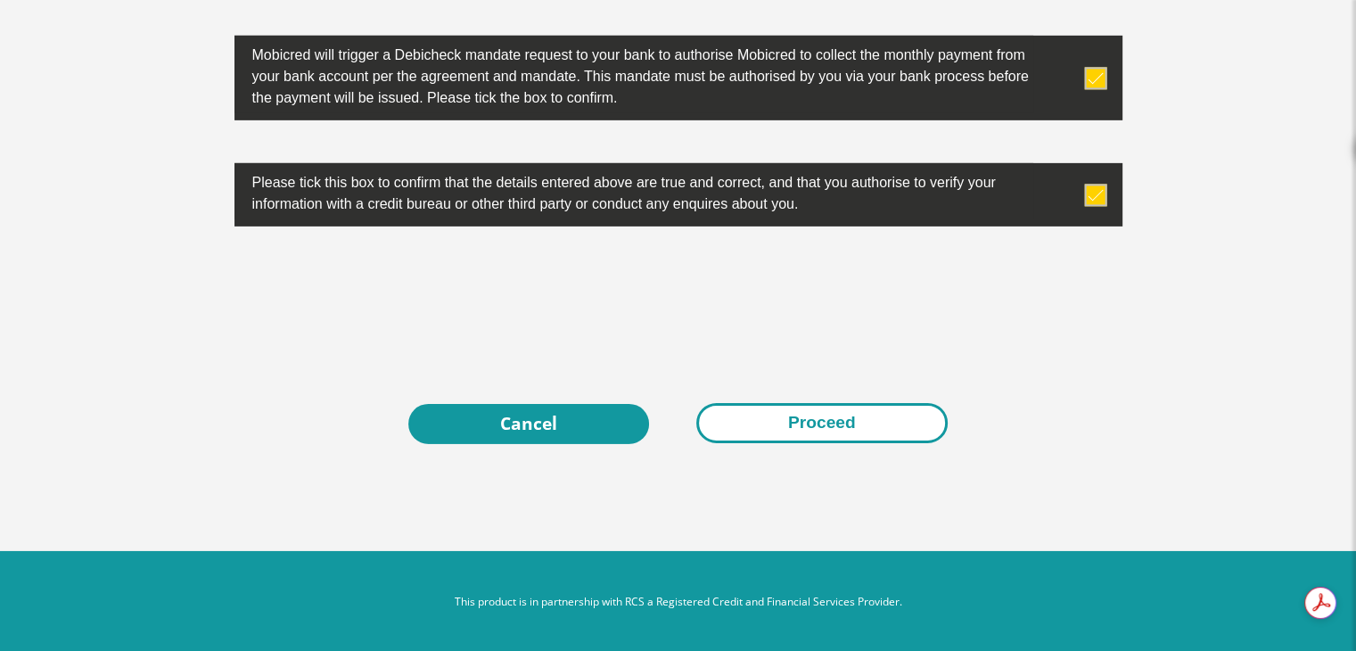
click at [805, 427] on button "Proceed" at bounding box center [821, 423] width 251 height 40
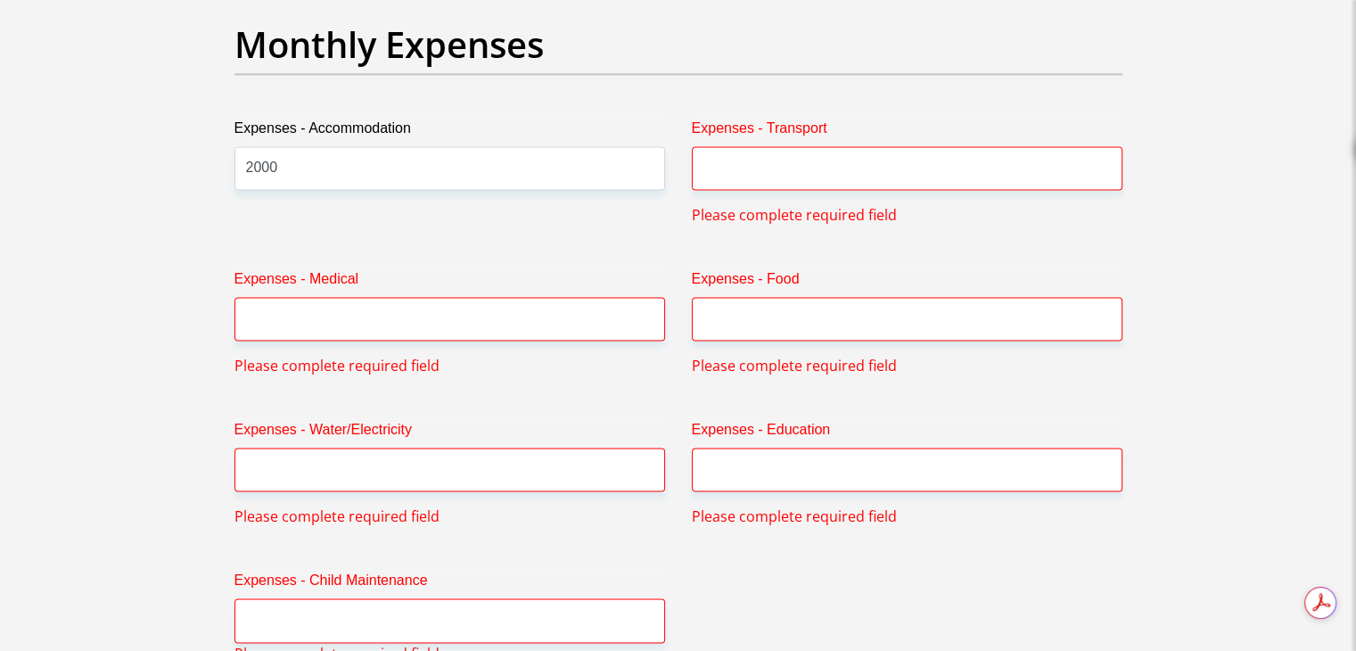
scroll to position [2502, 0]
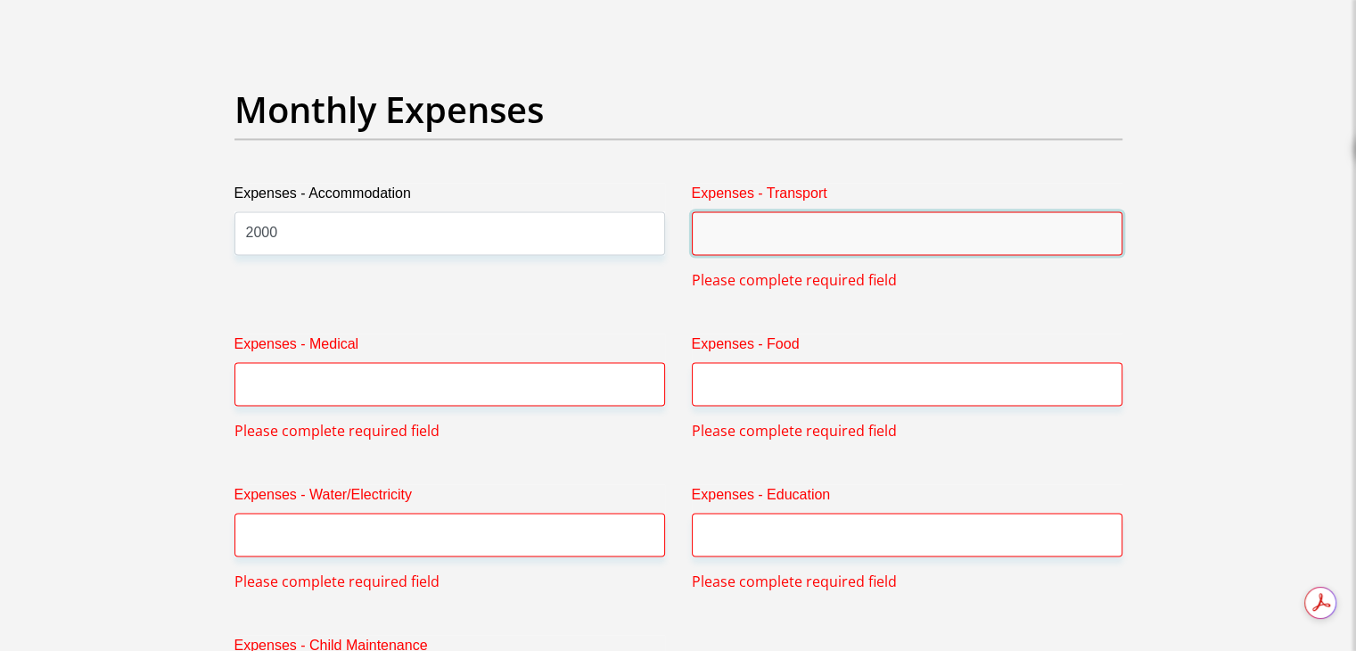
click at [770, 246] on input "Expenses - Transport" at bounding box center [907, 233] width 431 height 44
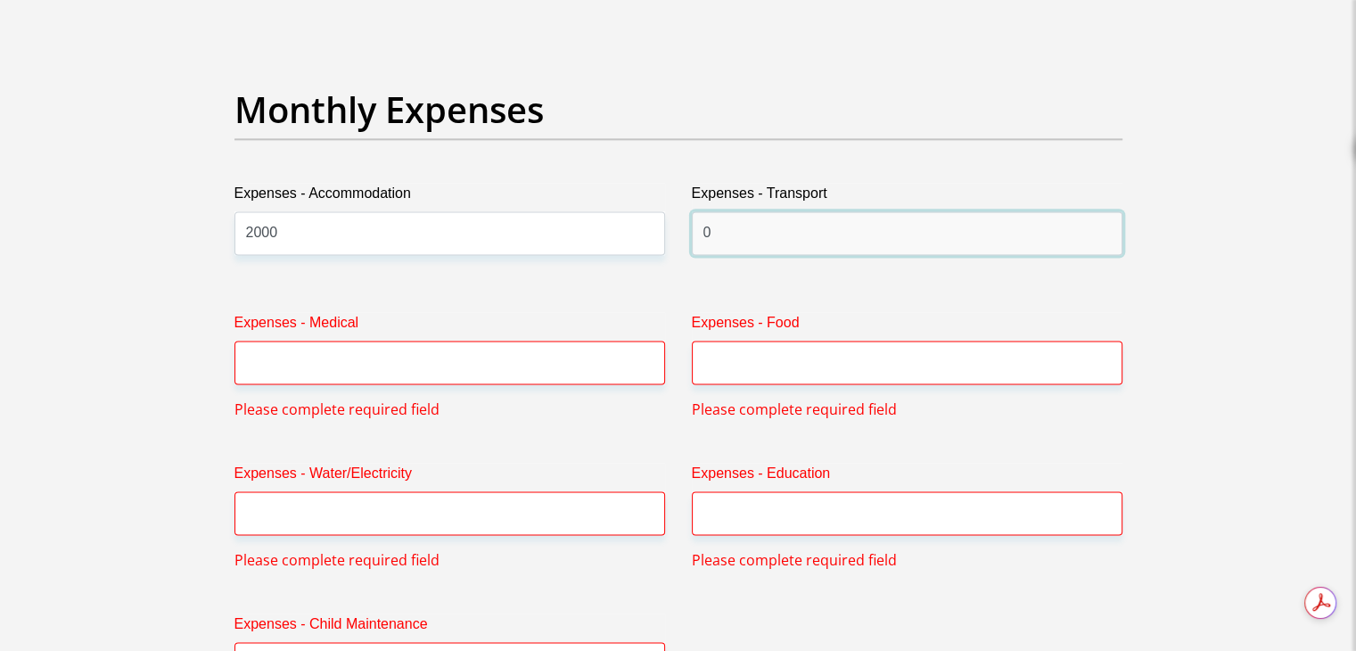
type input "0"
click at [538, 384] on div "Expenses - Medical Please complete required field" at bounding box center [449, 366] width 457 height 108
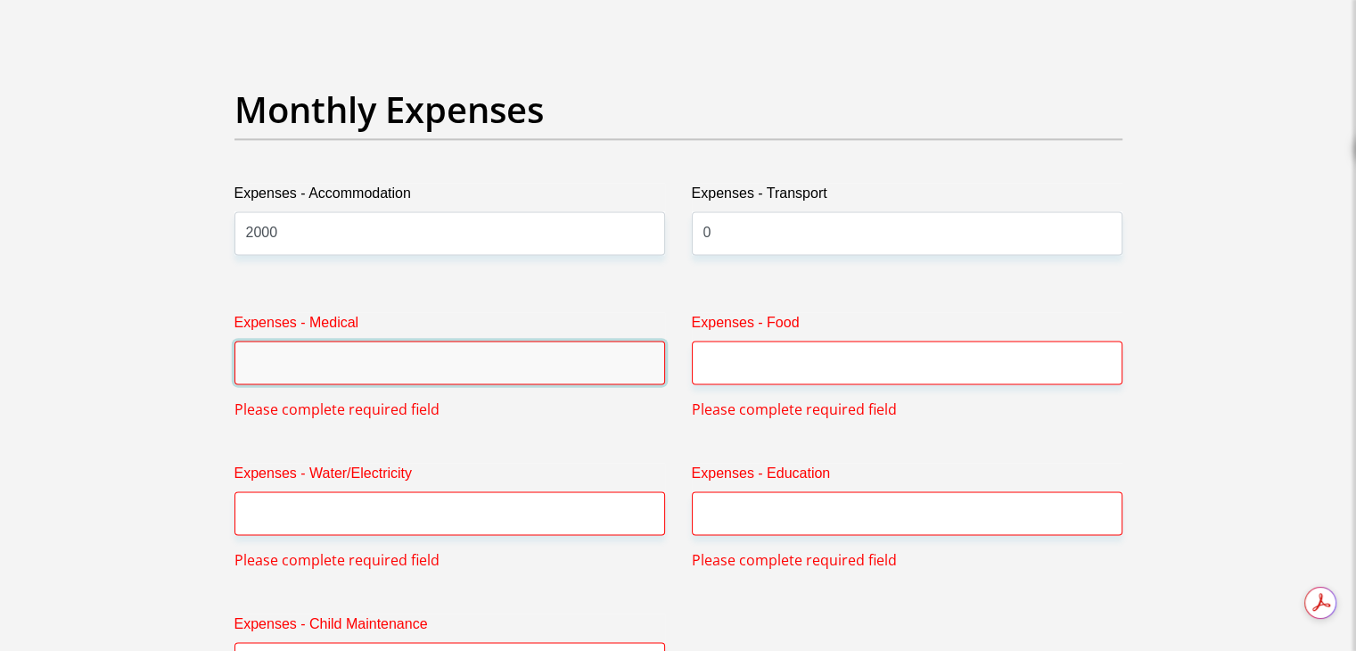
click at [537, 368] on input "Expenses - Medical" at bounding box center [449, 362] width 431 height 44
type input "0"
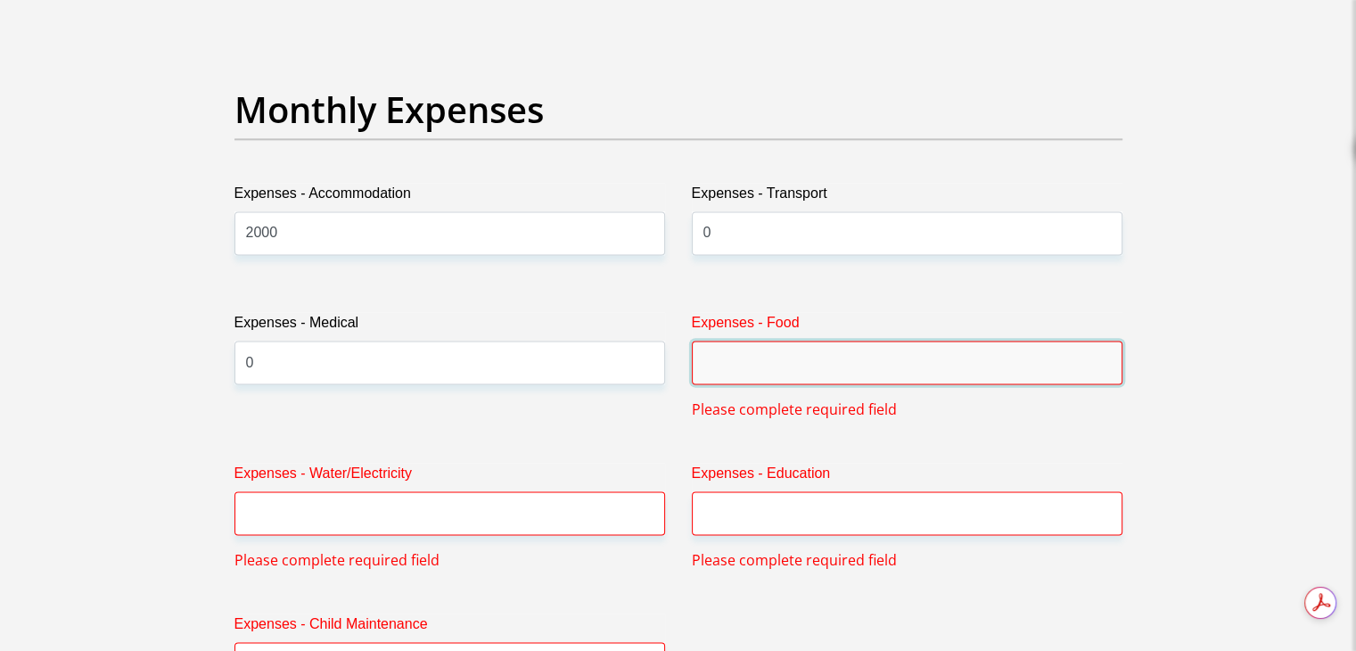
click at [751, 373] on input "Expenses - Food" at bounding box center [907, 362] width 431 height 44
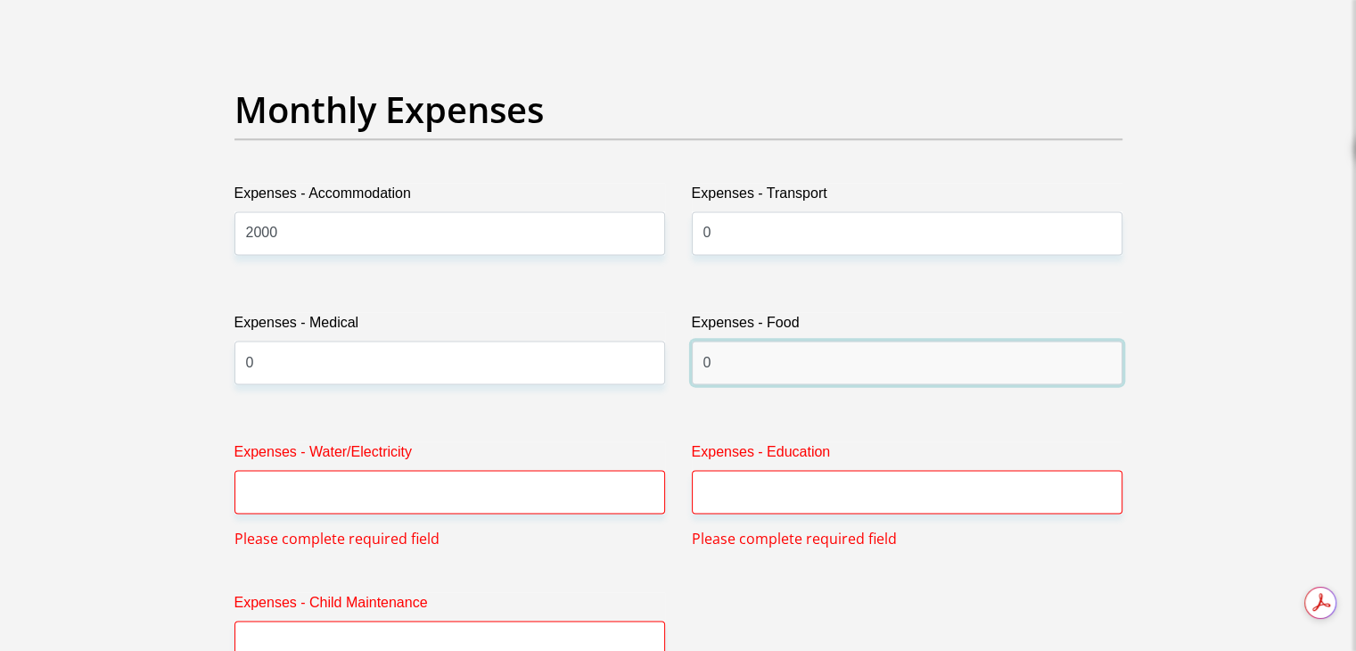
type input "0"
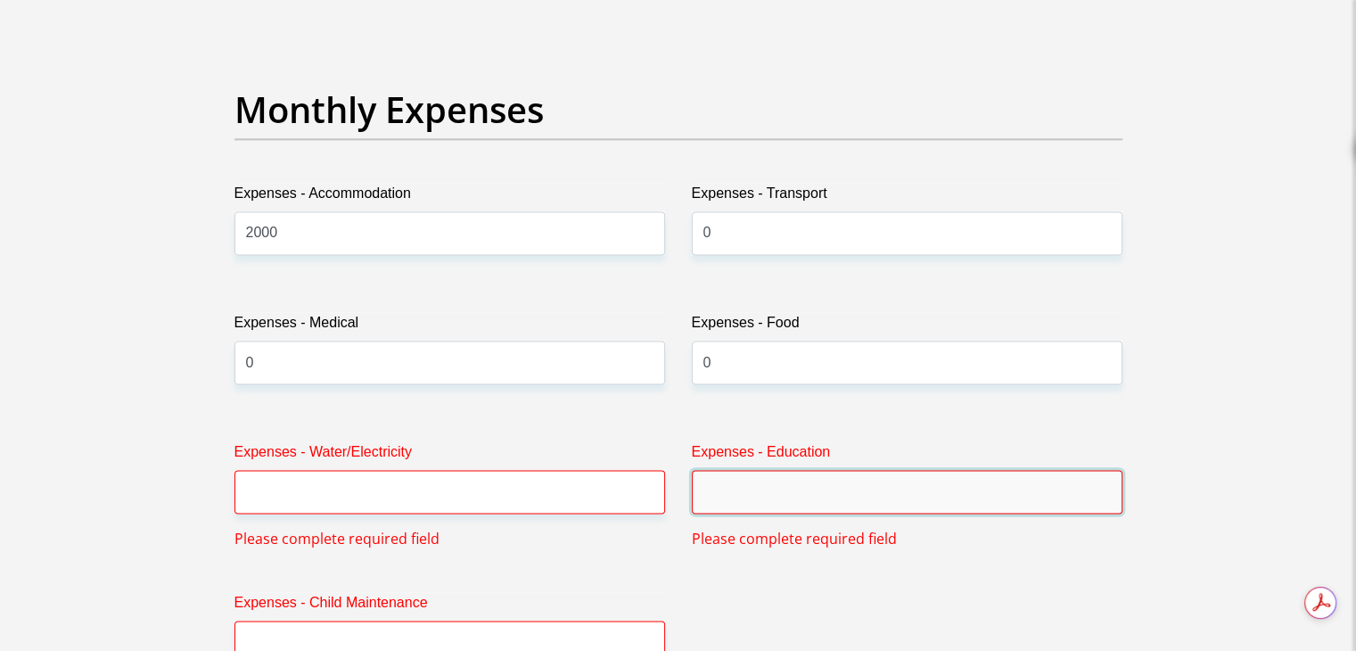
click at [781, 482] on input "Expenses - Education" at bounding box center [907, 492] width 431 height 44
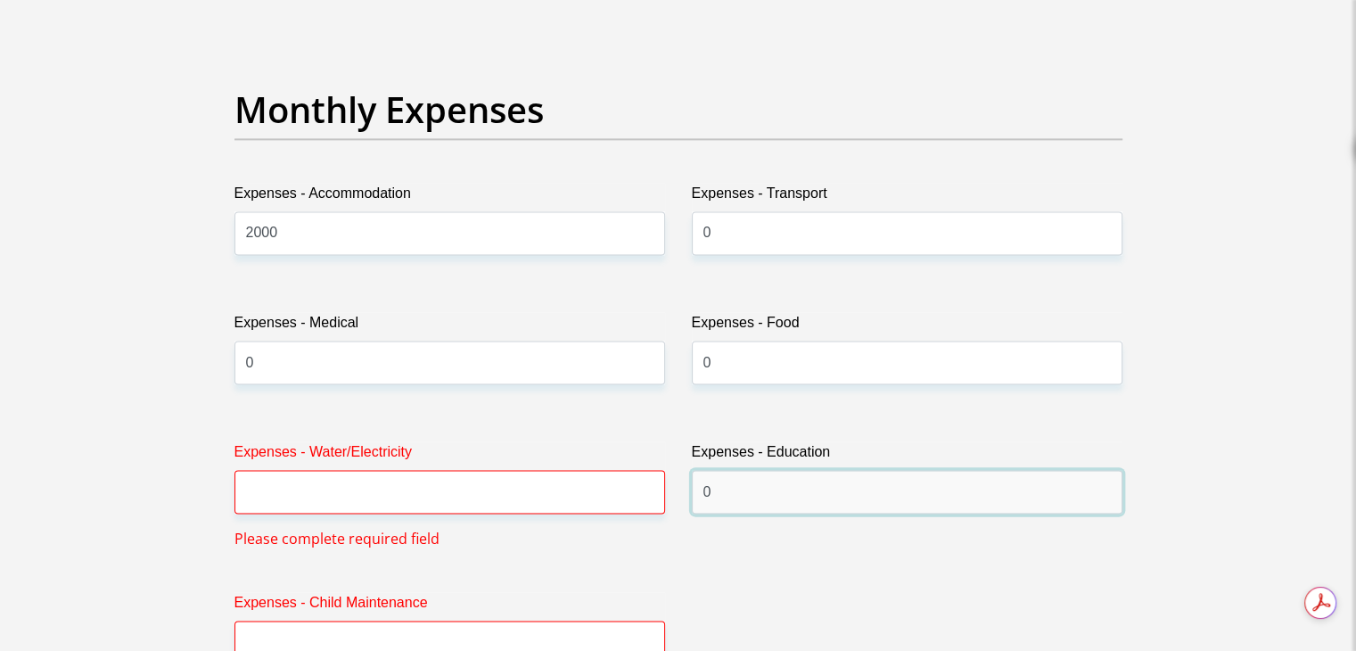
type input "0"
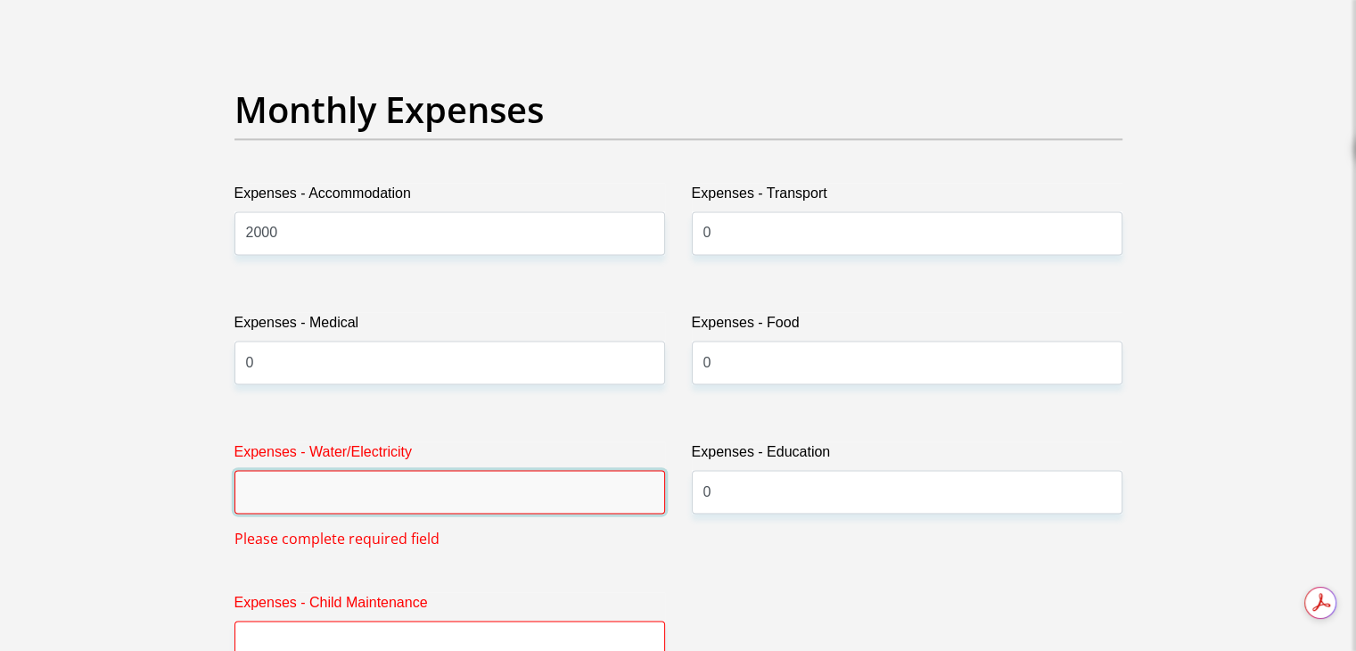
click at [569, 488] on input "Expenses - Water/Electricity" at bounding box center [449, 492] width 431 height 44
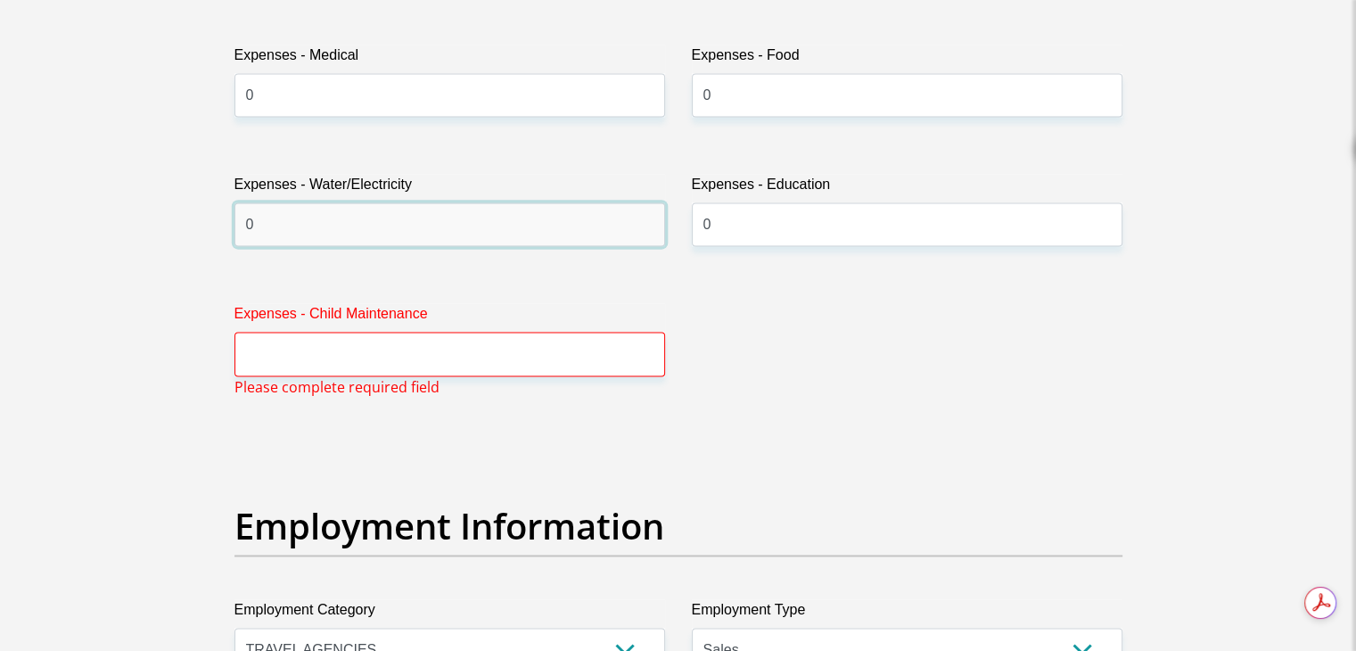
type input "0"
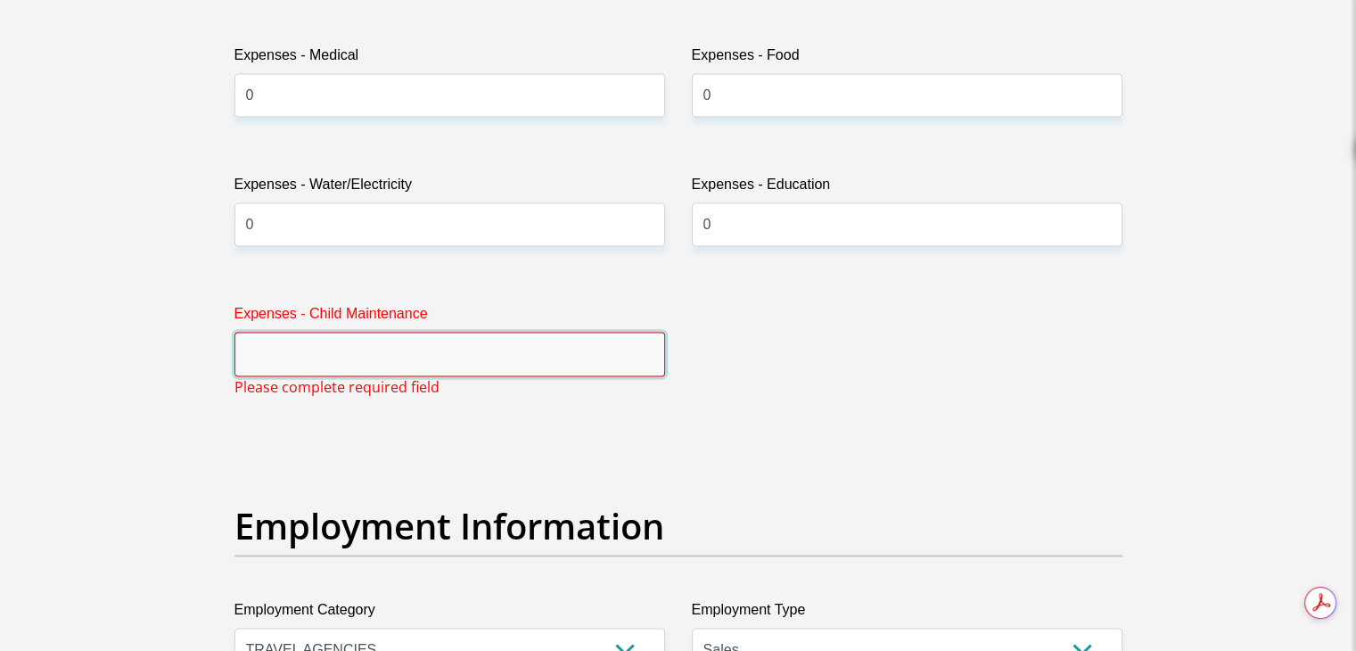
click at [500, 367] on input "Expenses - Child Maintenance" at bounding box center [449, 354] width 431 height 44
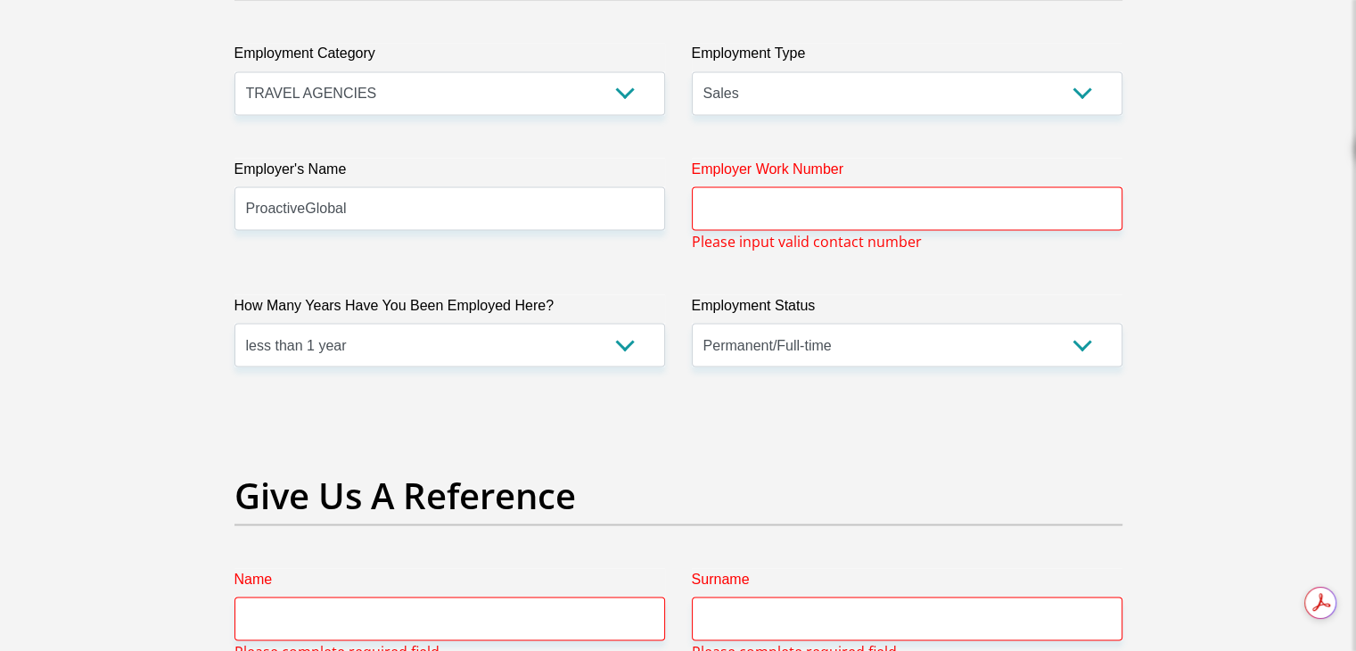
scroll to position [0, 0]
type input "0"
click at [825, 214] on input "Employer Work Number" at bounding box center [907, 208] width 431 height 44
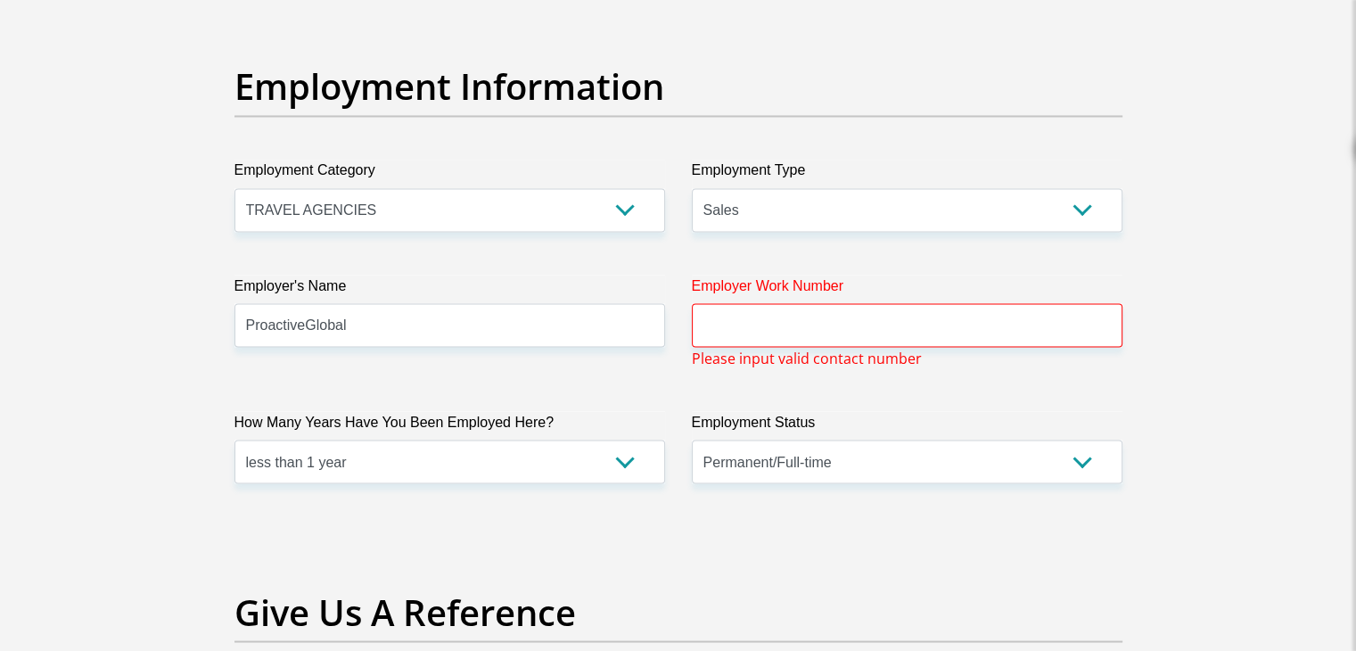
scroll to position [3023, 0]
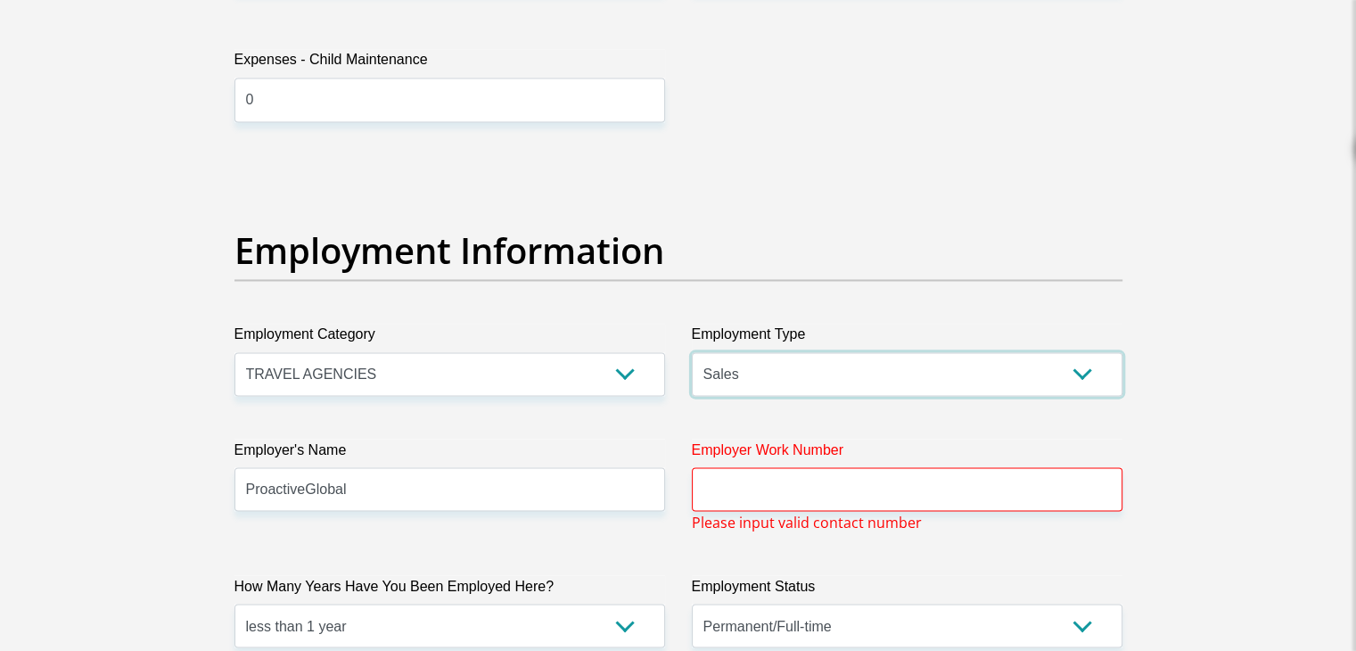
click at [866, 375] on select "College/Lecturer Craft Seller Creative Driver Executive Farmer Forces - Non Com…" at bounding box center [907, 374] width 431 height 44
click at [867, 375] on select "College/Lecturer Craft Seller Creative Driver Executive Farmer Forces - Non Com…" at bounding box center [907, 374] width 431 height 44
click at [866, 497] on input "Employer Work Number" at bounding box center [907, 489] width 431 height 44
type input "40612"
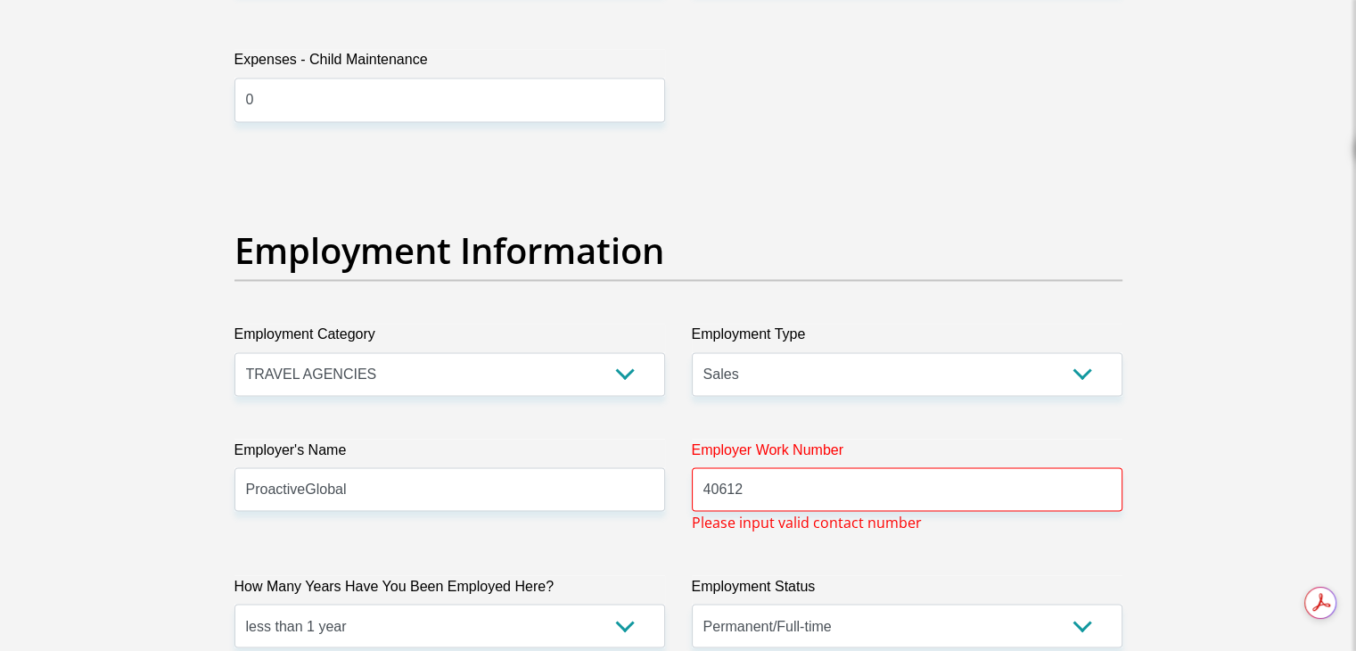
click at [1230, 443] on section "Personal Details Title Mr Ms Mrs Dr Other First Name Reeqee Surname Jacobs ID N…" at bounding box center [678, 194] width 1356 height 6278
drag, startPoint x: 820, startPoint y: 499, endPoint x: 611, endPoint y: 499, distance: 209.5
click at [606, 499] on div "Title Mr Ms Mrs Dr Other First Name Reeqee Surname Jacobs ID Number 96082551230…" at bounding box center [678, 188] width 915 height 5864
click at [816, 498] on input "Employer Work Number" at bounding box center [907, 489] width 431 height 44
paste input "76 5146 253"
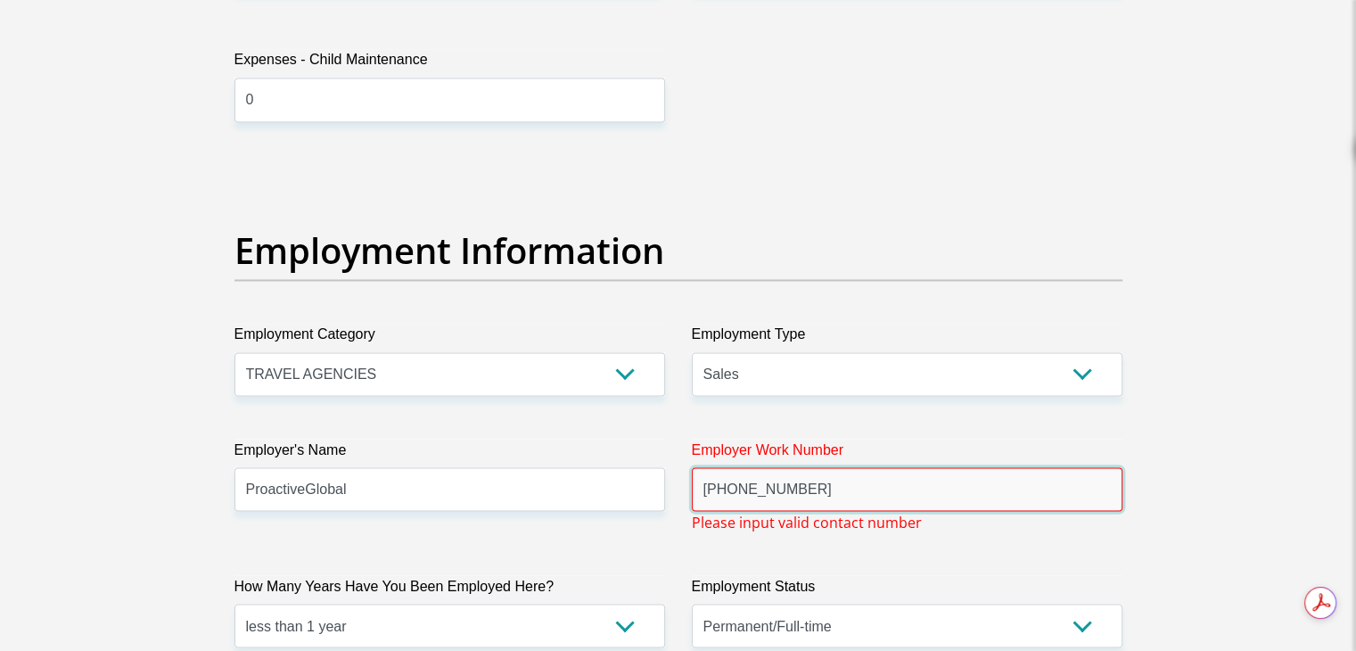
type input "+31 76 5146 253"
click at [1281, 422] on section "Personal Details Title Mr Ms Mrs Dr Other First Name Reeqee Surname Jacobs ID N…" at bounding box center [678, 194] width 1356 height 6278
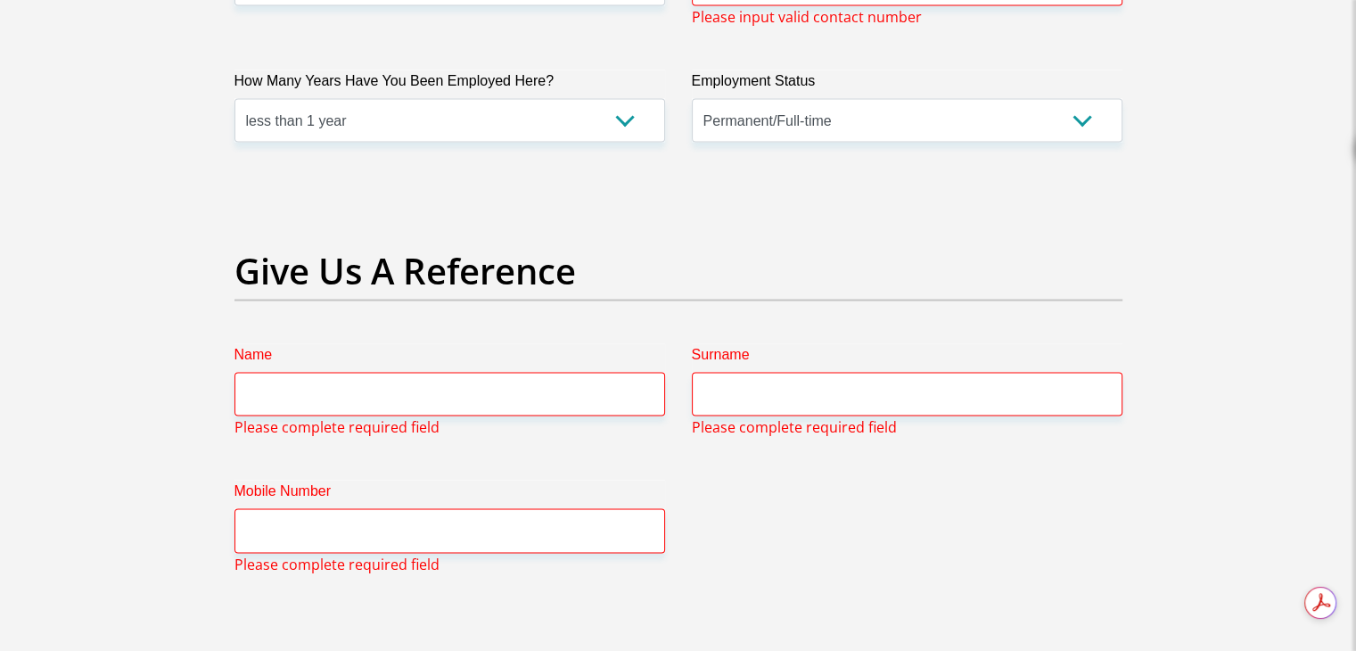
scroll to position [3558, 0]
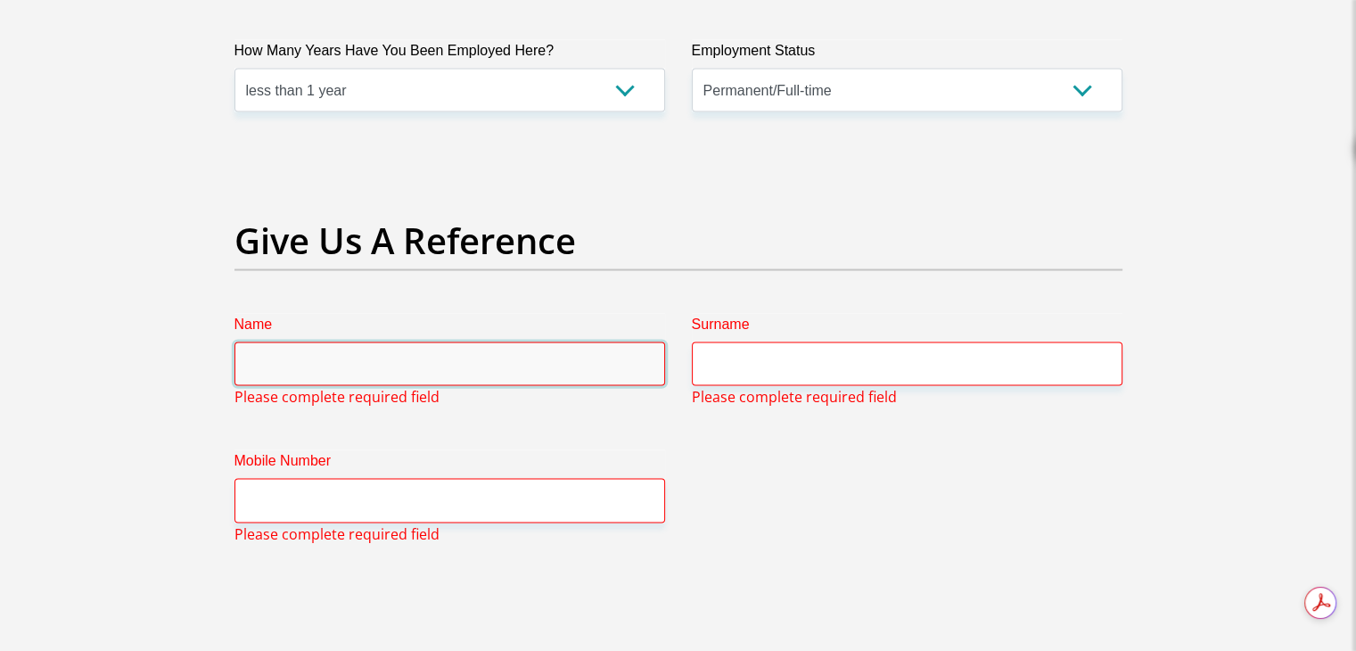
click at [423, 372] on input "Name" at bounding box center [449, 364] width 431 height 44
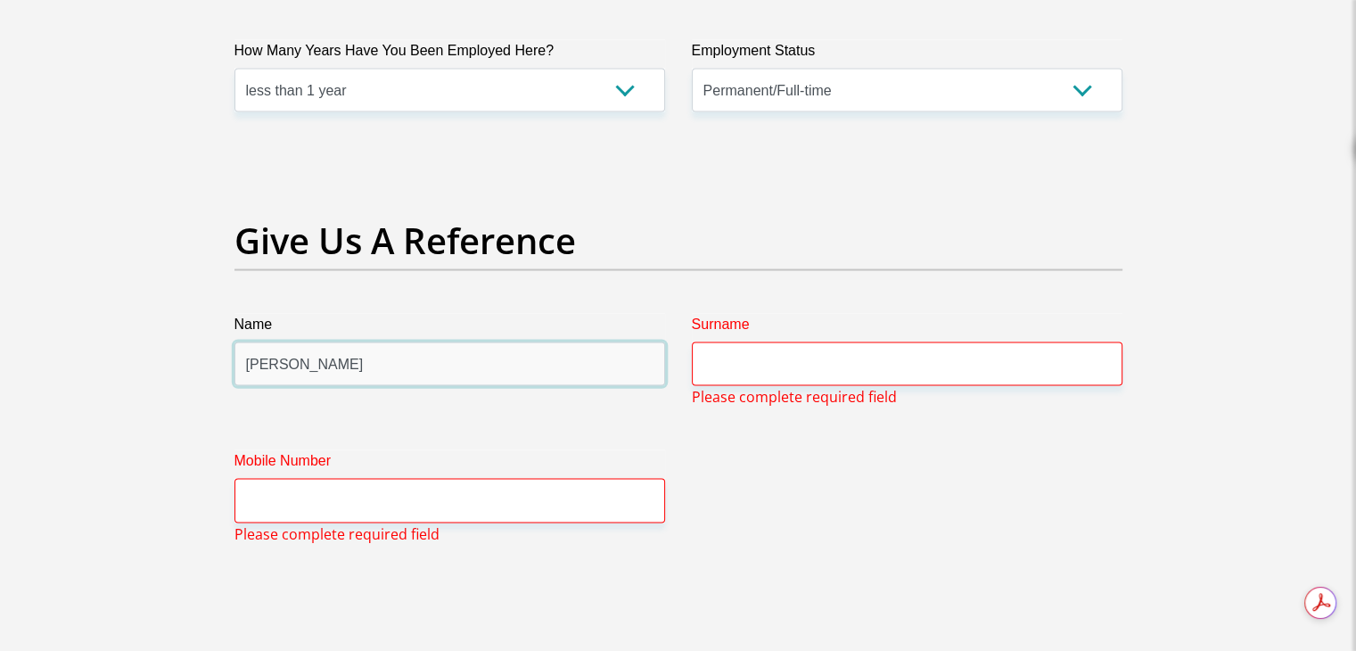
type input "Brett"
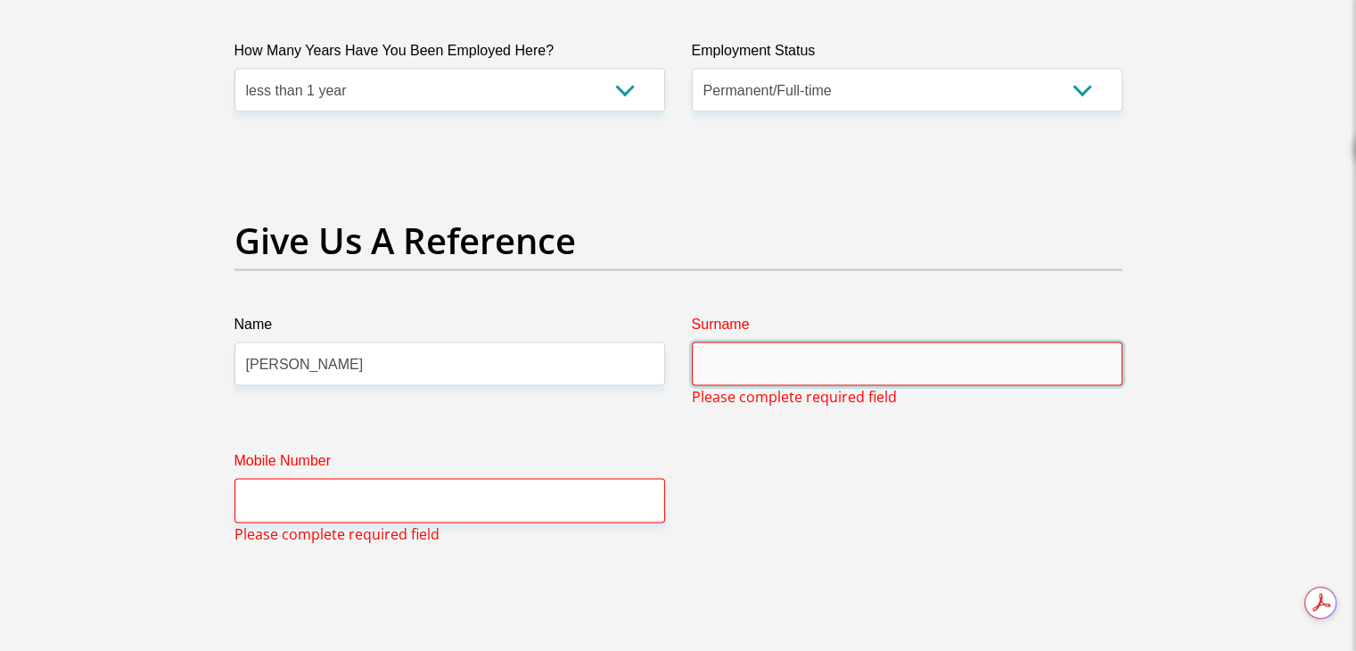
click at [729, 374] on input "Surname" at bounding box center [907, 364] width 431 height 44
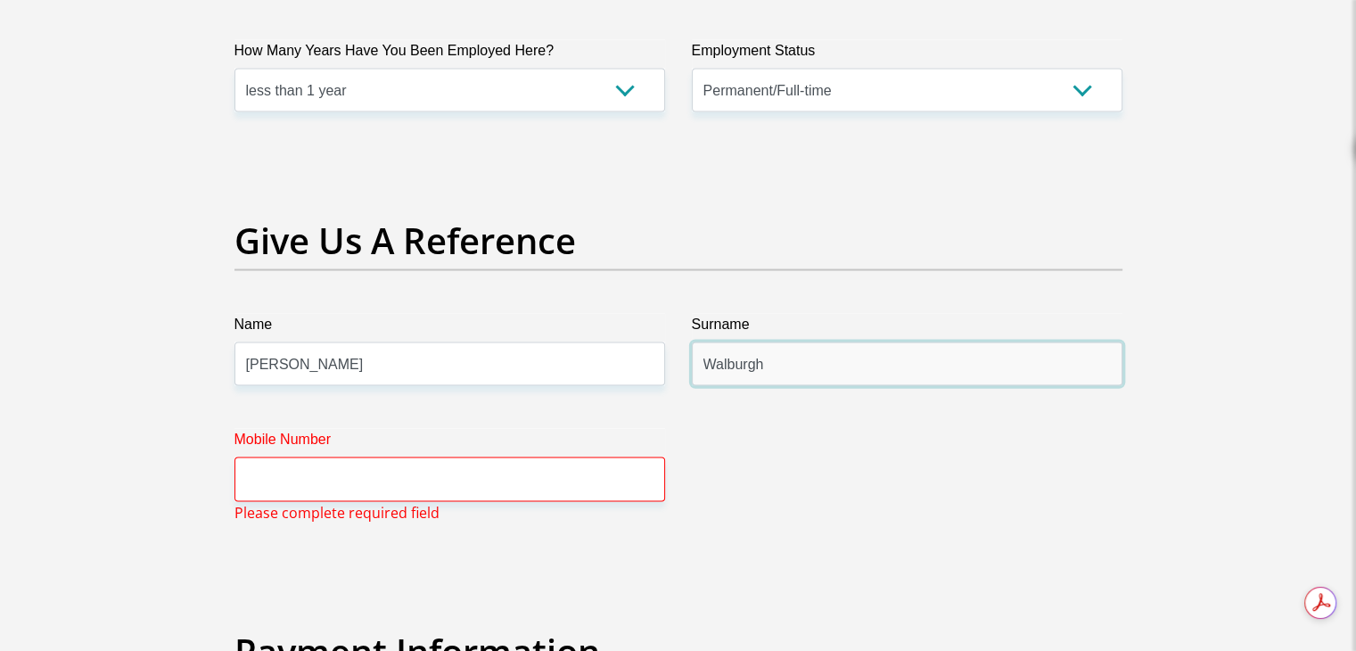
type input "Walburgh"
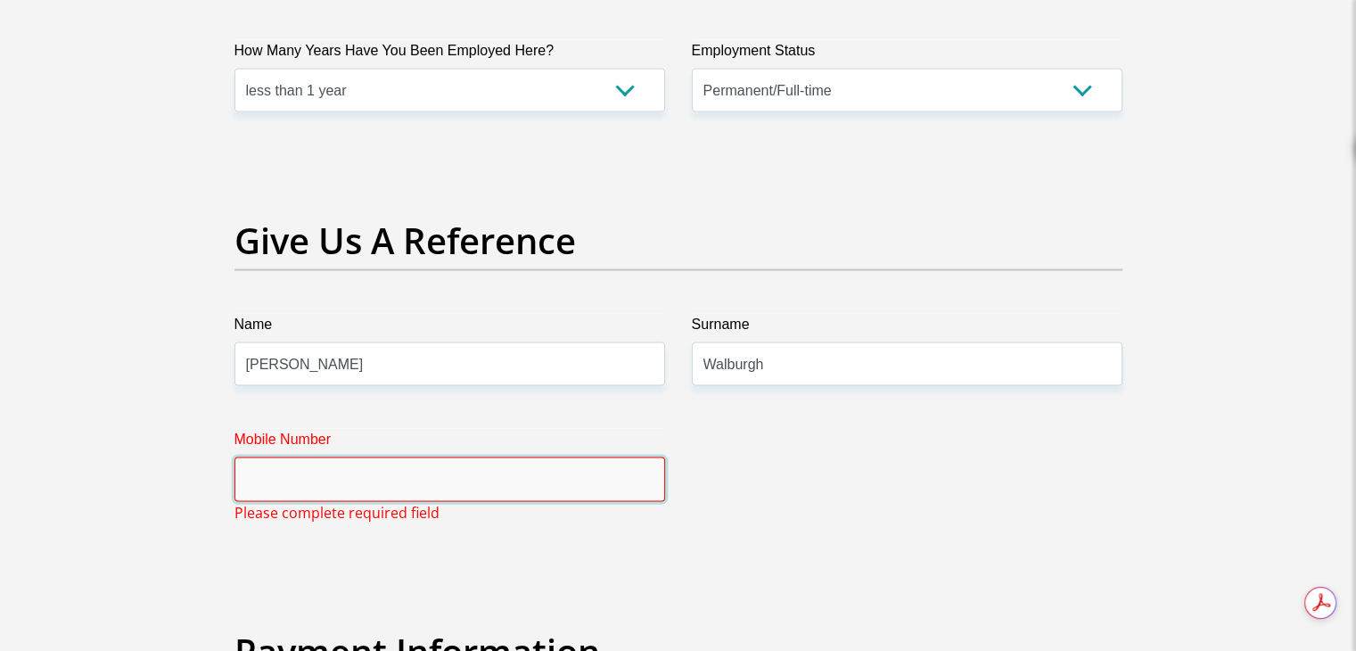
click at [449, 465] on input "Mobile Number" at bounding box center [449, 479] width 431 height 44
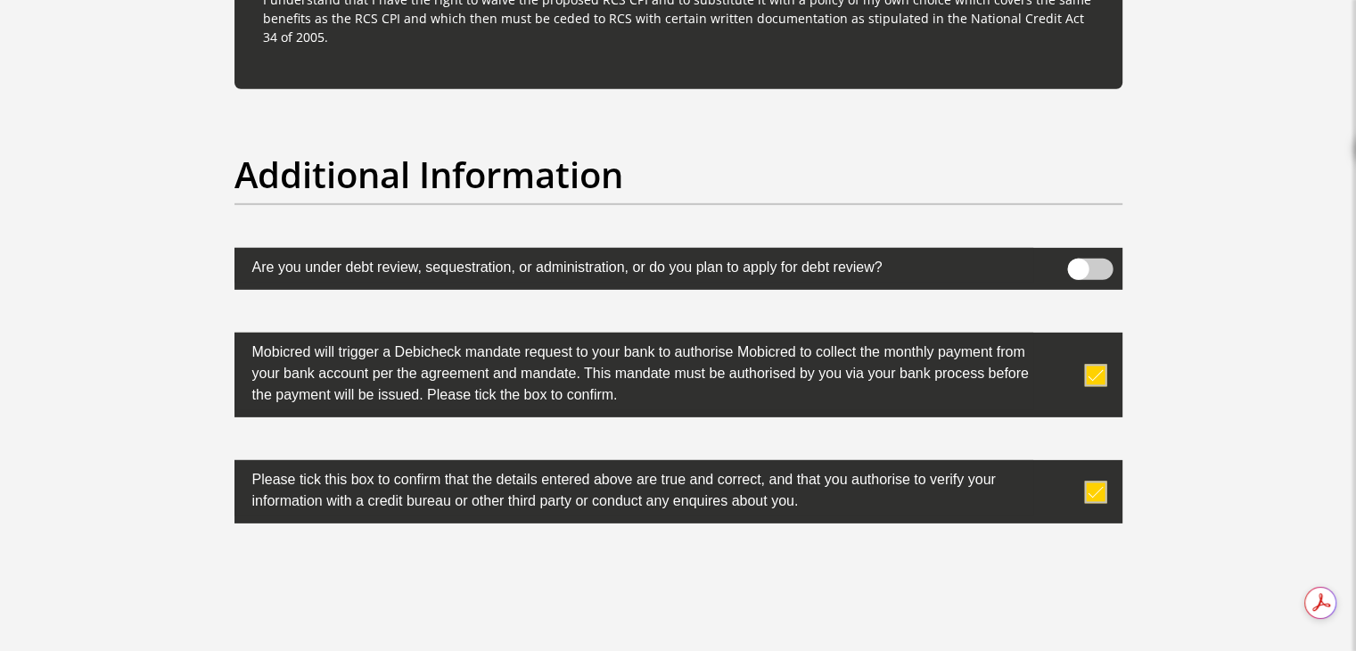
scroll to position [5698, 0]
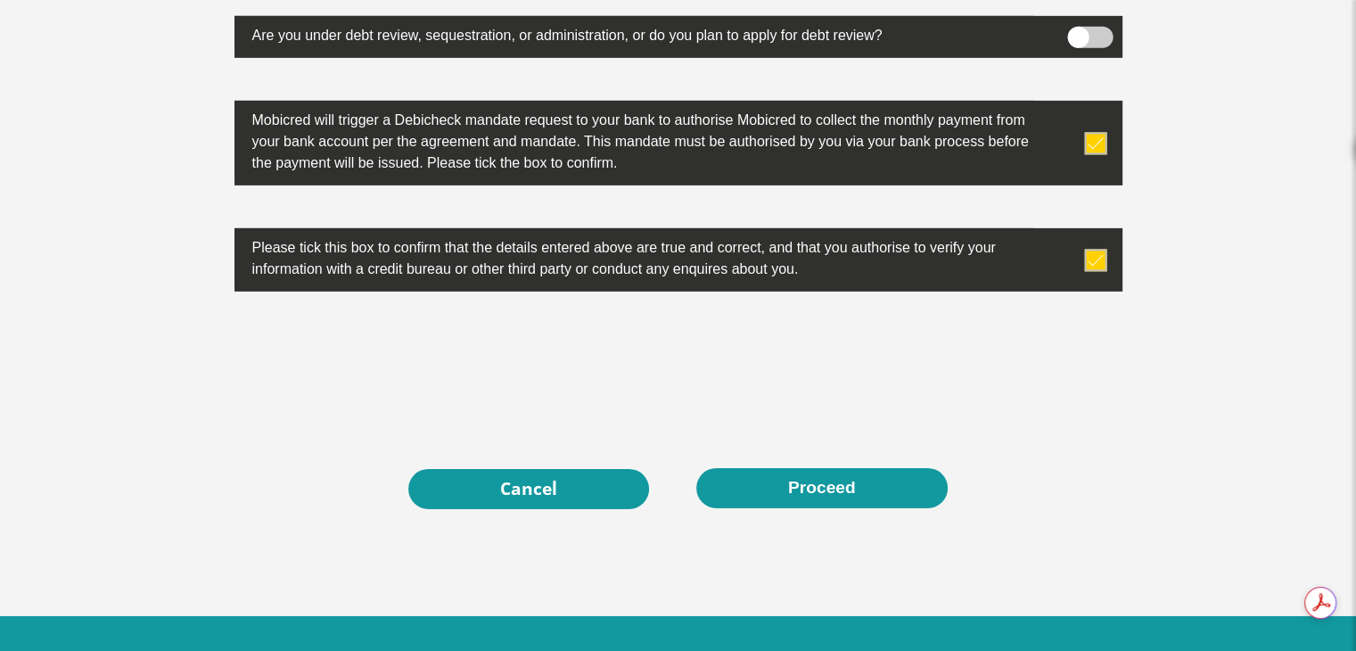
type input "0677310436"
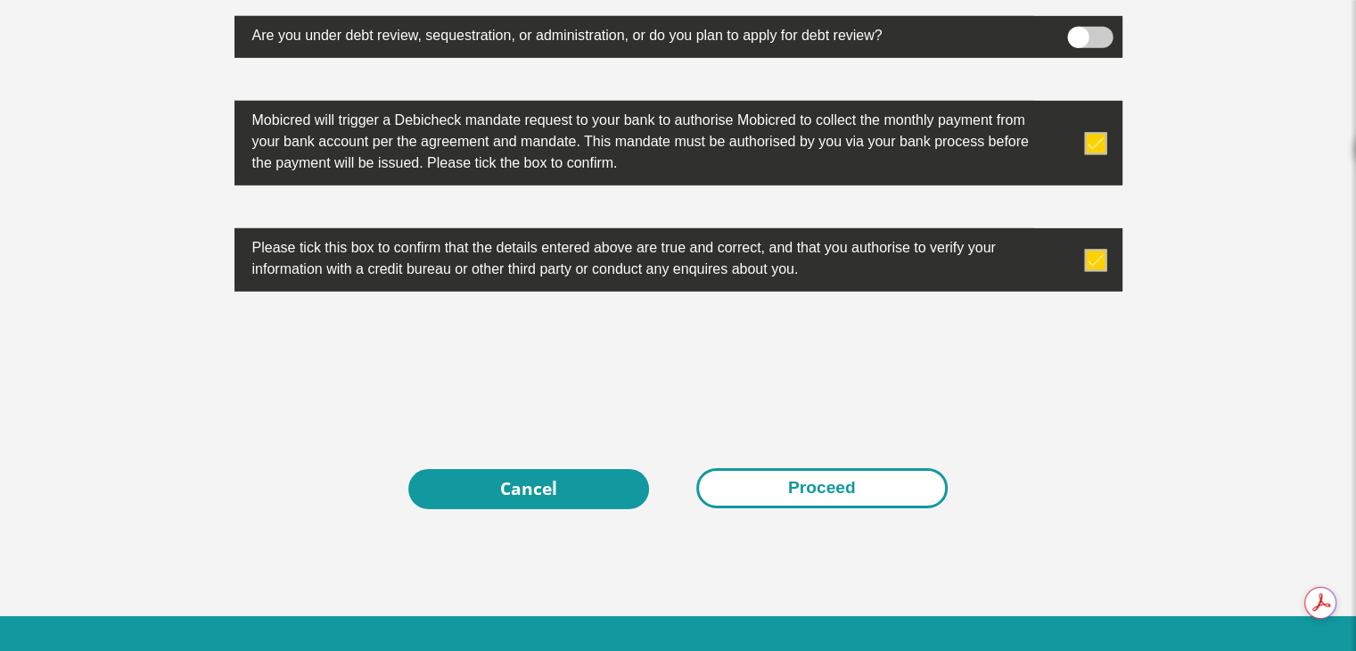
click at [792, 479] on button "Proceed" at bounding box center [821, 488] width 251 height 40
click at [849, 477] on button "Proceed" at bounding box center [821, 488] width 251 height 40
click at [857, 472] on button "Proceed" at bounding box center [821, 488] width 251 height 40
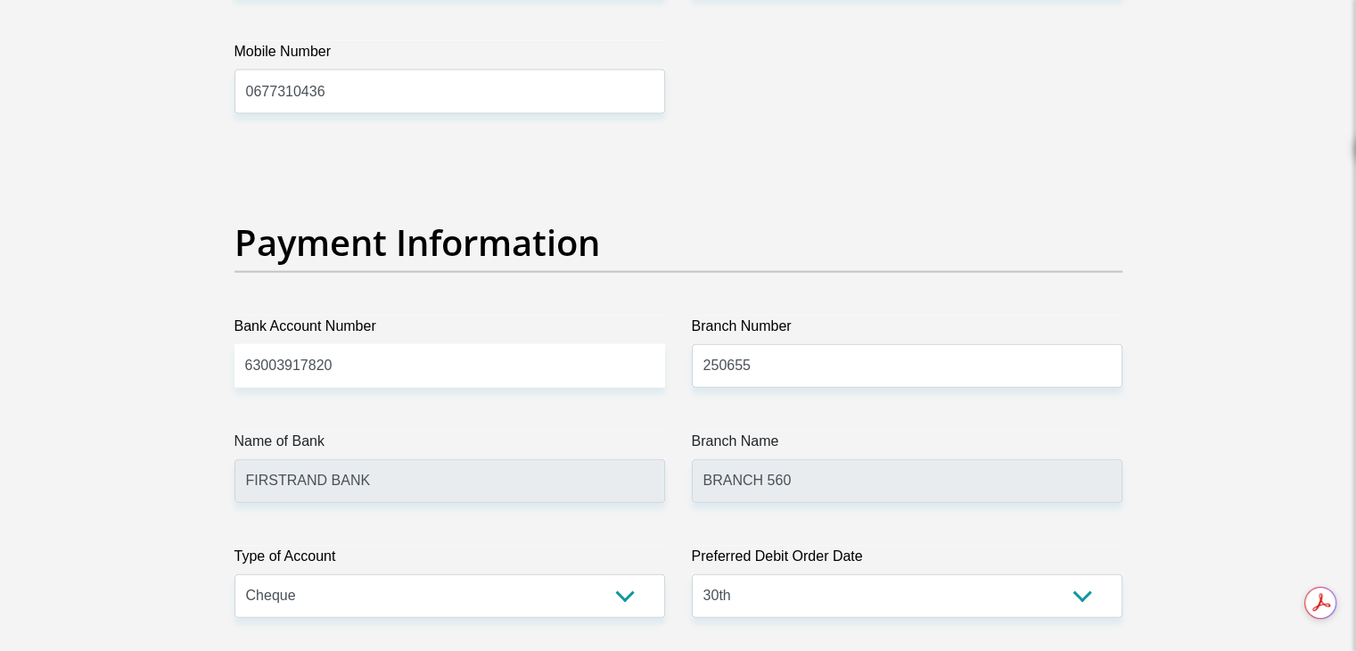
scroll to position [3960, 0]
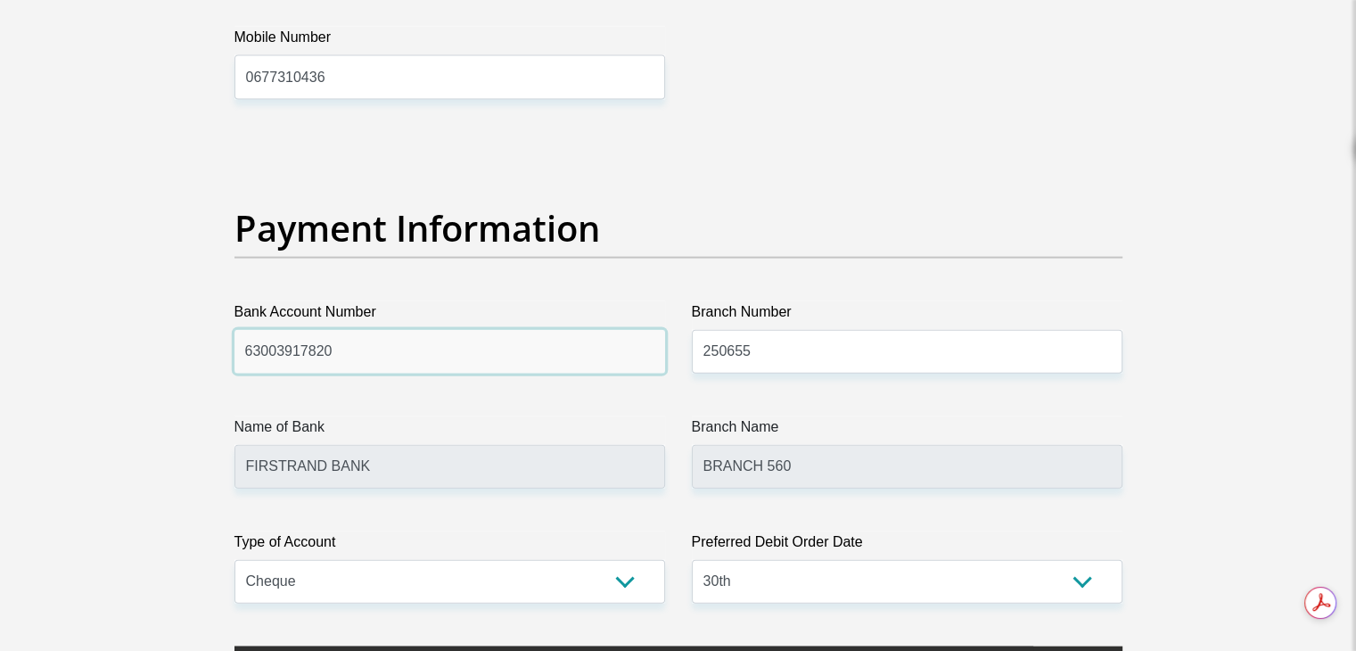
drag, startPoint x: 354, startPoint y: 346, endPoint x: 275, endPoint y: 347, distance: 79.3
click at [275, 347] on input "63003917820" at bounding box center [449, 352] width 431 height 44
click at [398, 351] on input "63003917820" at bounding box center [449, 352] width 431 height 44
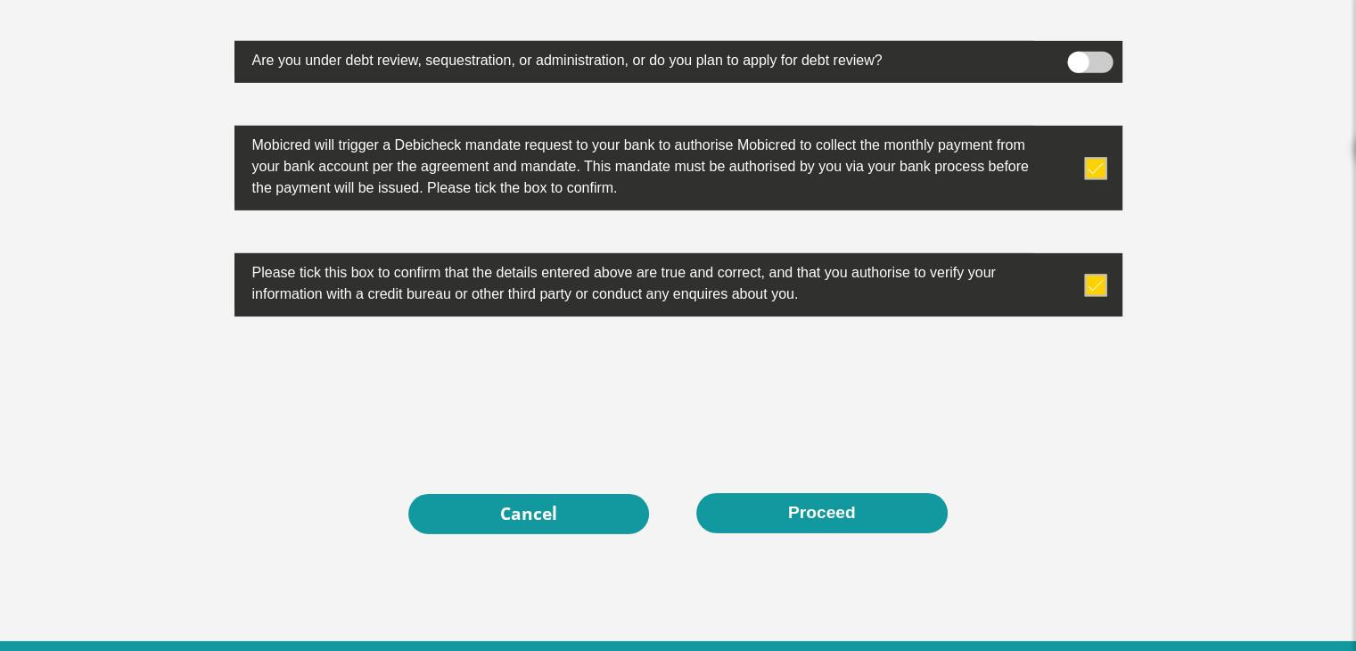
scroll to position [5763, 0]
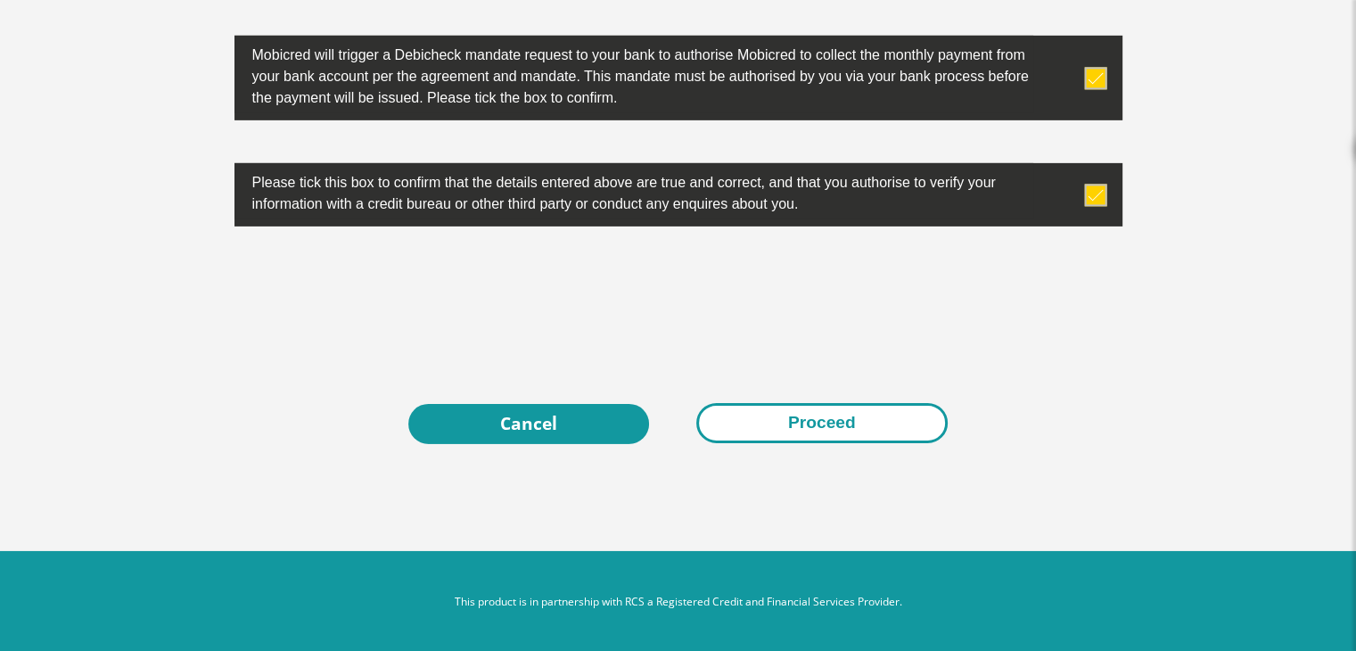
type input "63003915080"
click at [767, 424] on button "Proceed" at bounding box center [821, 423] width 251 height 40
click at [788, 418] on button "Proceed" at bounding box center [821, 423] width 251 height 40
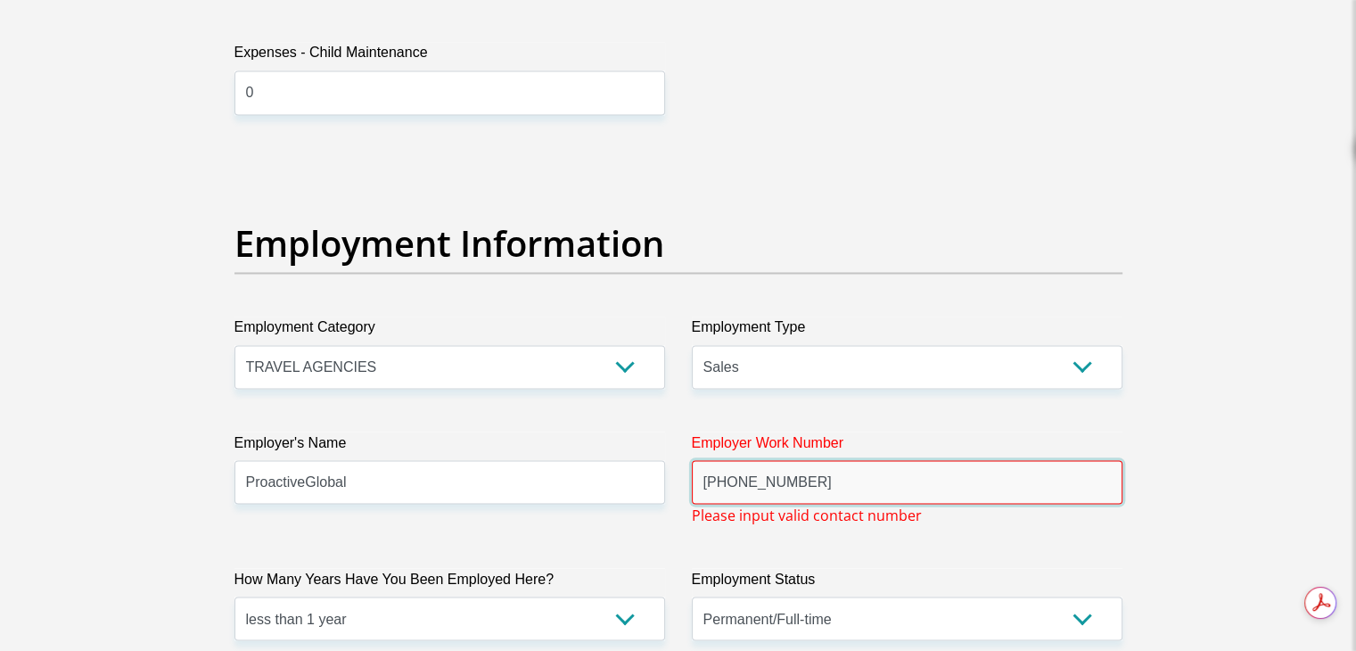
click at [876, 487] on input "+31 76 5146 253" at bounding box center [907, 482] width 431 height 44
drag, startPoint x: 735, startPoint y: 480, endPoint x: 682, endPoint y: 479, distance: 53.5
click at [676, 482] on div "Personal Details Title Mr Ms Mrs Dr Other First Name Reeqee Surname Jacobs ID N…" at bounding box center [678, 165] width 1016 height 6107
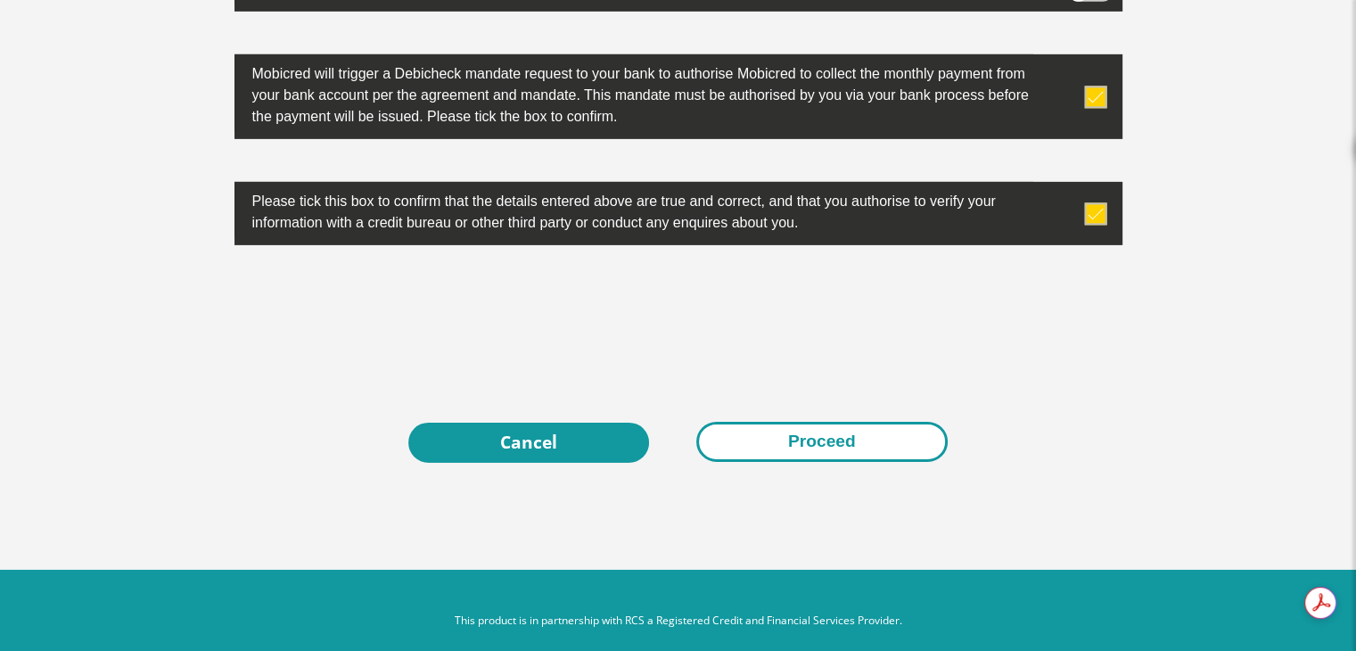
click at [800, 432] on button "Proceed" at bounding box center [821, 442] width 251 height 40
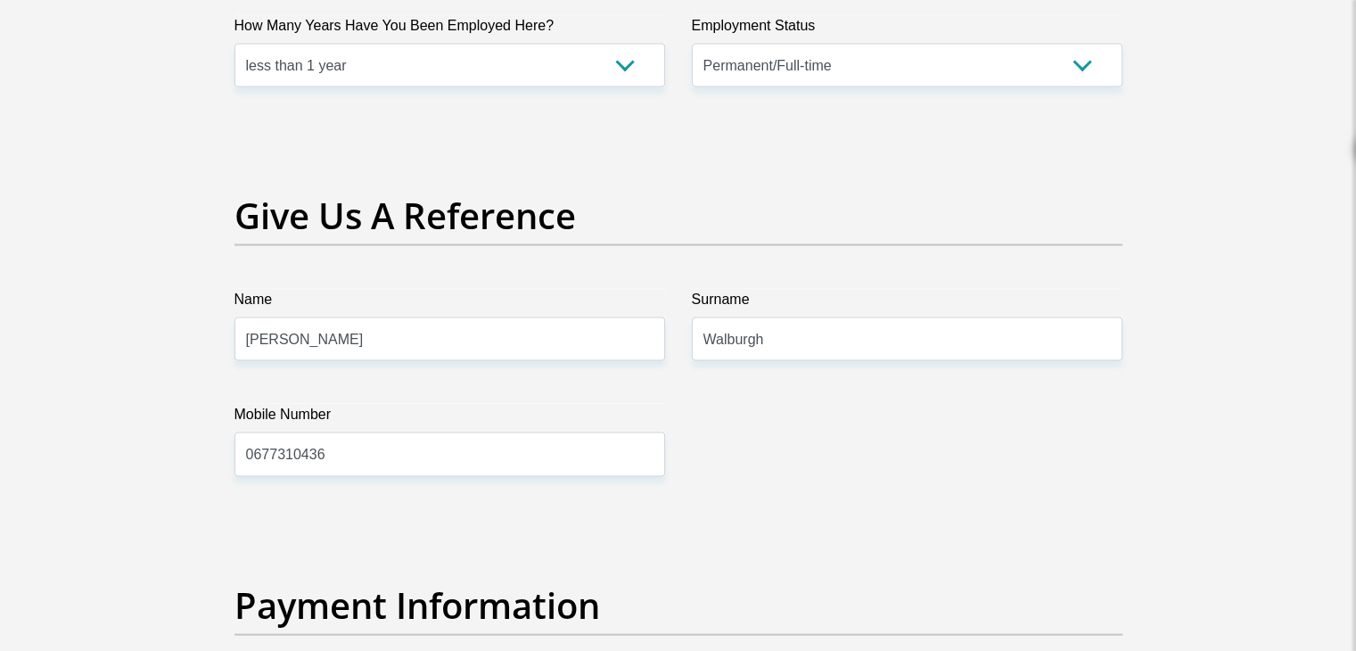
scroll to position [3337, 0]
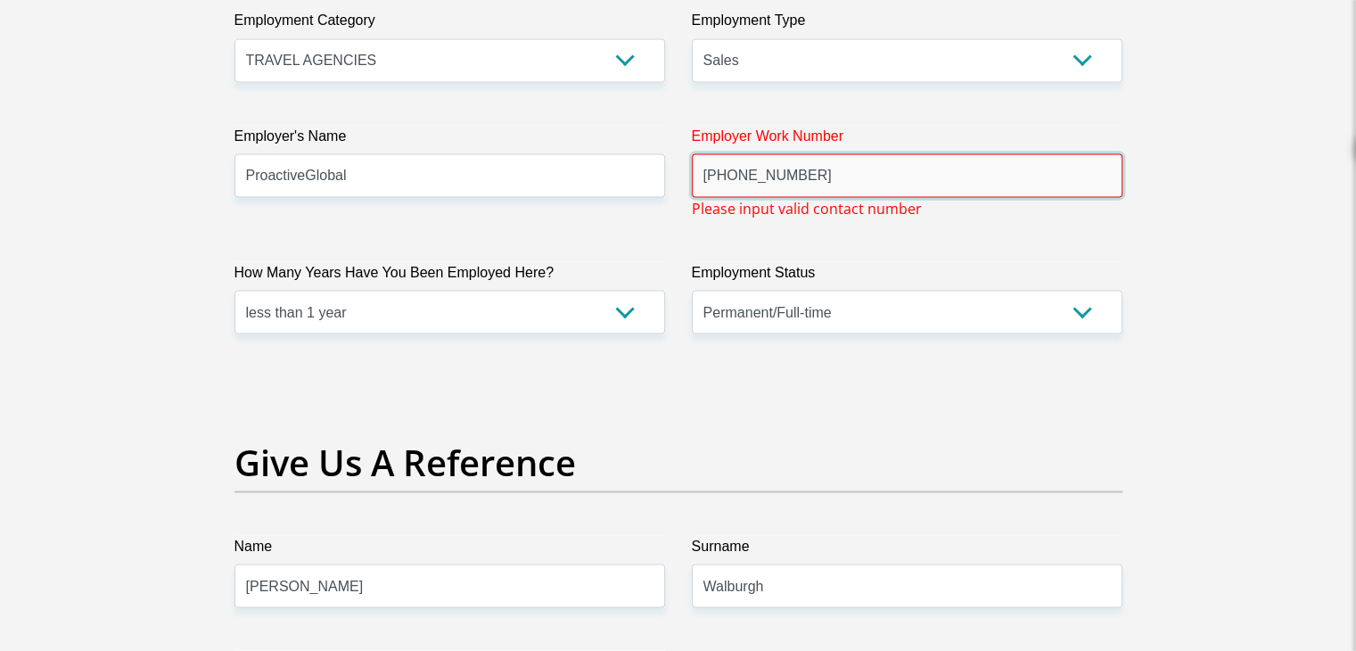
click at [724, 170] on input "+31 76 5146 253" at bounding box center [907, 175] width 431 height 44
drag, startPoint x: 731, startPoint y: 175, endPoint x: 680, endPoint y: 182, distance: 51.3
click at [680, 182] on div "Employer Work Number +31 76 5146 253 Please input valid contact number" at bounding box center [906, 172] width 457 height 94
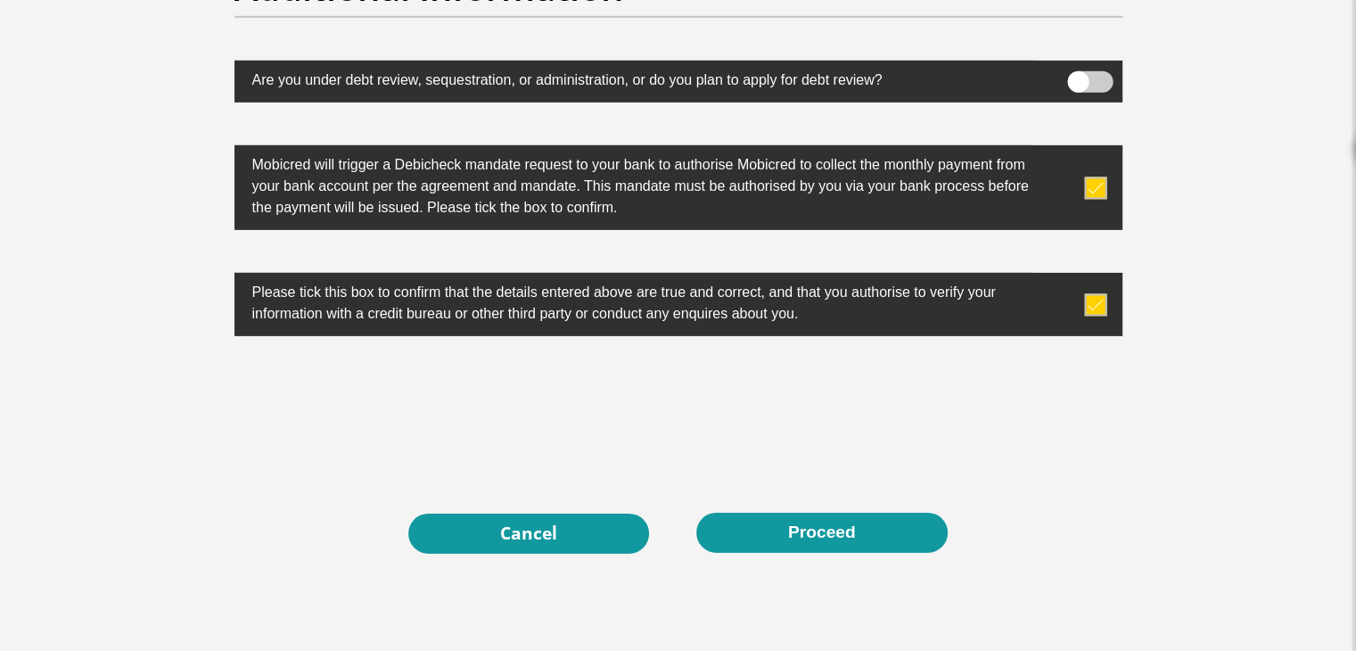
scroll to position [5744, 0]
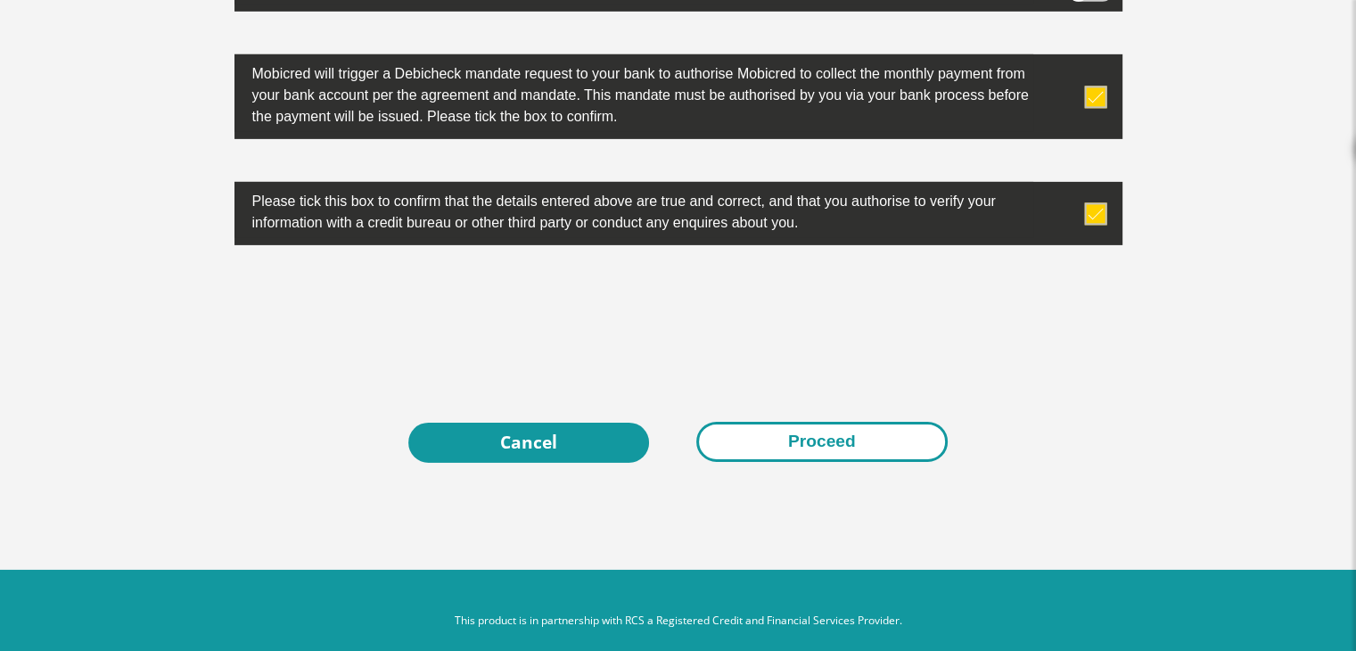
click at [831, 425] on button "Proceed" at bounding box center [821, 442] width 251 height 40
click at [849, 436] on button "Proceed" at bounding box center [821, 442] width 251 height 40
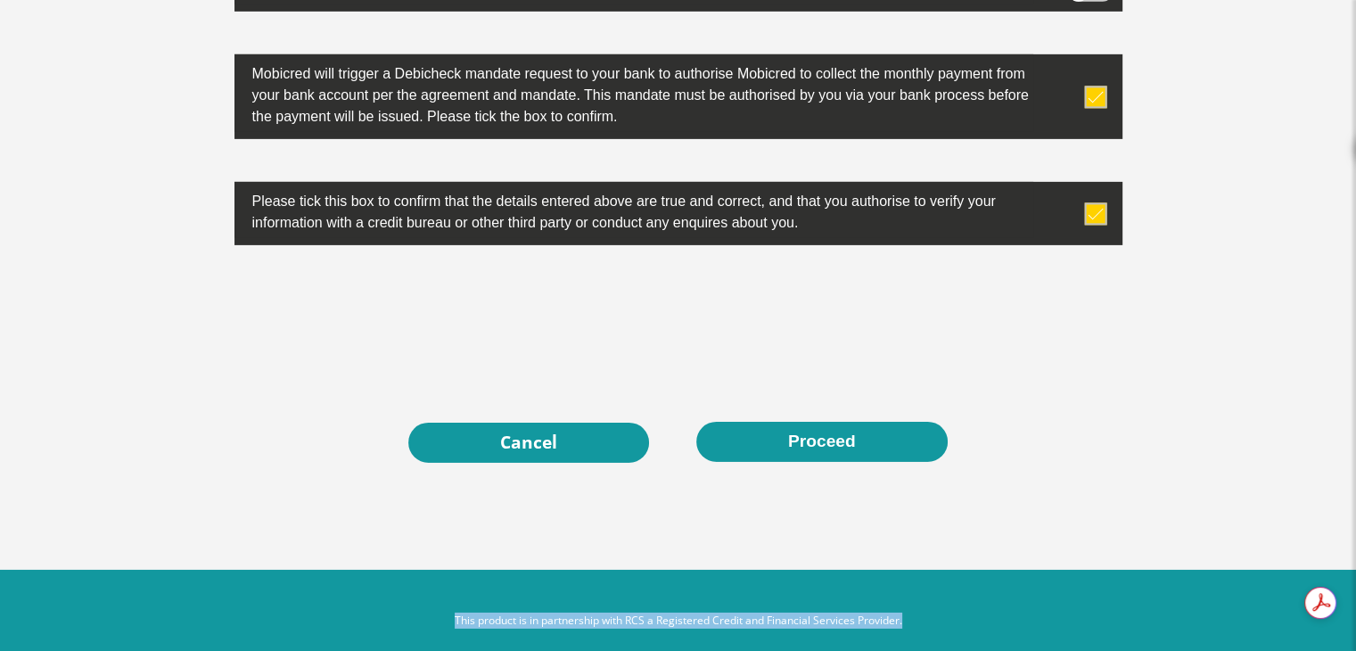
drag, startPoint x: 1352, startPoint y: 575, endPoint x: 1350, endPoint y: 402, distance: 172.9
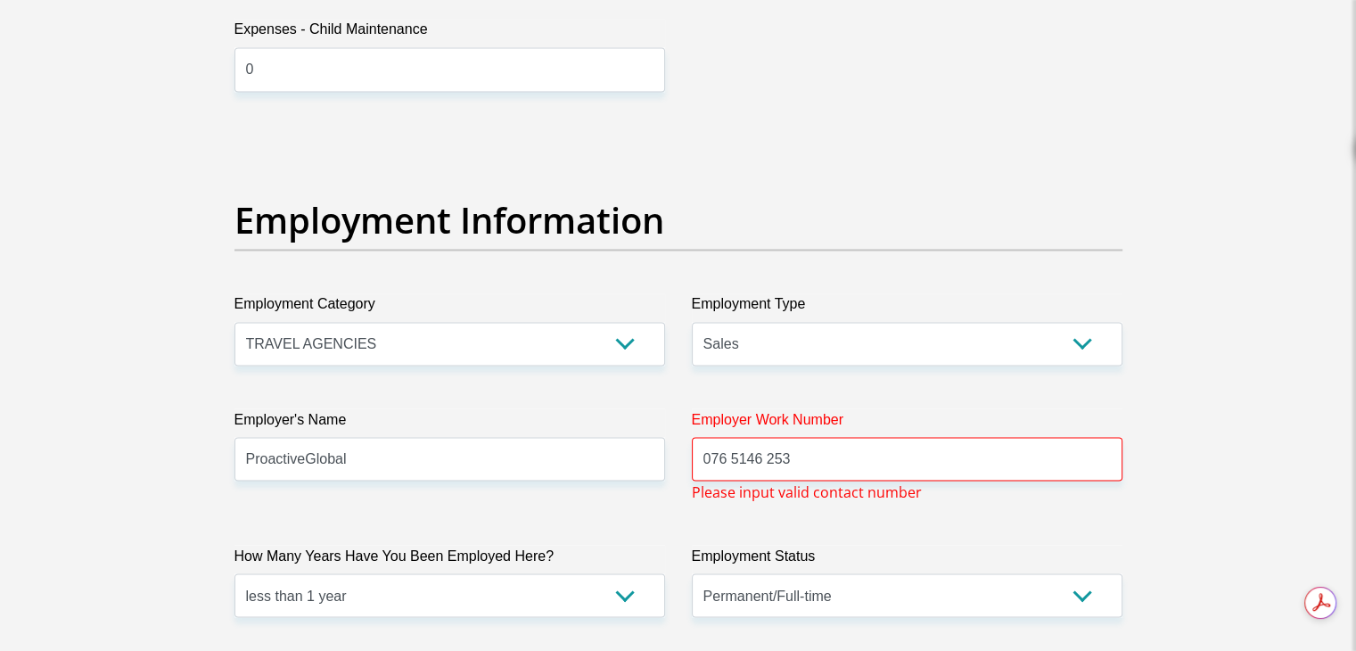
scroll to position [3240, 0]
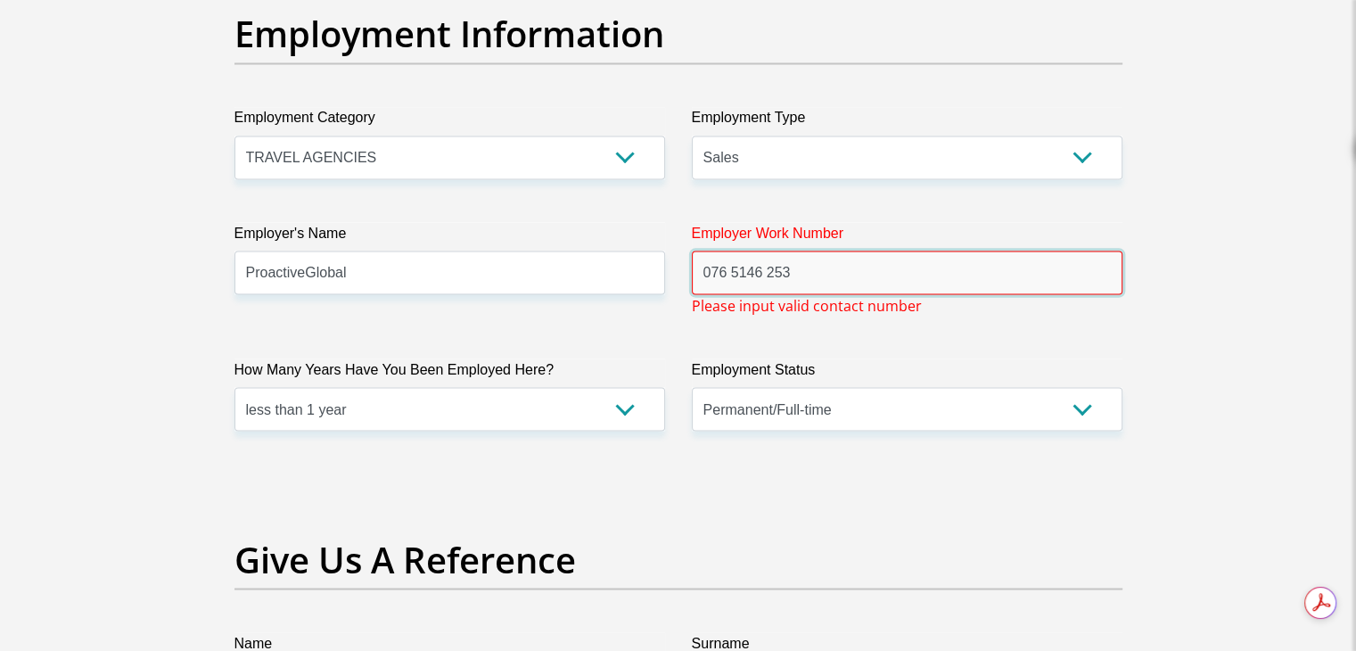
click at [882, 265] on input "076 5146 253" at bounding box center [907, 272] width 431 height 44
click at [768, 267] on input "076 5146 253" at bounding box center [907, 272] width 431 height 44
click at [729, 269] on input "076 5146253" at bounding box center [907, 272] width 431 height 44
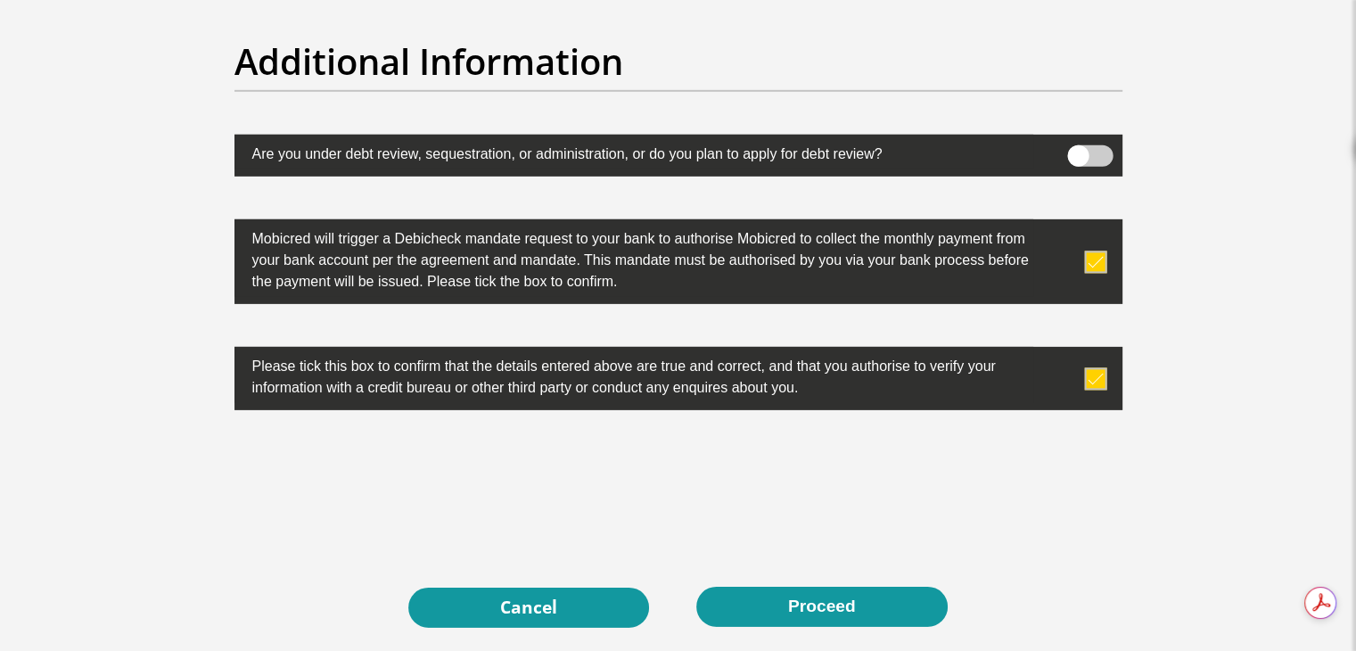
scroll to position [0, 0]
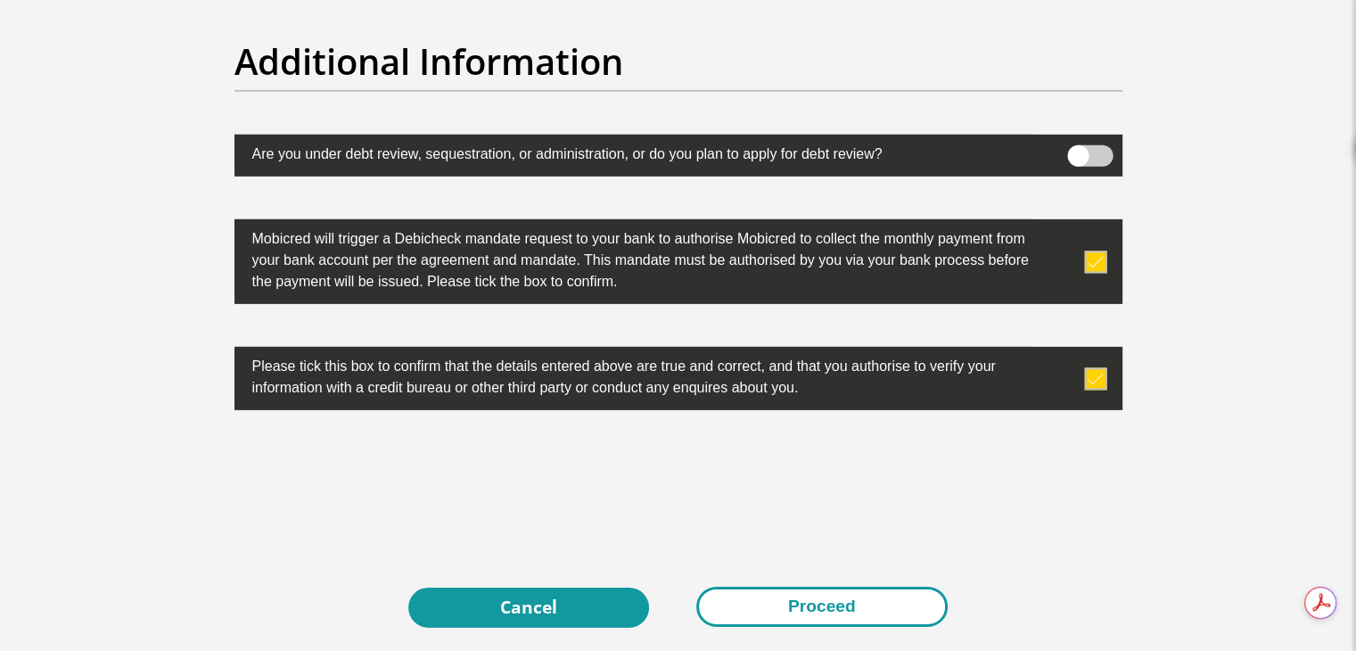
type input "0765146253"
click at [833, 605] on button "Proceed" at bounding box center [821, 607] width 251 height 40
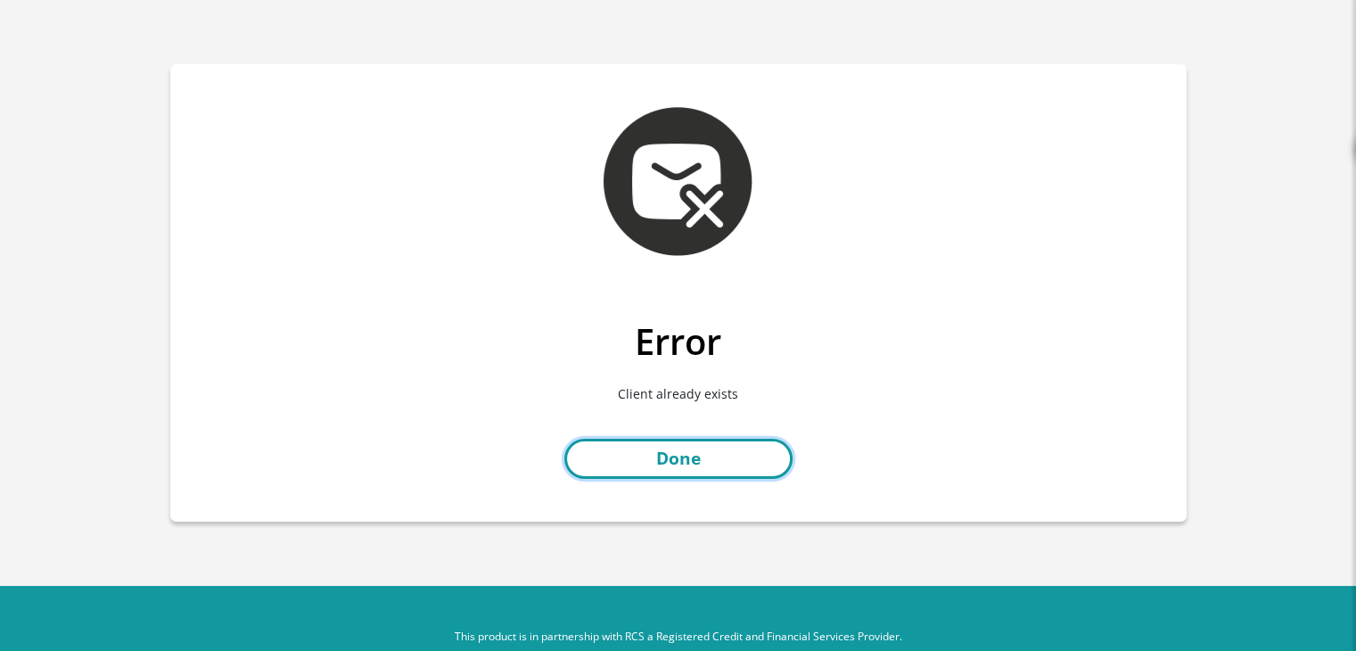
click at [745, 452] on link "Done" at bounding box center [678, 459] width 228 height 40
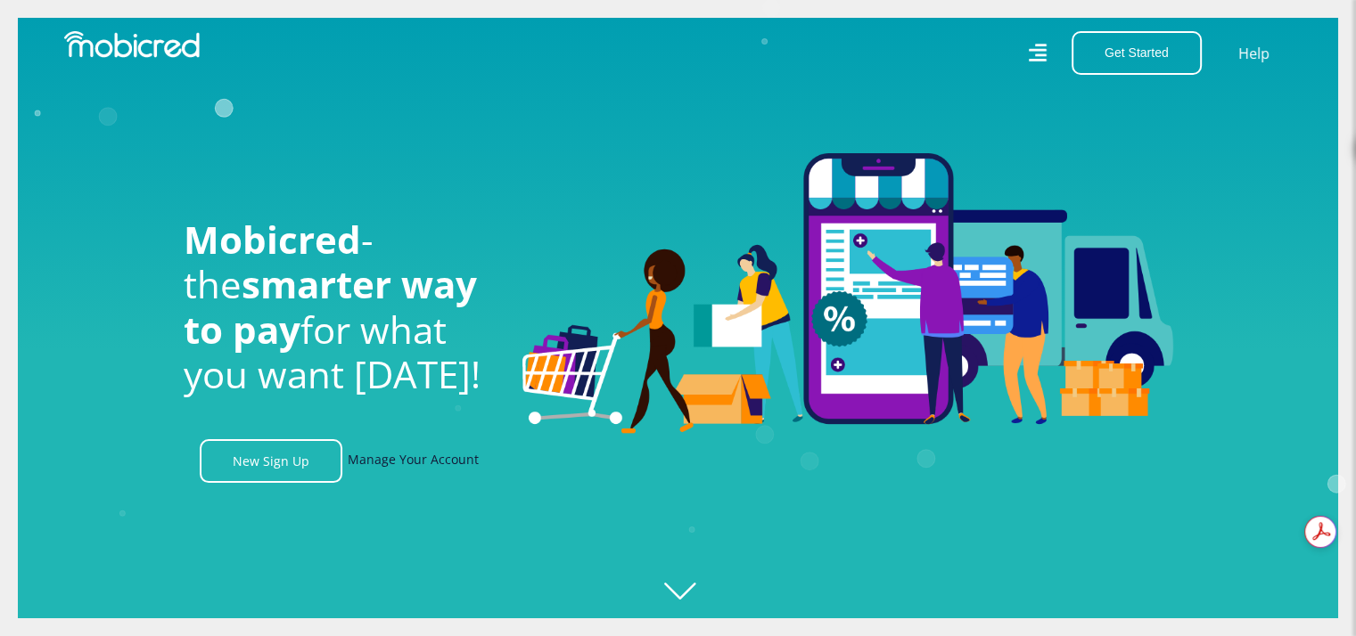
click at [409, 458] on link "Manage Your Account" at bounding box center [413, 461] width 131 height 44
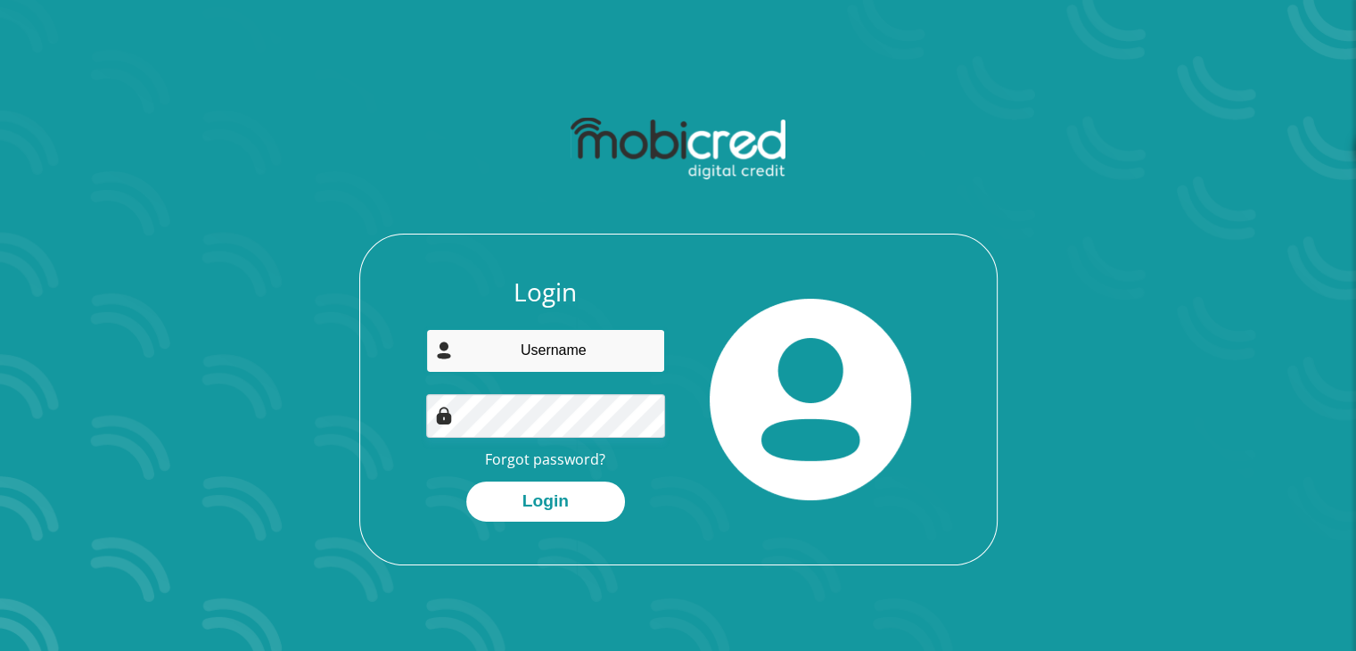
click at [559, 349] on input "email" at bounding box center [545, 351] width 239 height 44
type input "[EMAIL_ADDRESS][DOMAIN_NAME]"
click at [560, 464] on link "Forgot password?" at bounding box center [545, 459] width 120 height 20
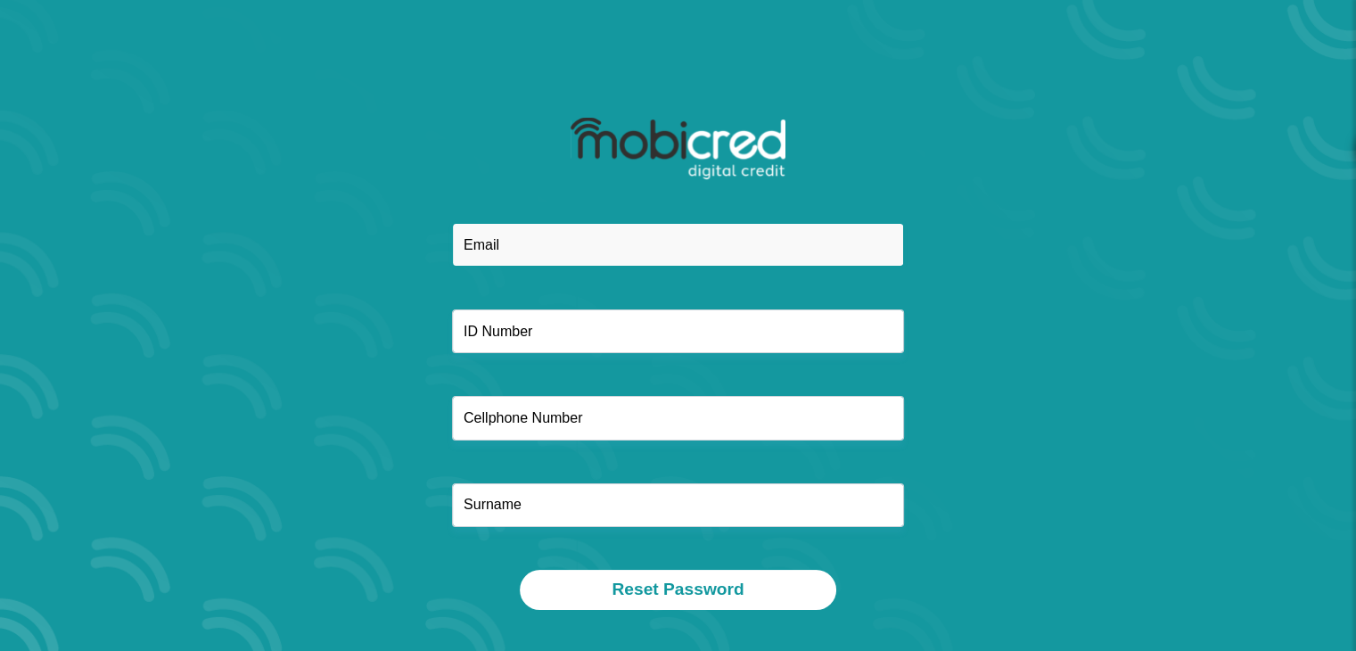
click at [761, 234] on input "email" at bounding box center [678, 245] width 452 height 44
type input "reeqee360@gmail.com"
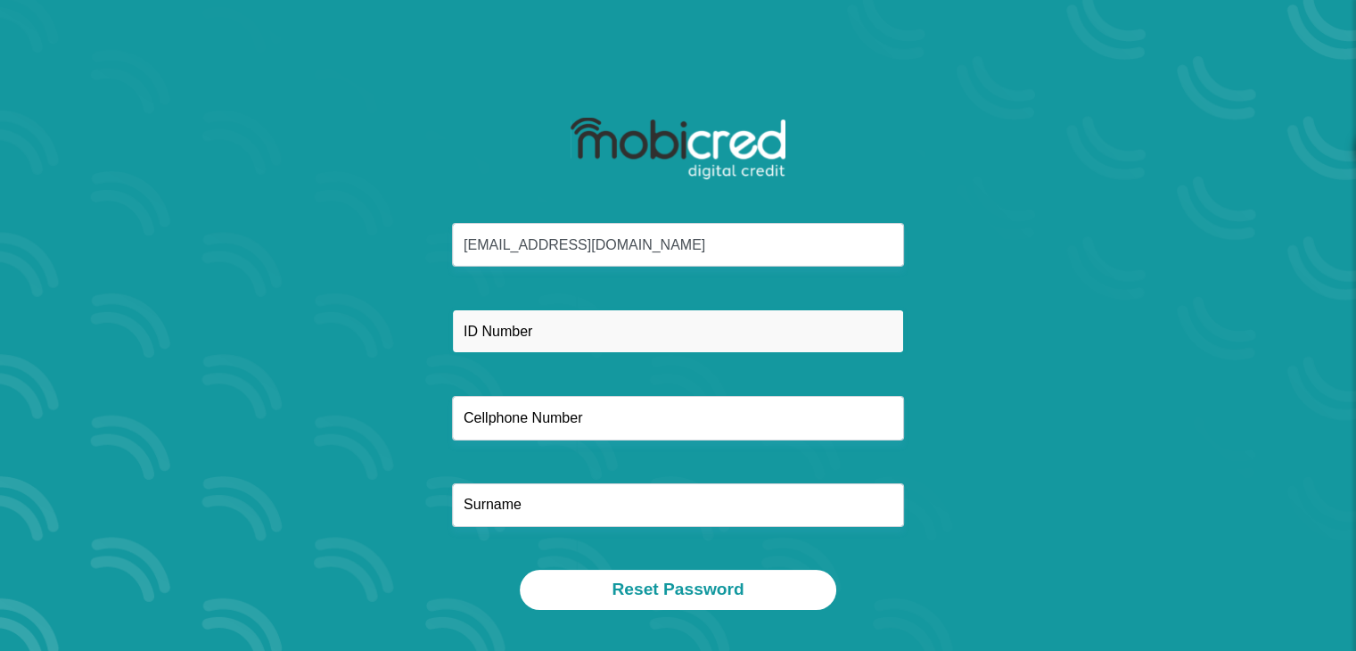
click at [563, 347] on input "text" at bounding box center [678, 331] width 452 height 44
type input "9608255123086"
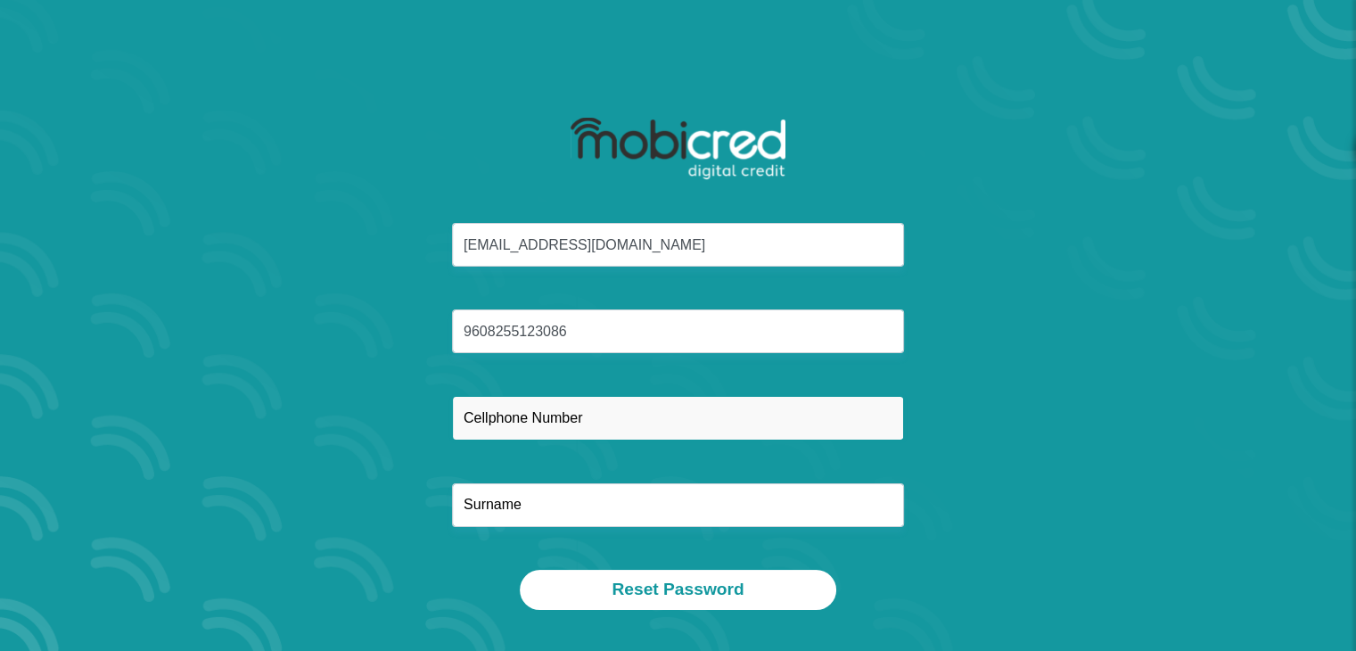
click at [580, 404] on input "text" at bounding box center [678, 418] width 452 height 44
type input "0645106525"
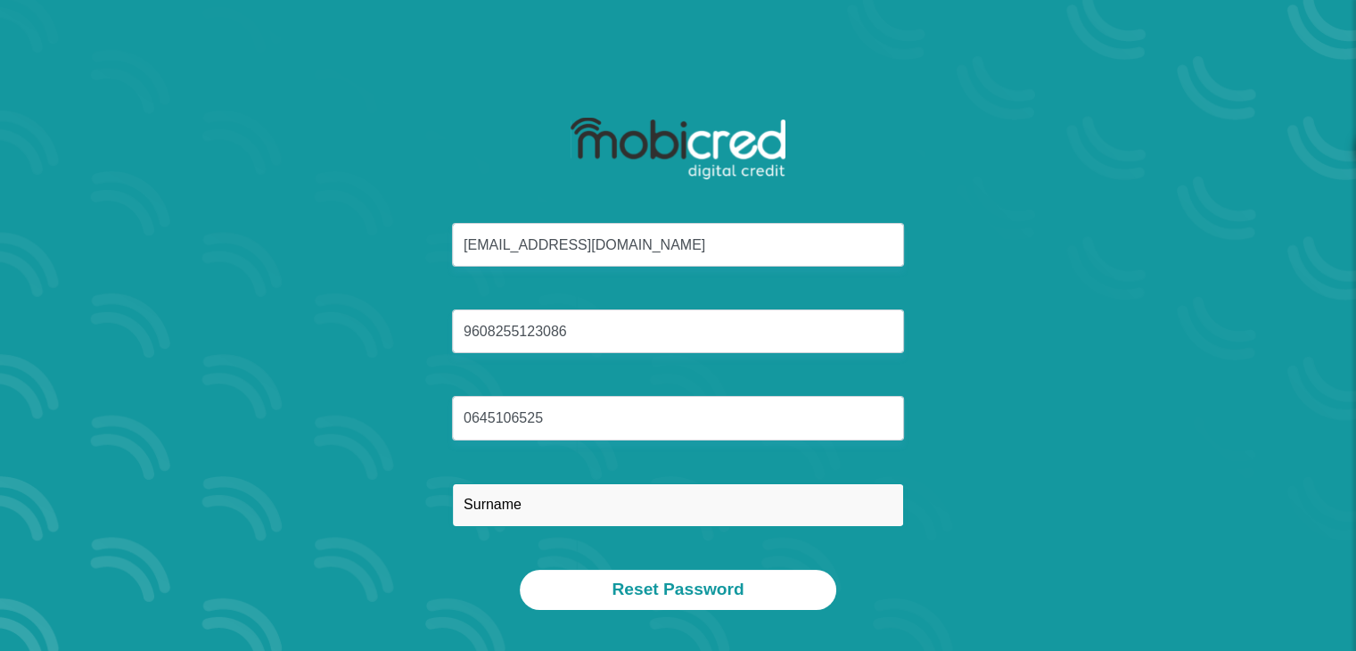
click at [651, 502] on input "text" at bounding box center [678, 505] width 452 height 44
type input "Jacobs"
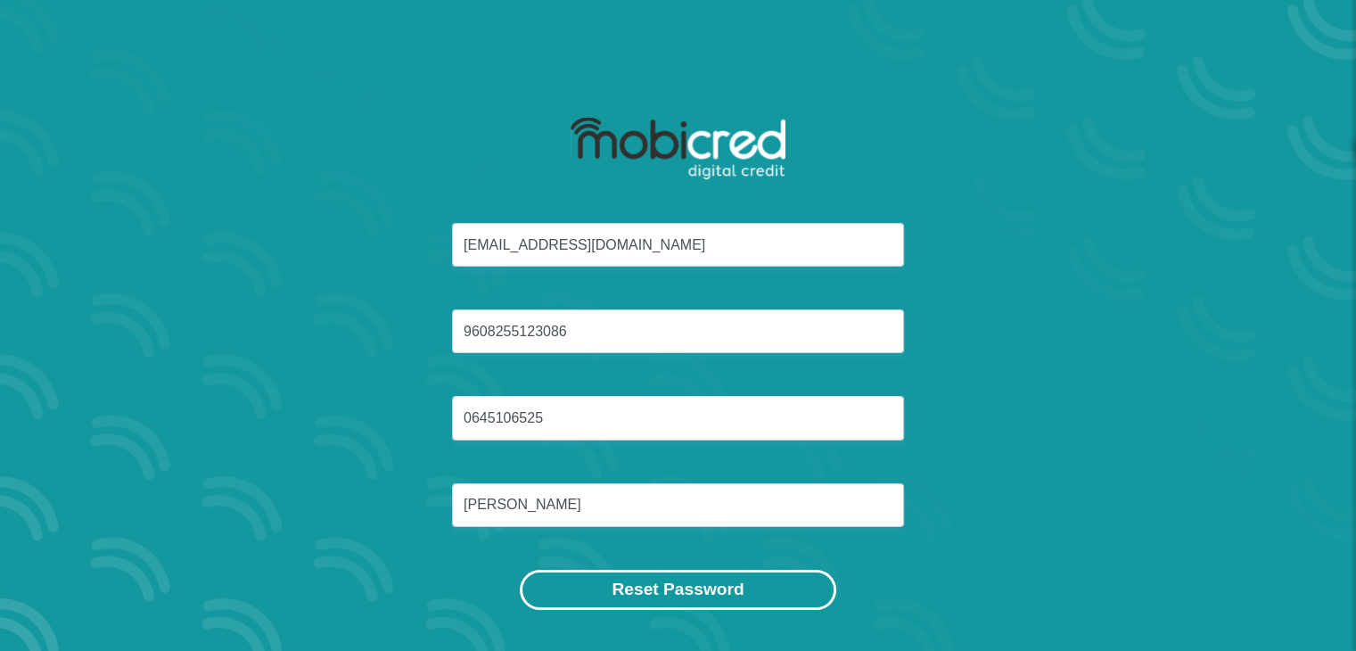
click at [646, 578] on button "Reset Password" at bounding box center [678, 590] width 316 height 40
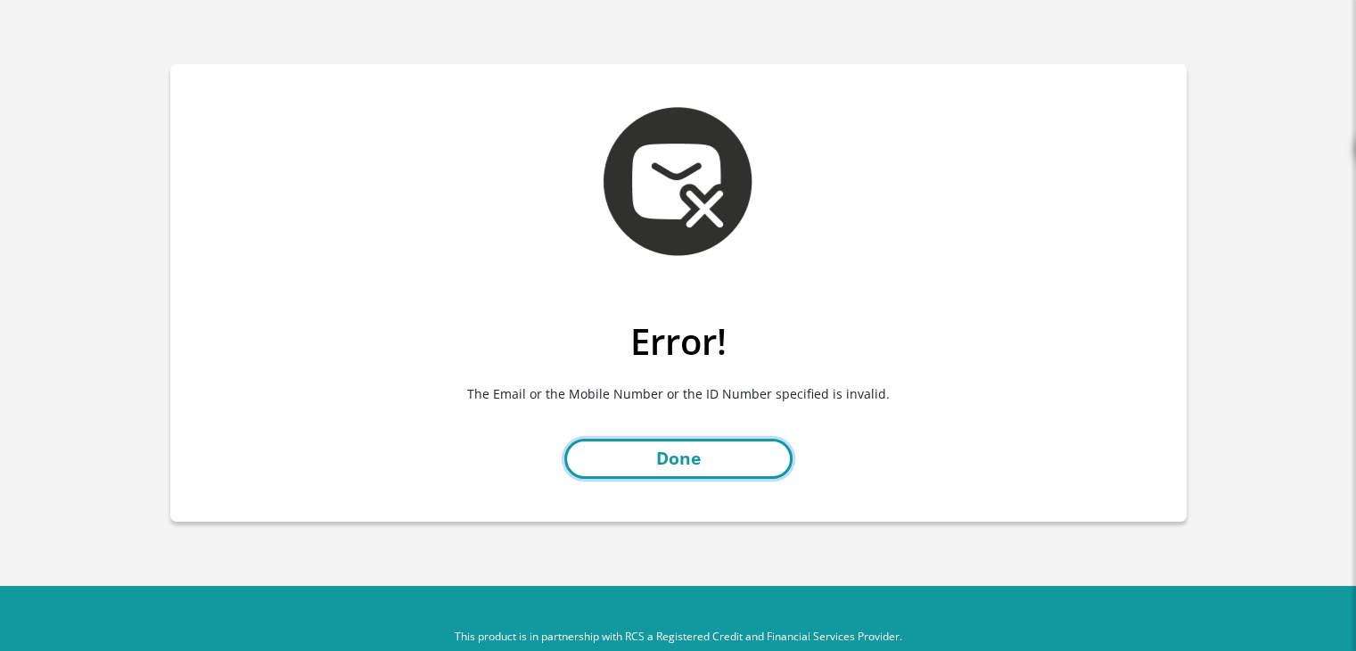
click at [741, 462] on link "Done" at bounding box center [678, 459] width 228 height 40
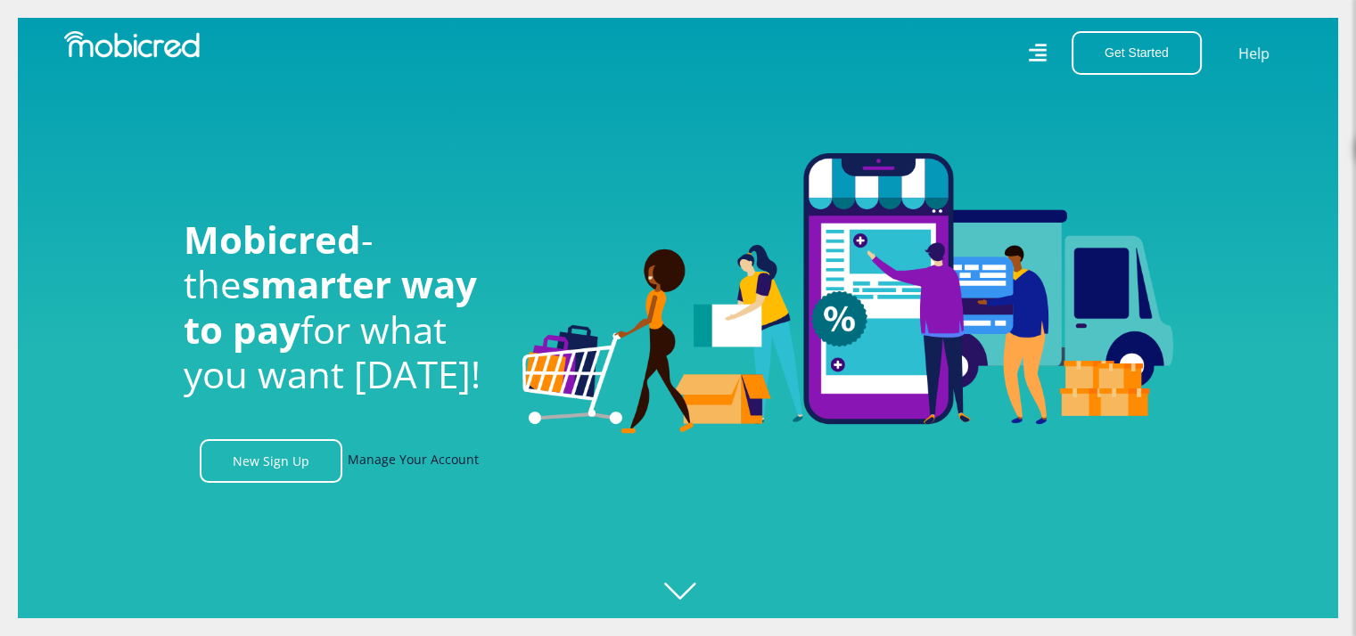
click at [410, 460] on link "Manage Your Account" at bounding box center [413, 461] width 131 height 44
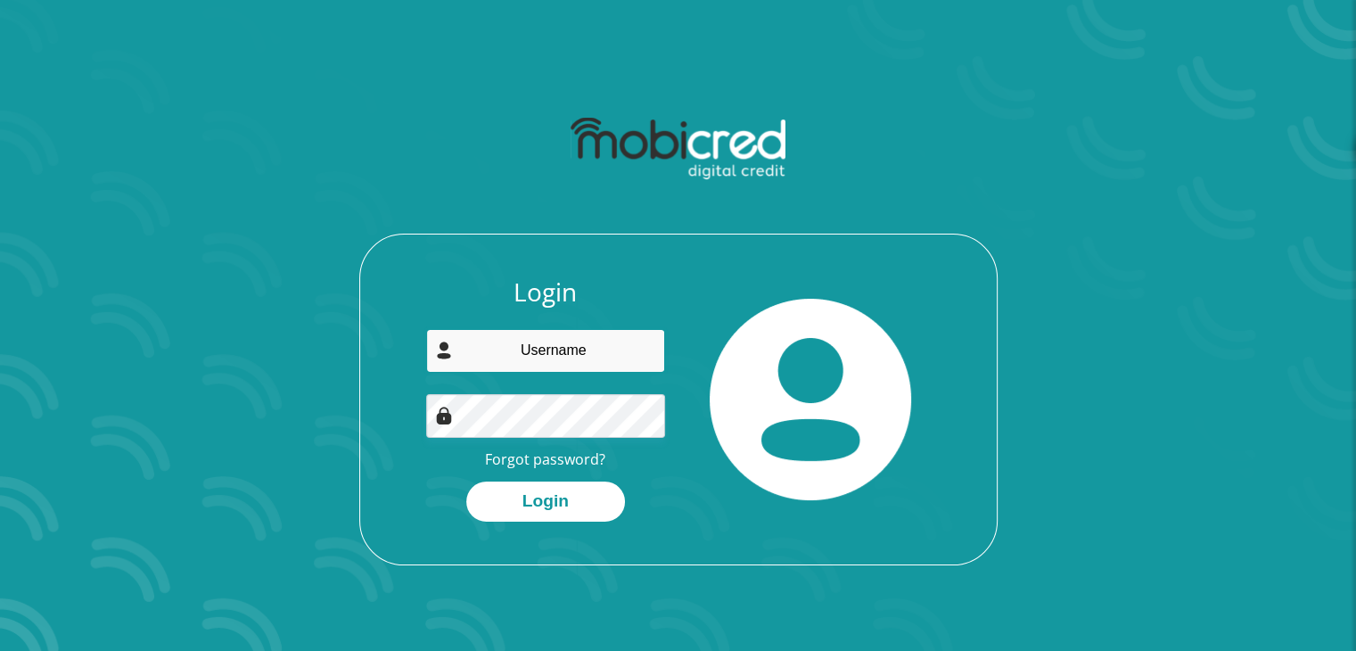
click at [570, 361] on input "email" at bounding box center [545, 351] width 239 height 44
type input "[EMAIL_ADDRESS][DOMAIN_NAME]"
click at [466, 481] on button "Login" at bounding box center [545, 501] width 159 height 40
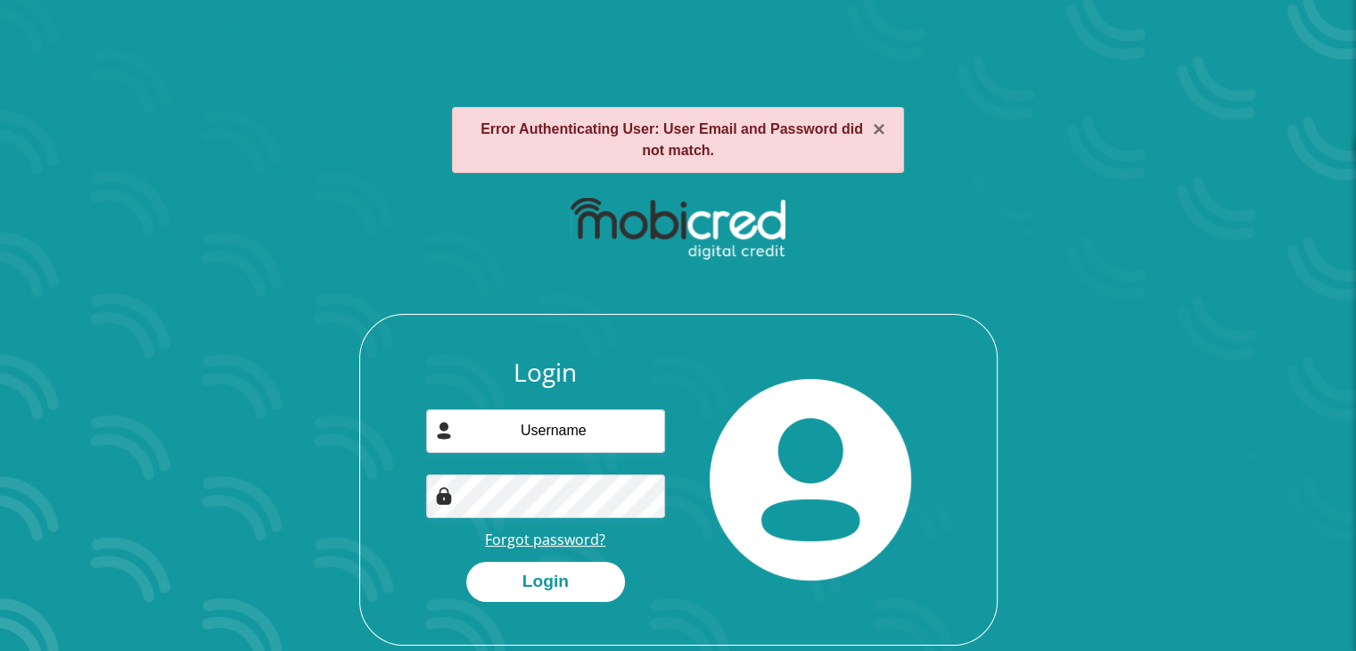
click at [577, 543] on link "Forgot password?" at bounding box center [545, 539] width 120 height 20
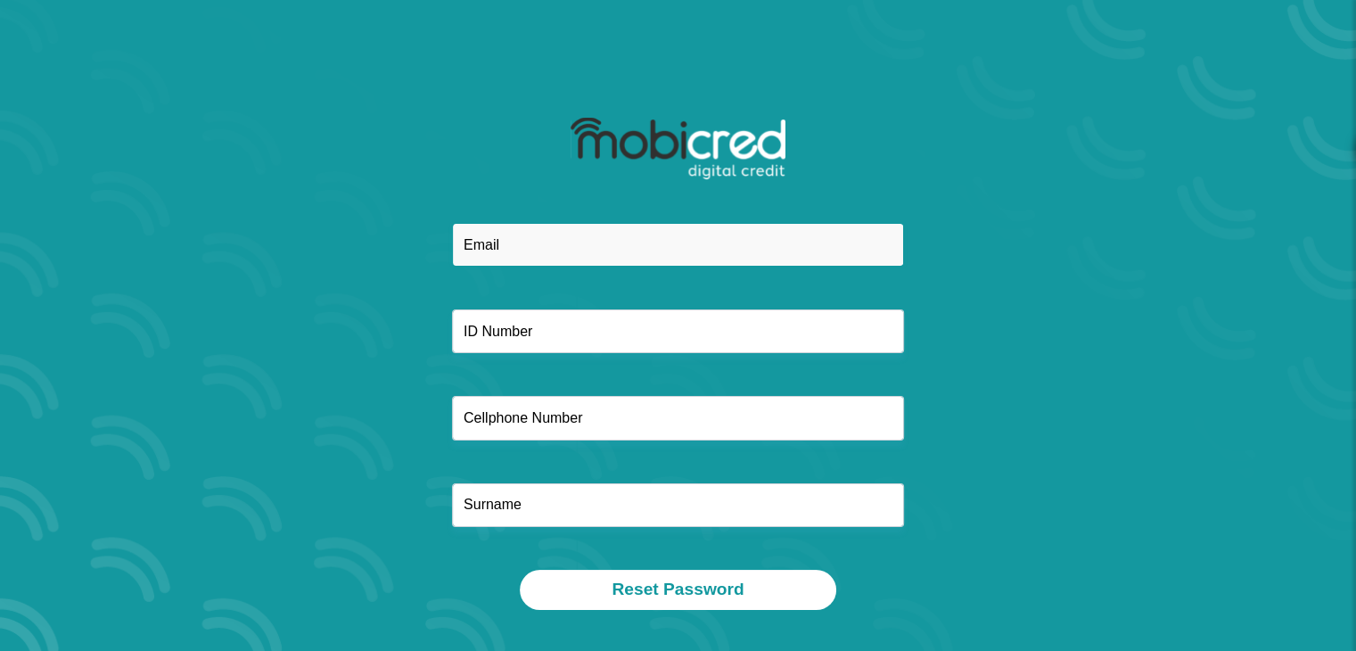
click at [602, 243] on input "email" at bounding box center [678, 245] width 452 height 44
type input "reeqee360@gmail.com"
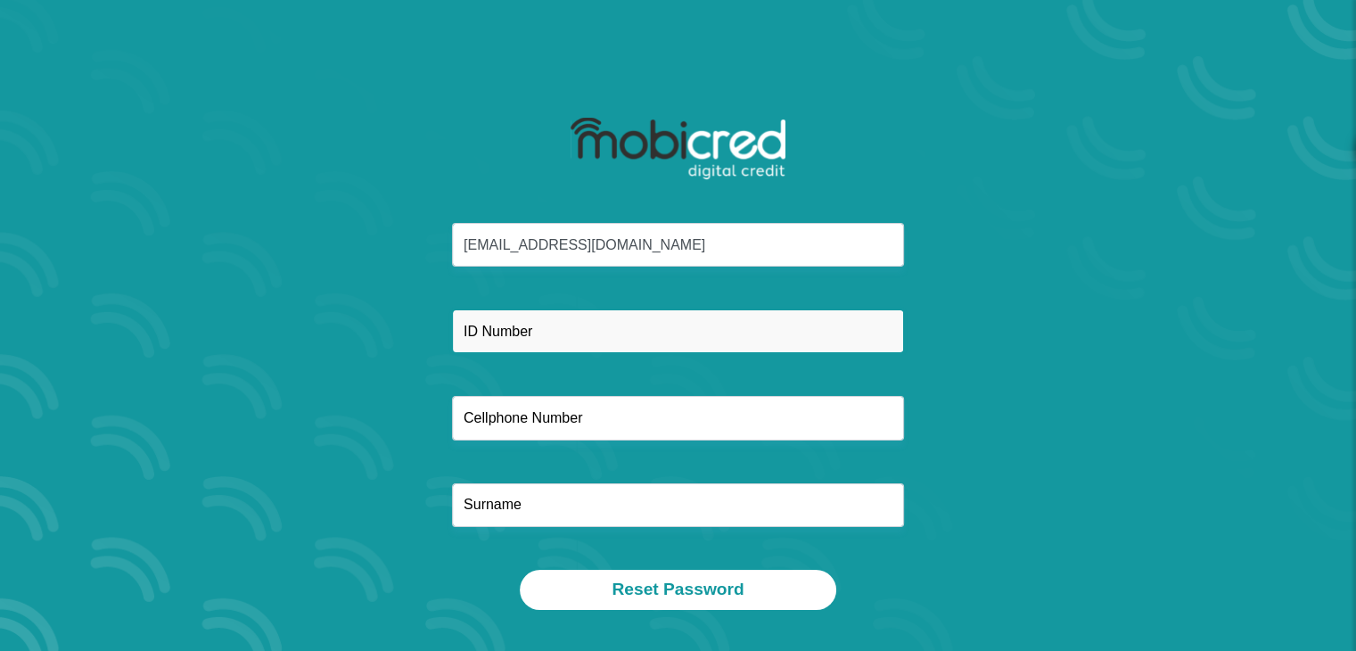
click at [599, 324] on input "text" at bounding box center [678, 331] width 452 height 44
type input "9608255123086"
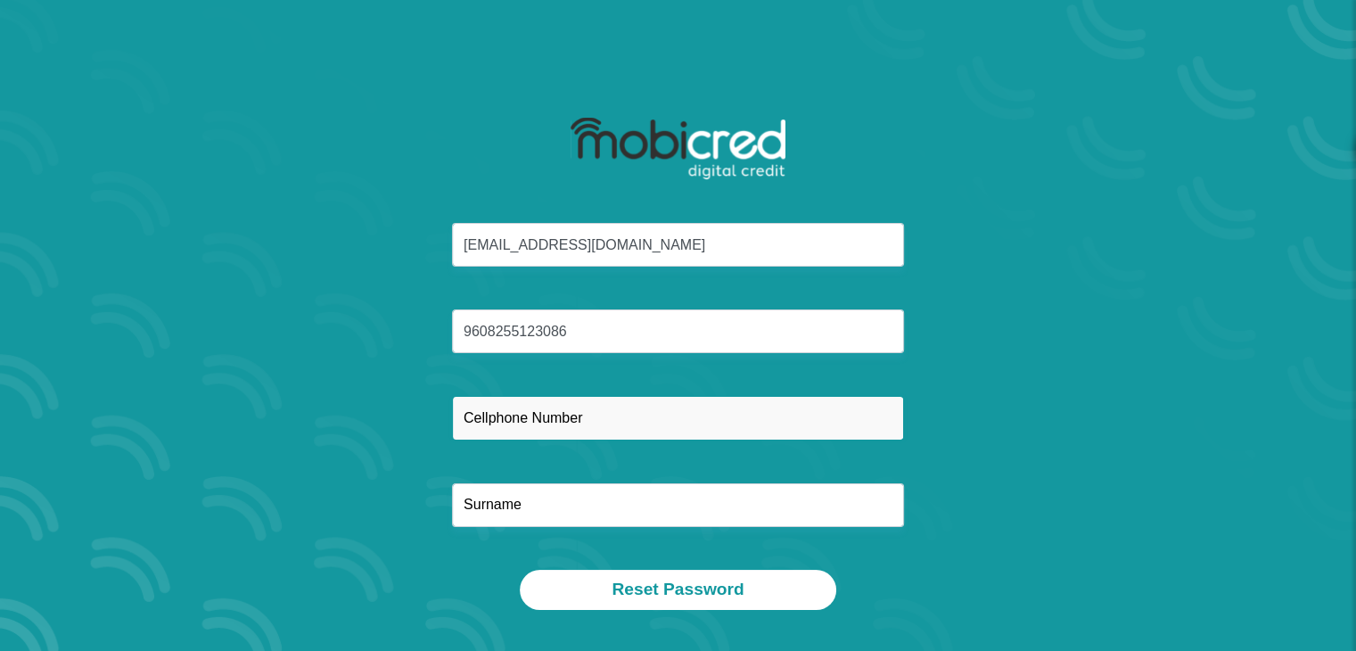
click at [550, 429] on input "text" at bounding box center [678, 418] width 452 height 44
type input "0679959394"
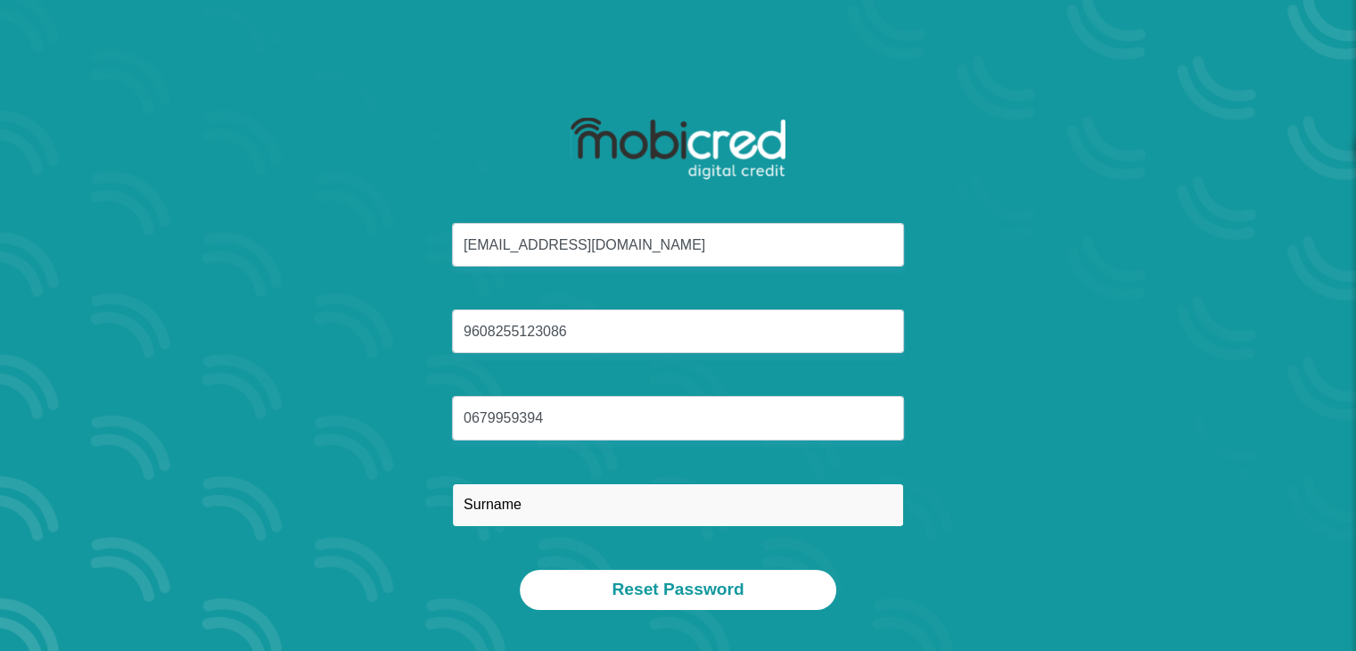
click at [464, 488] on input "text" at bounding box center [678, 505] width 452 height 44
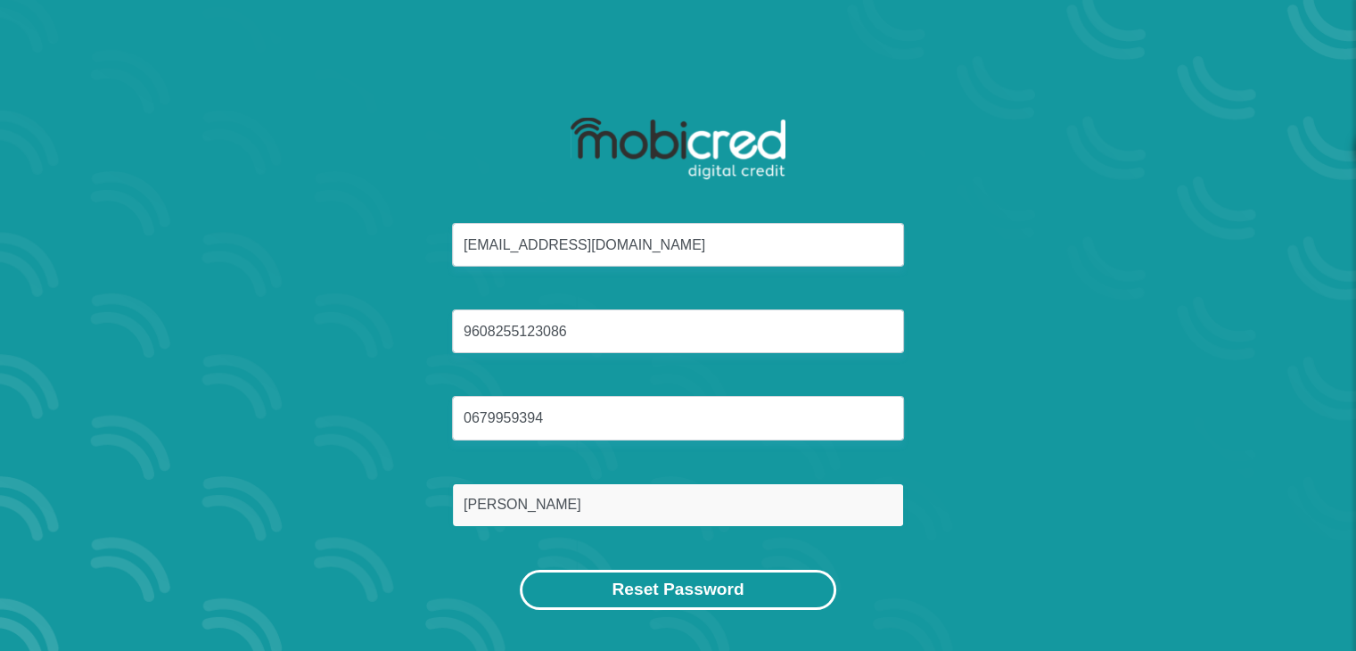
type input "Jacobs"
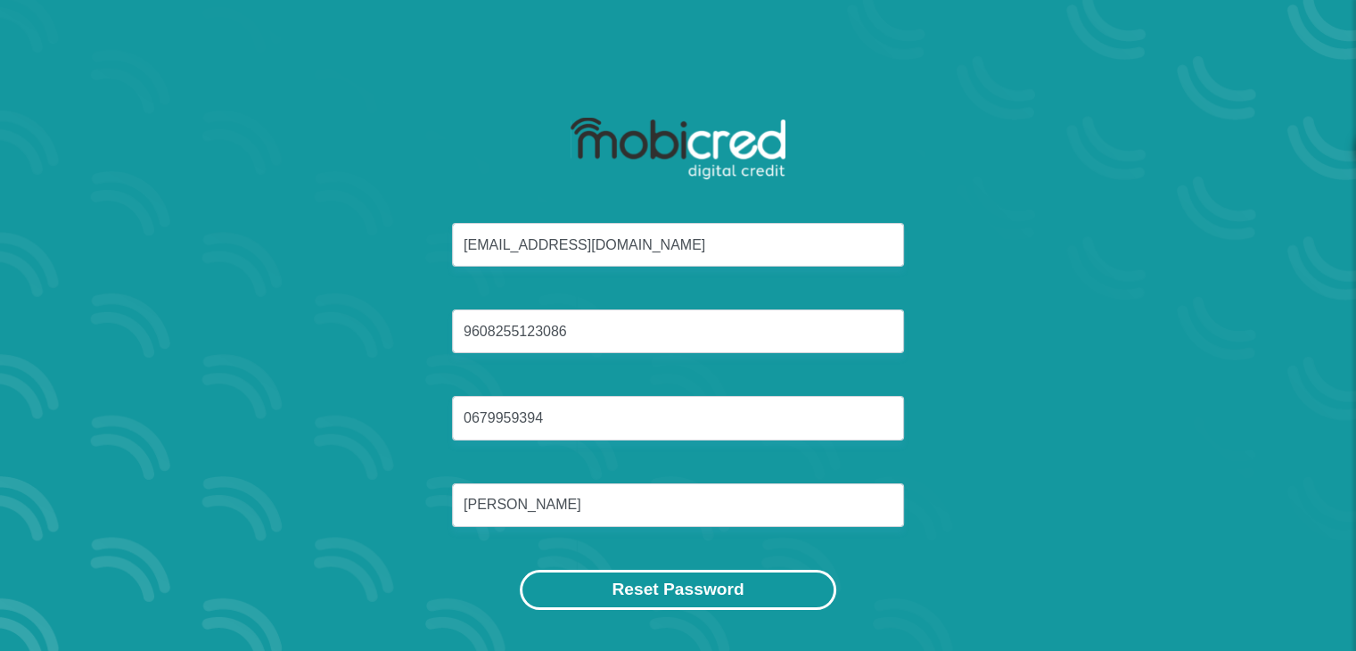
click at [645, 604] on button "Reset Password" at bounding box center [678, 590] width 316 height 40
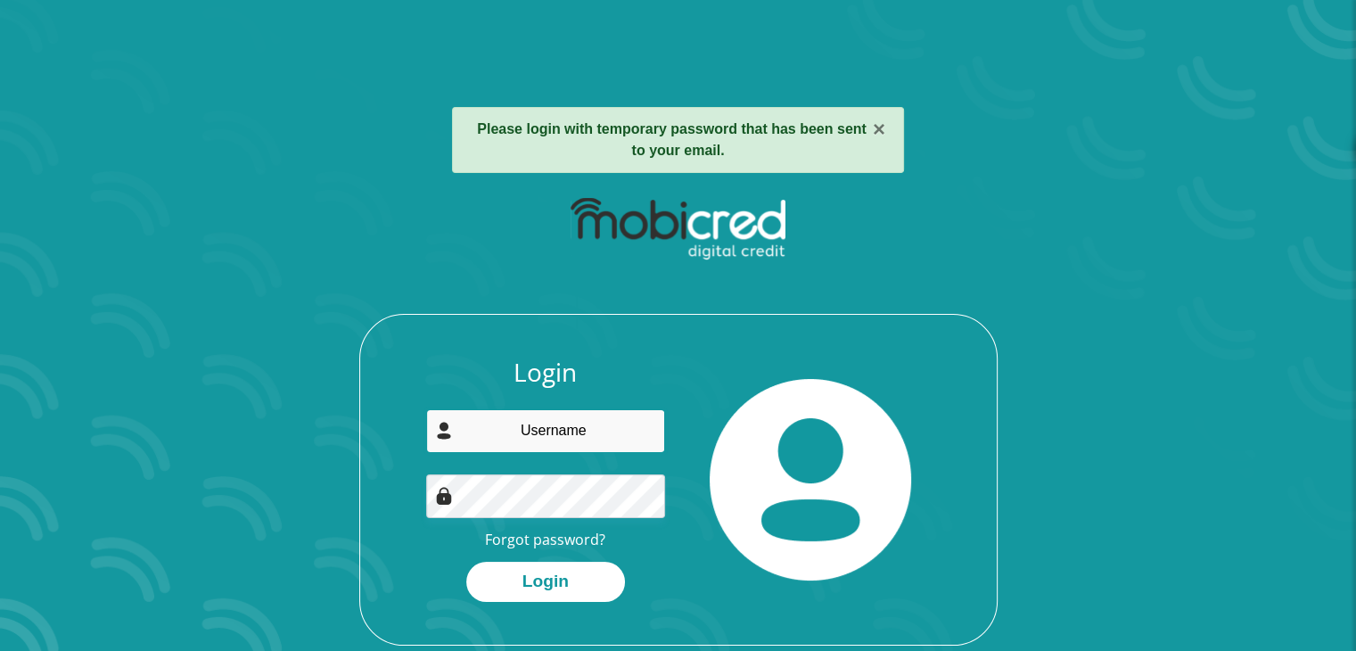
click at [531, 423] on input "email" at bounding box center [545, 431] width 239 height 44
type input "[EMAIL_ADDRESS][DOMAIN_NAME]"
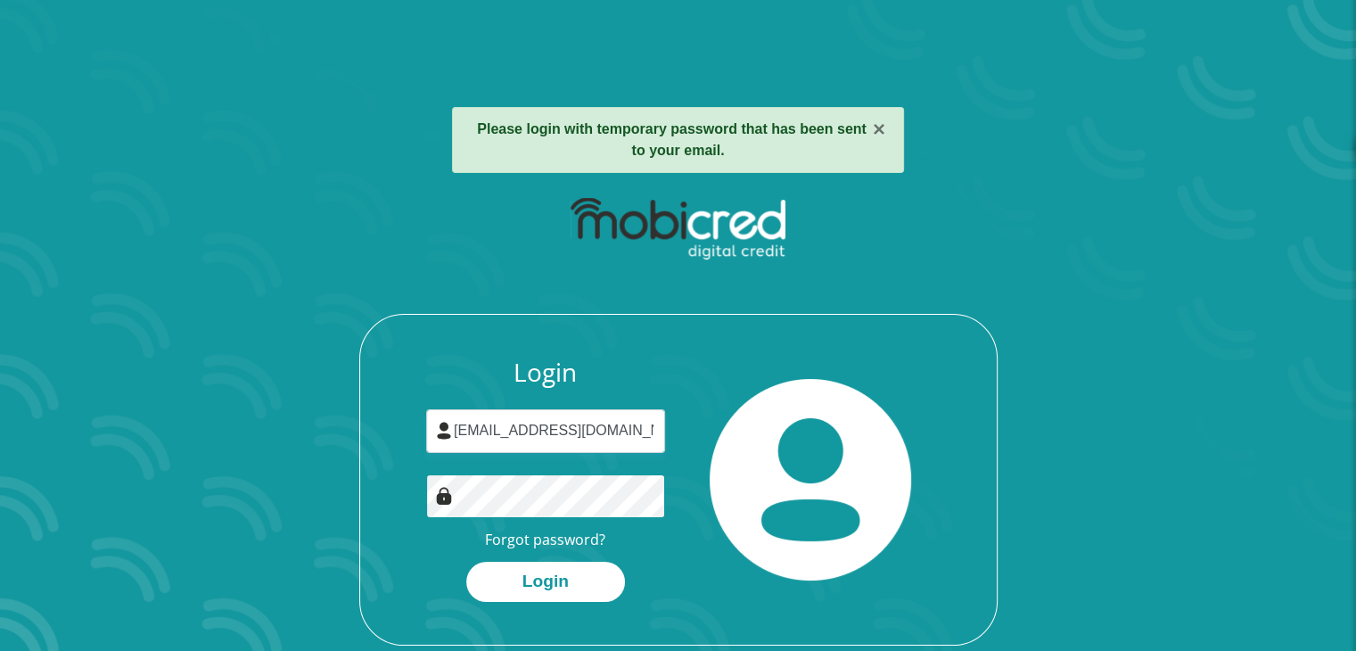
click at [466, 562] on button "Login" at bounding box center [545, 582] width 159 height 40
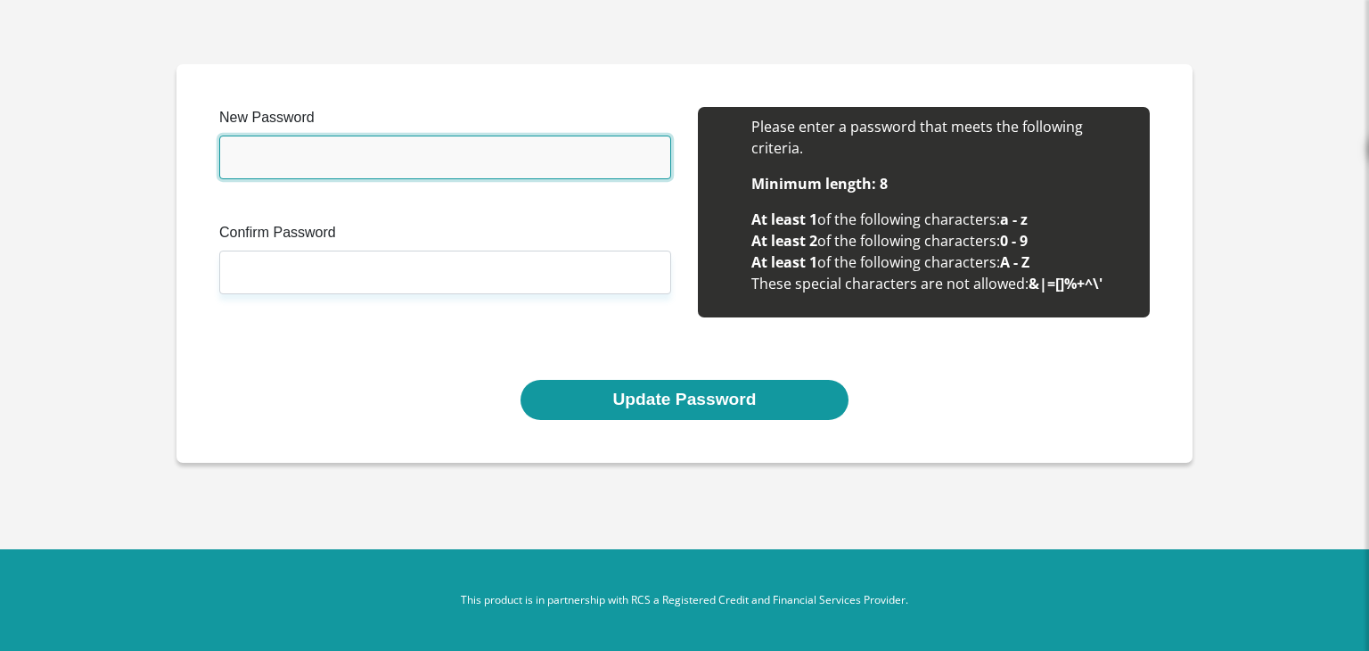
click at [407, 169] on input "New Password" at bounding box center [445, 157] width 452 height 44
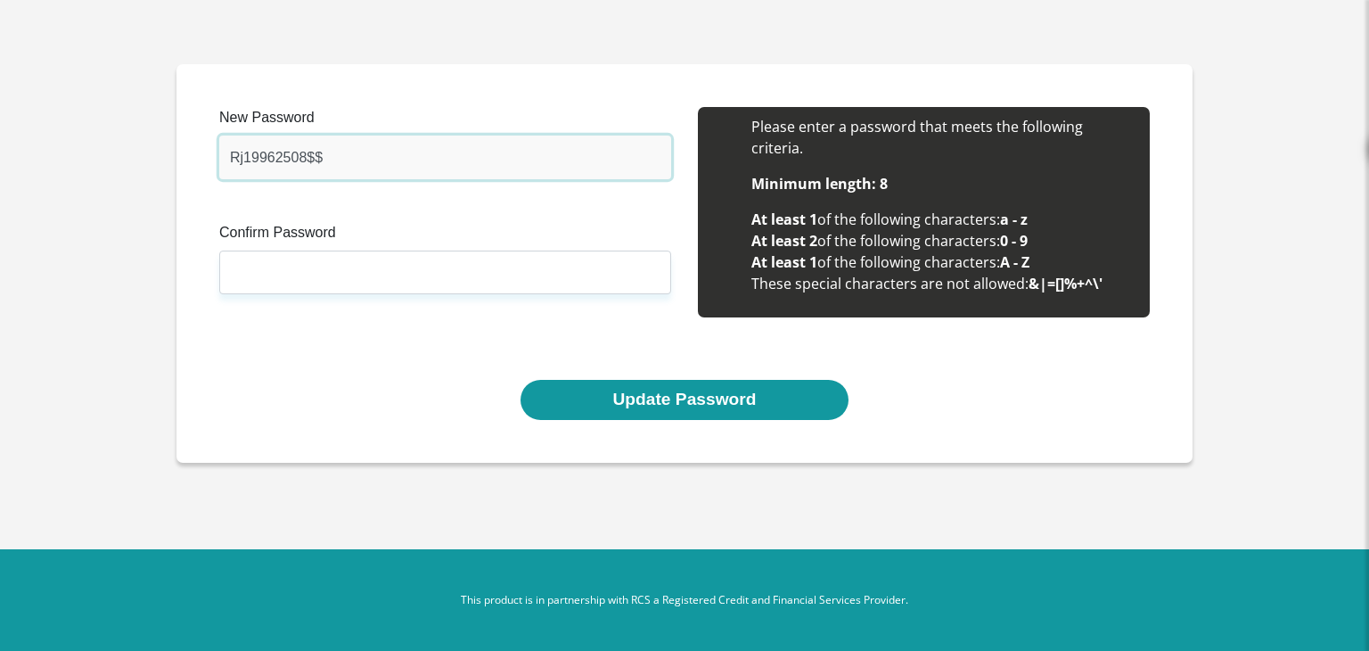
type input "Rj19962508$$"
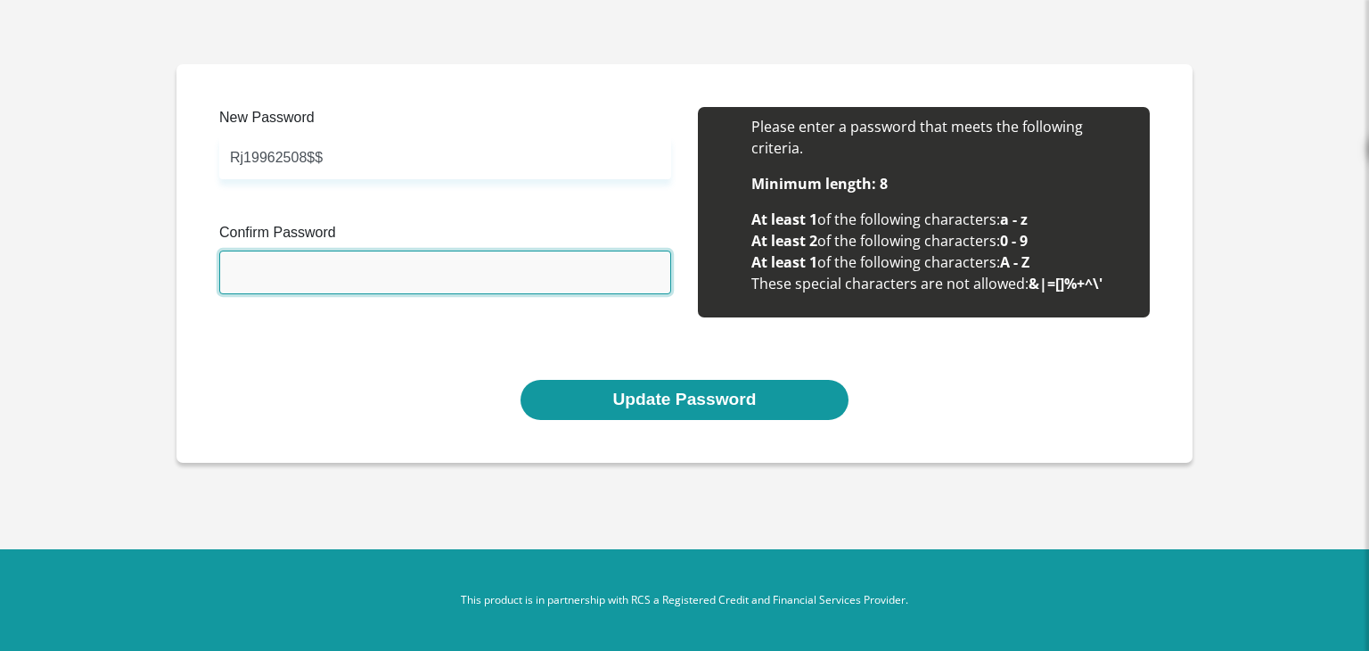
click at [348, 263] on input "Confirm Password" at bounding box center [445, 272] width 452 height 44
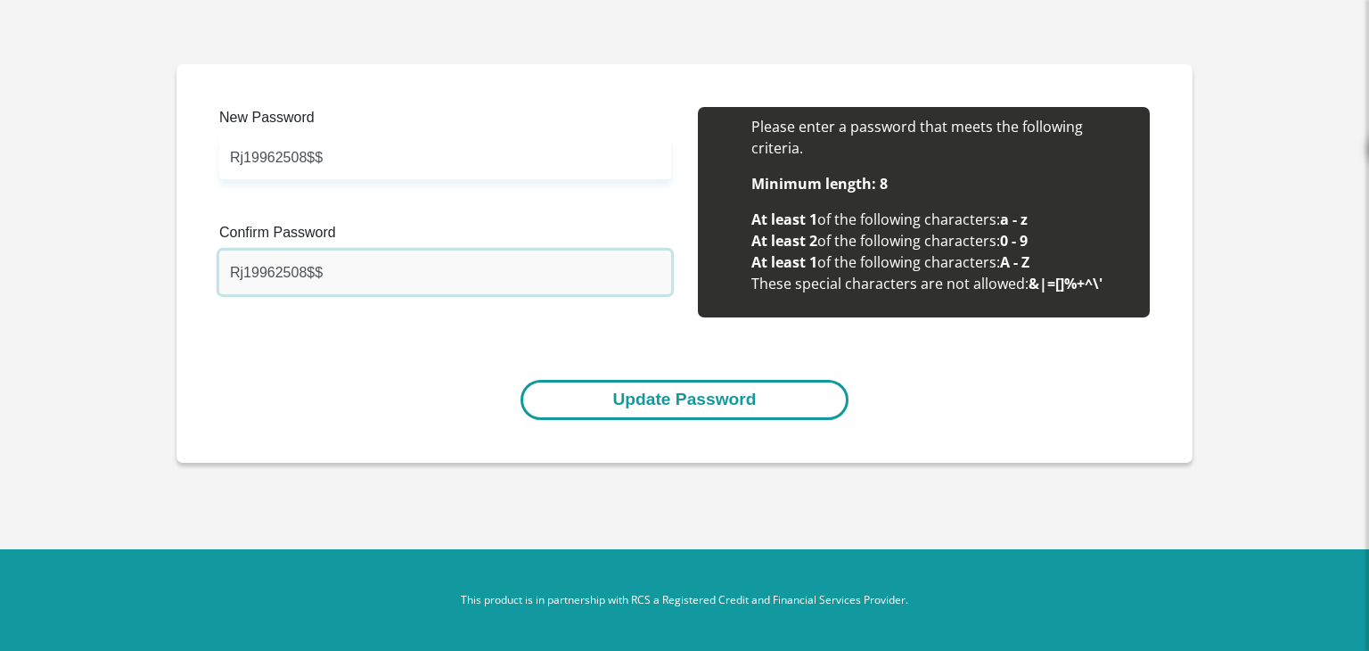
type input "Rj19962508$$"
click at [606, 402] on button "Update Password" at bounding box center [684, 400] width 327 height 40
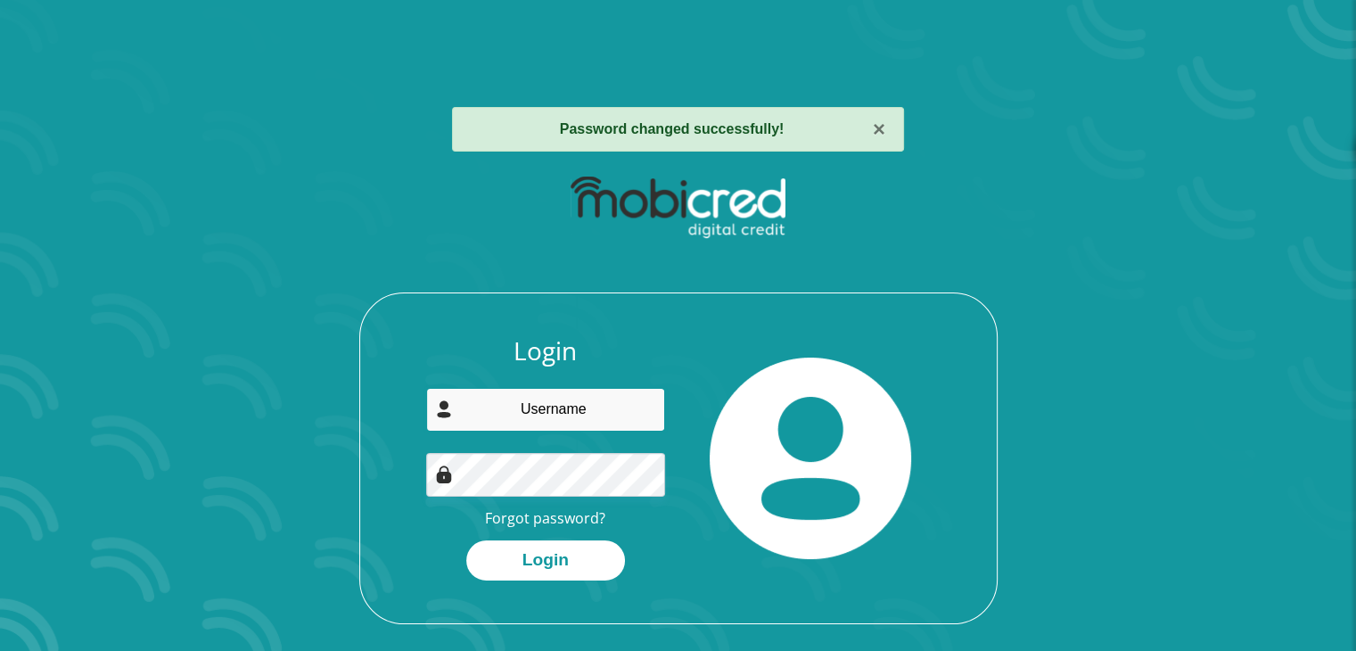
click at [585, 397] on input "email" at bounding box center [545, 410] width 239 height 44
type input "[EMAIL_ADDRESS][DOMAIN_NAME]"
click at [466, 540] on button "Login" at bounding box center [545, 560] width 159 height 40
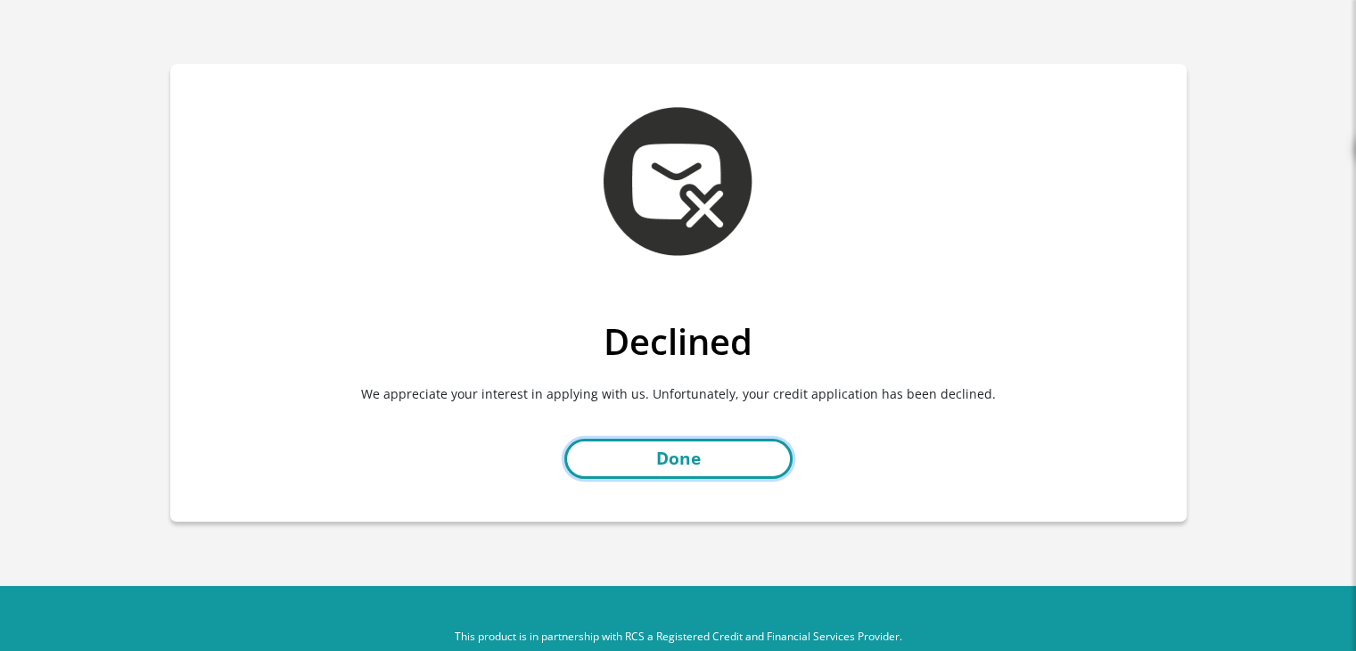
drag, startPoint x: 769, startPoint y: 467, endPoint x: 781, endPoint y: 446, distance: 24.3
click at [769, 467] on link "Done" at bounding box center [678, 459] width 228 height 40
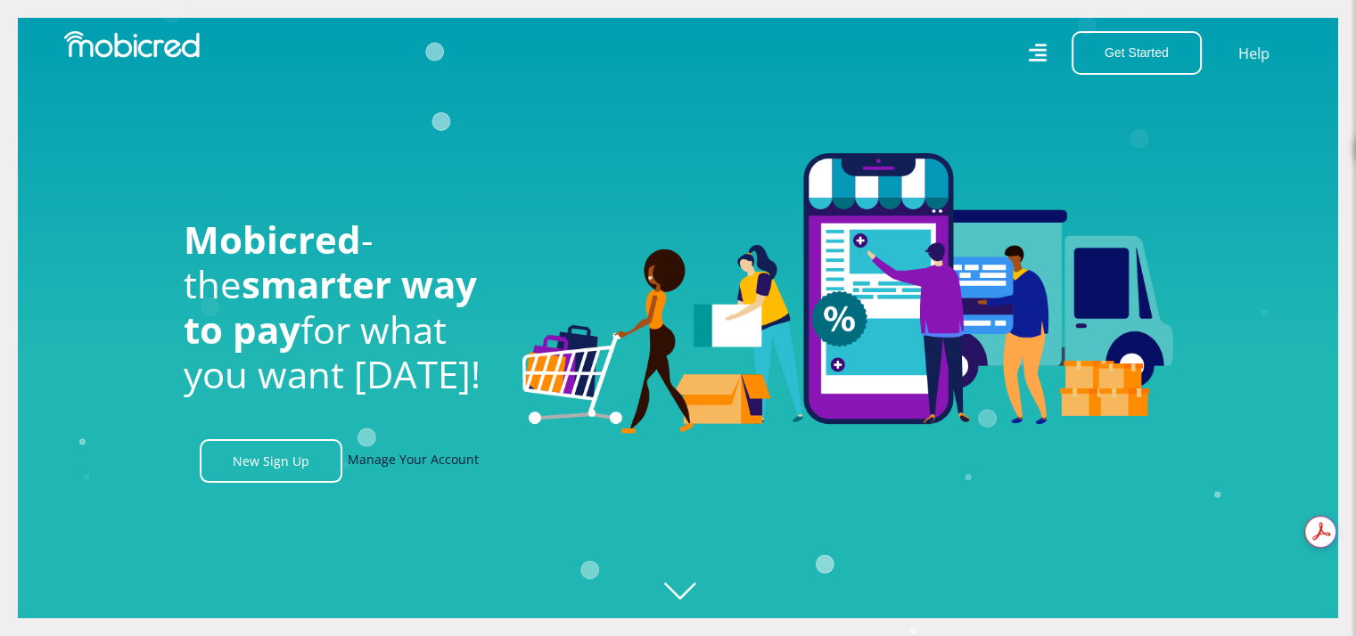
click at [401, 466] on link "Manage Your Account" at bounding box center [413, 461] width 131 height 44
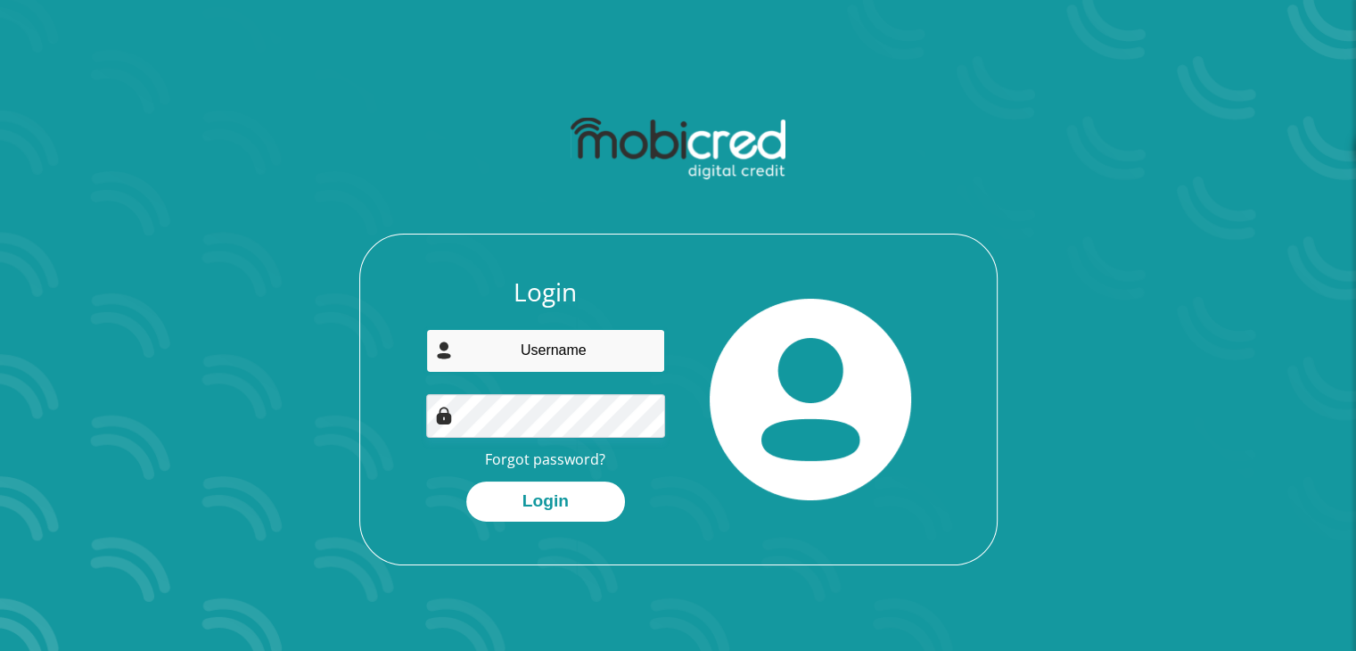
click at [498, 359] on input "email" at bounding box center [545, 351] width 239 height 44
type input "[EMAIL_ADDRESS][DOMAIN_NAME]"
click at [466, 481] on button "Login" at bounding box center [545, 501] width 159 height 40
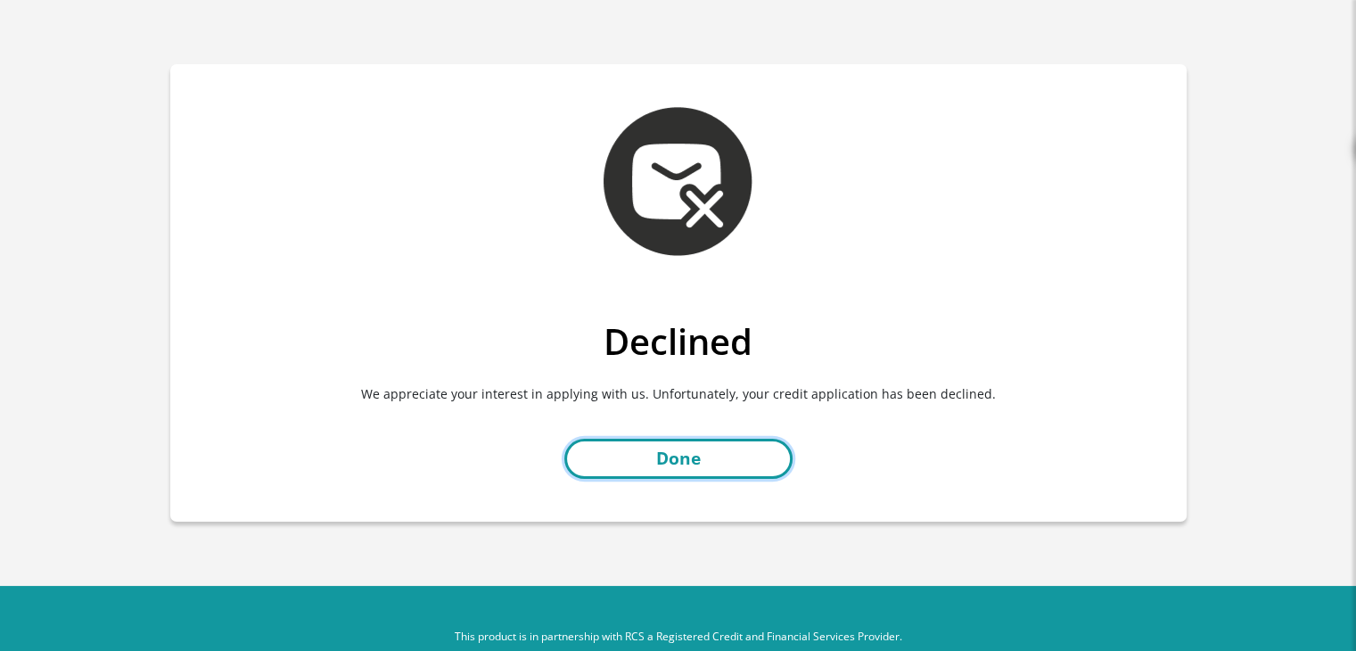
click at [594, 446] on link "Done" at bounding box center [678, 459] width 228 height 40
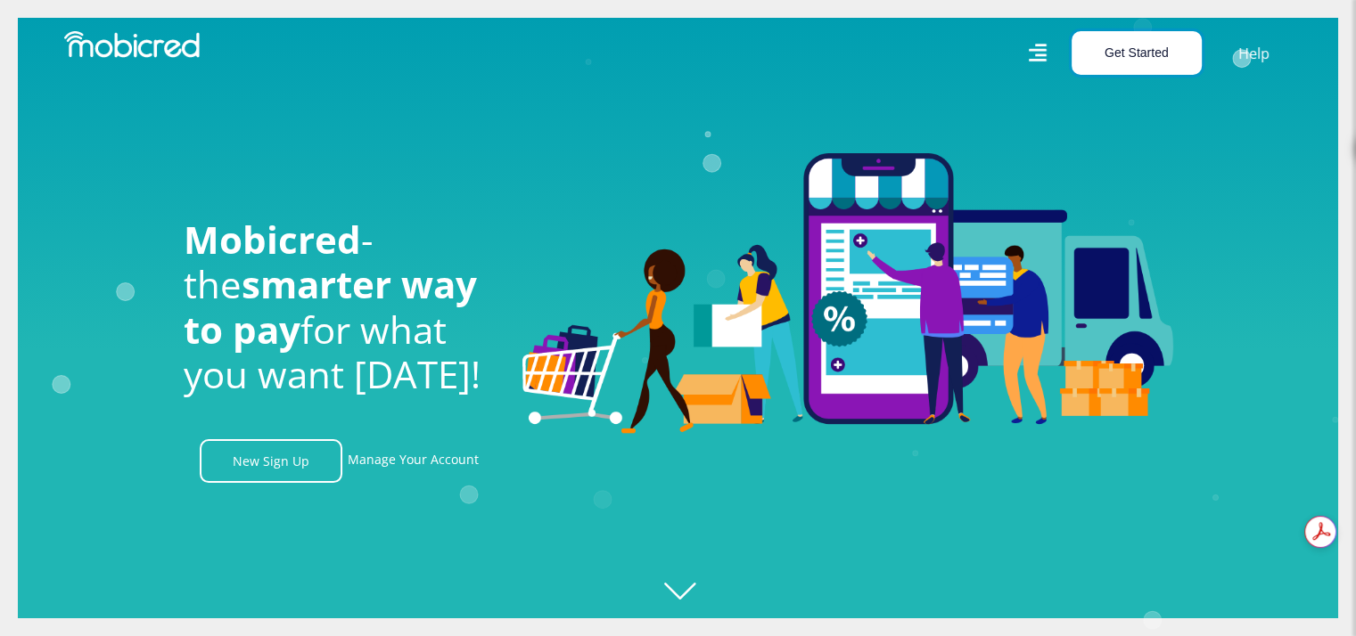
click at [1162, 66] on button "Get Started" at bounding box center [1136, 53] width 130 height 44
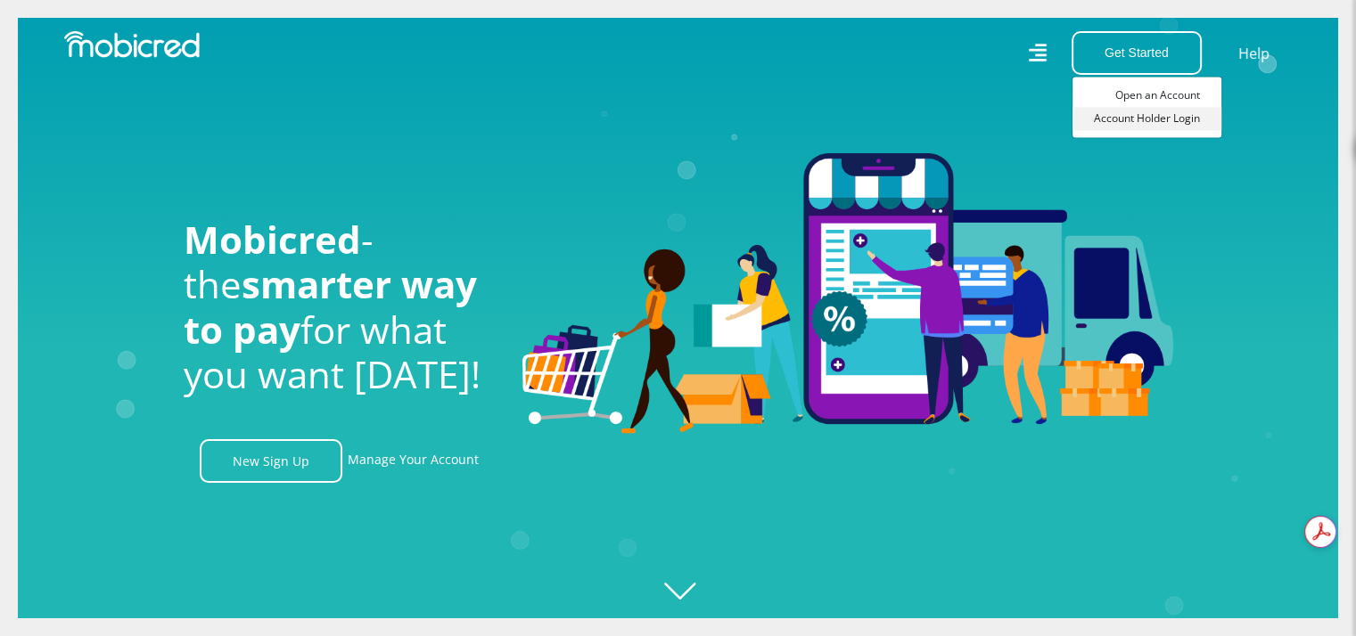
click at [1162, 115] on link "Account Holder Login" at bounding box center [1146, 118] width 149 height 23
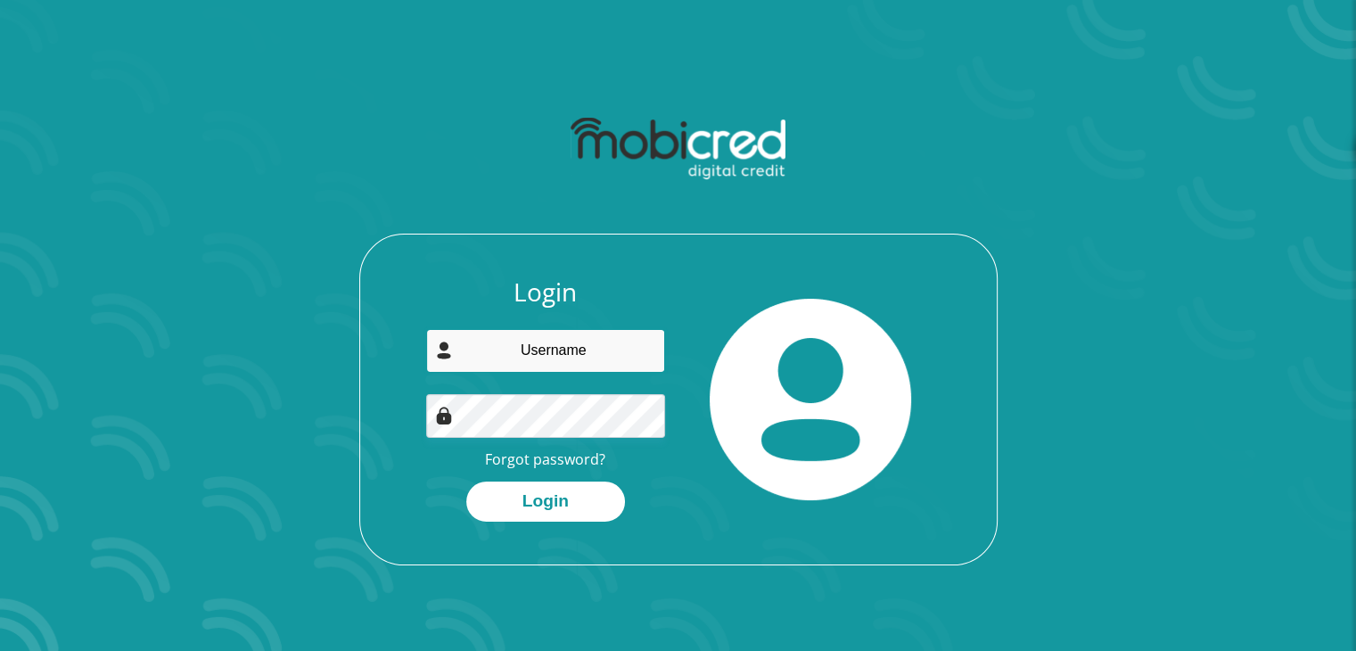
click at [568, 347] on input "email" at bounding box center [545, 351] width 239 height 44
type input "[EMAIL_ADDRESS][DOMAIN_NAME]"
click at [466, 481] on button "Login" at bounding box center [545, 501] width 159 height 40
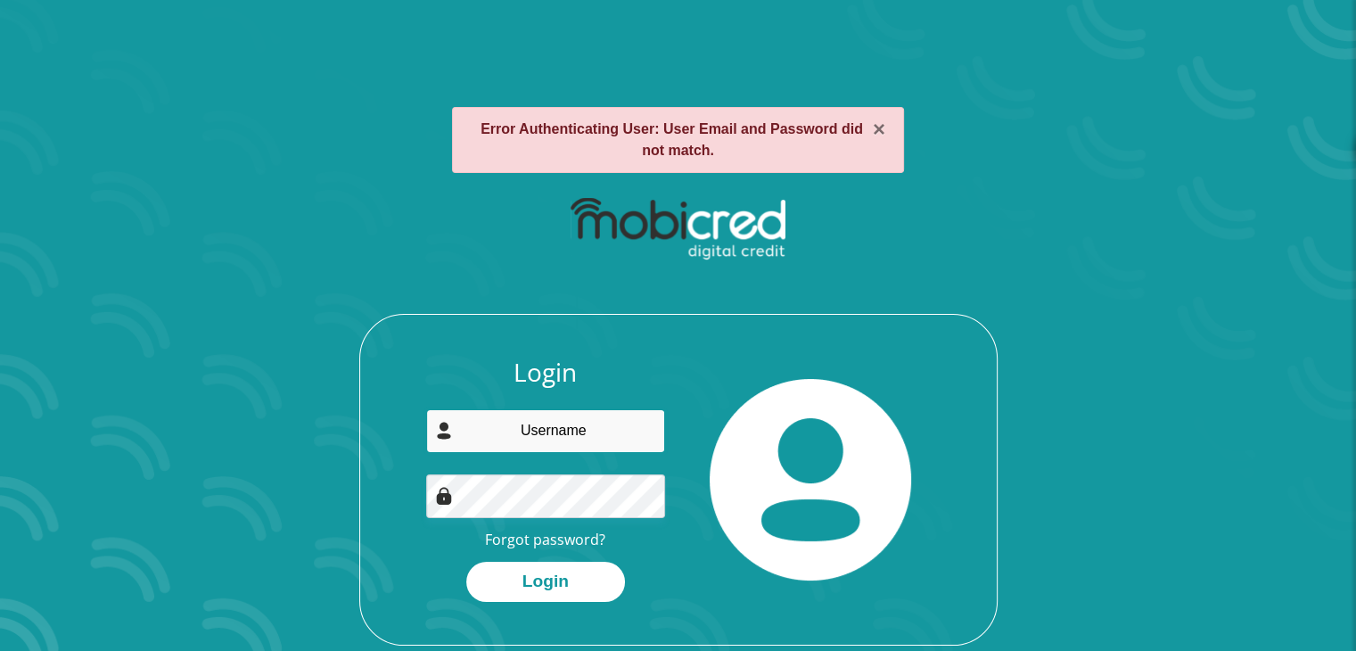
click at [569, 437] on input "email" at bounding box center [545, 431] width 239 height 44
click at [571, 428] on input "email" at bounding box center [545, 431] width 239 height 44
type input "reeqee360@gmail.com"
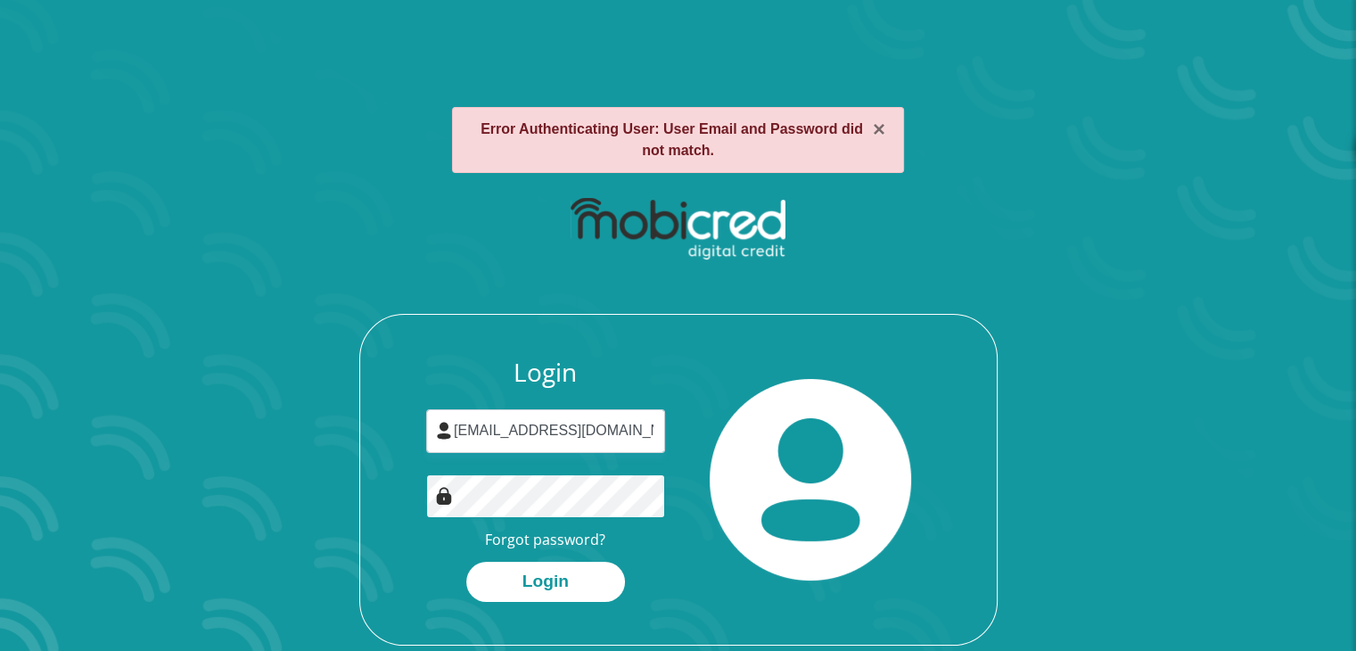
click at [466, 562] on button "Login" at bounding box center [545, 582] width 159 height 40
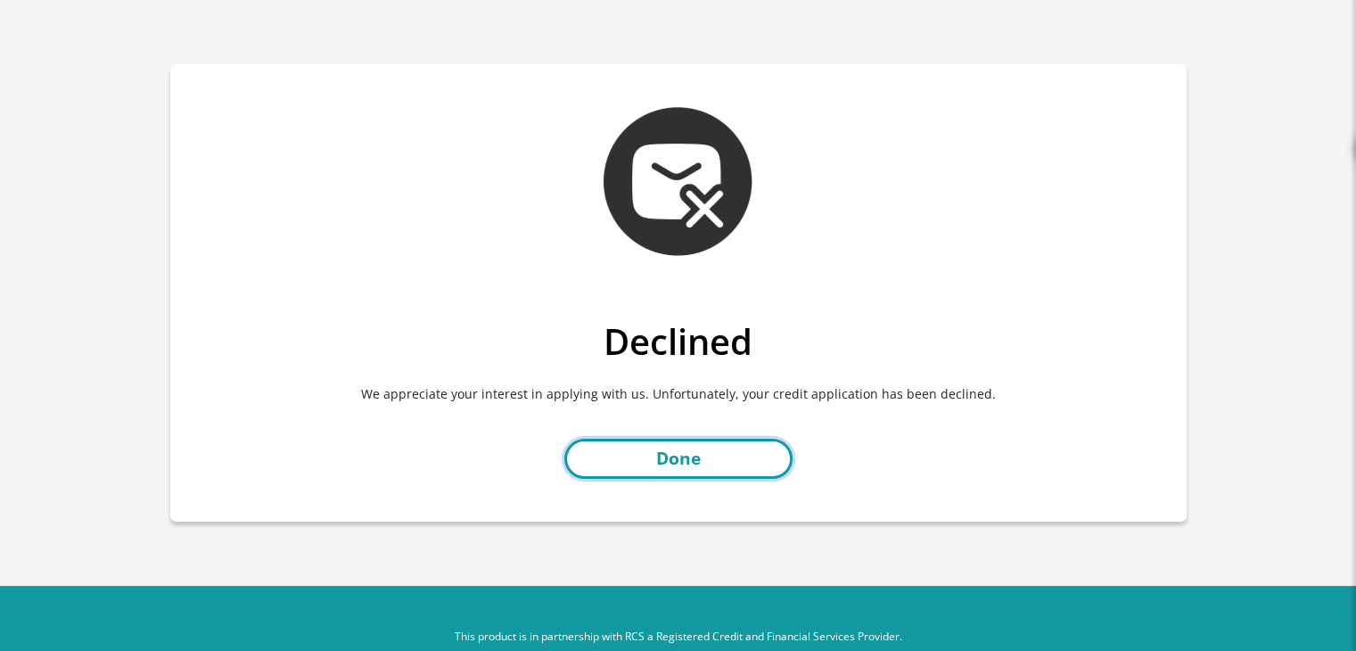
click at [773, 472] on link "Done" at bounding box center [678, 459] width 228 height 40
